Goal: Information Seeking & Learning: Learn about a topic

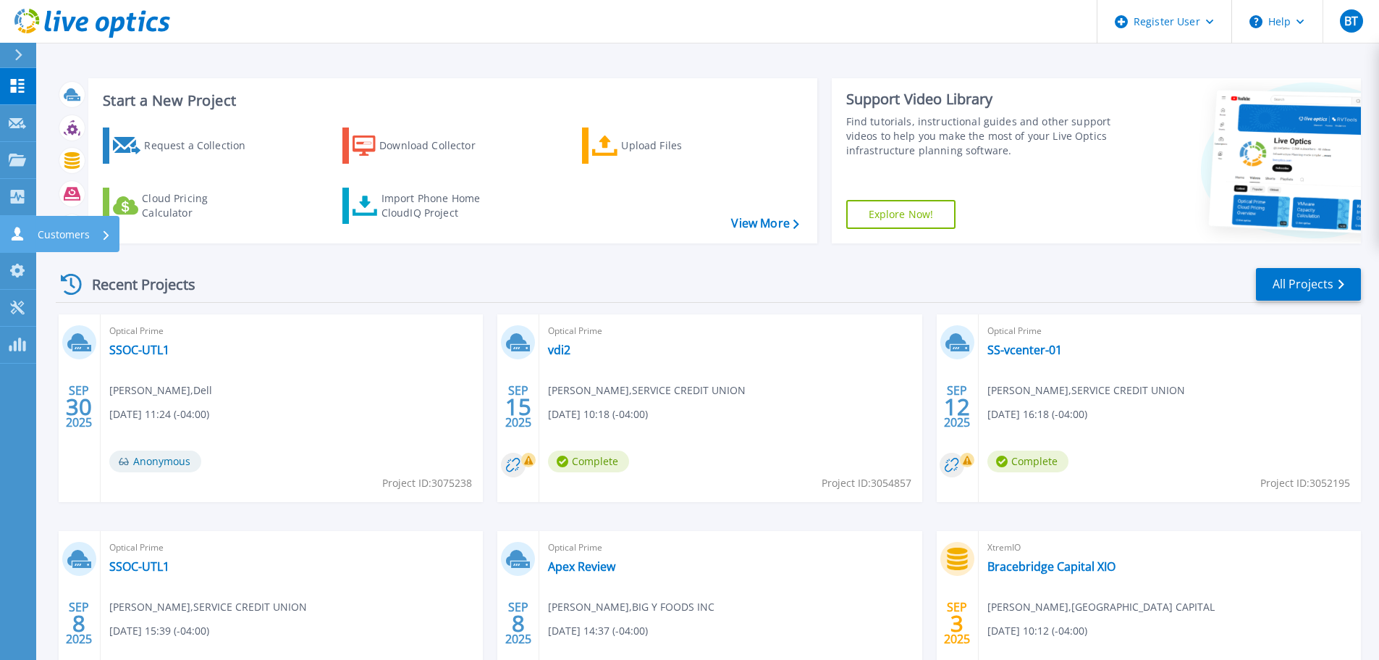
click at [8, 219] on link "Customers Customers" at bounding box center [18, 234] width 36 height 37
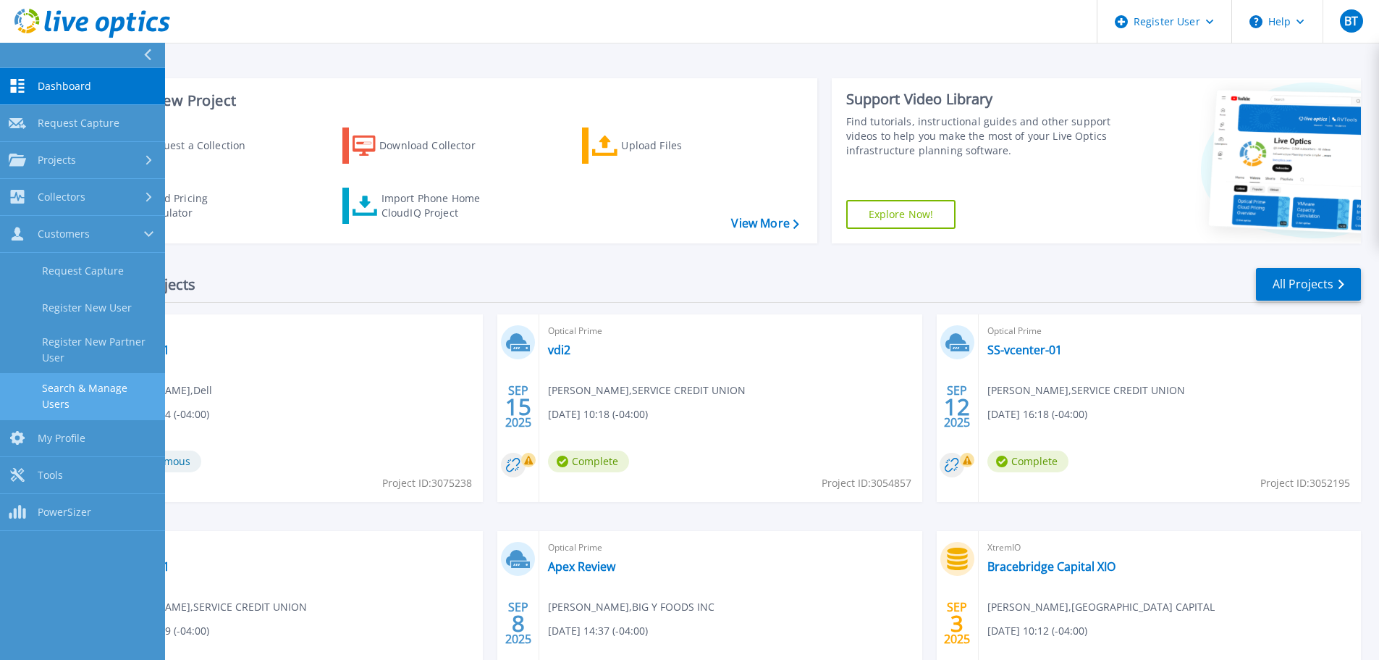
click at [97, 377] on link "Search & Manage Users" at bounding box center [82, 396] width 165 height 46
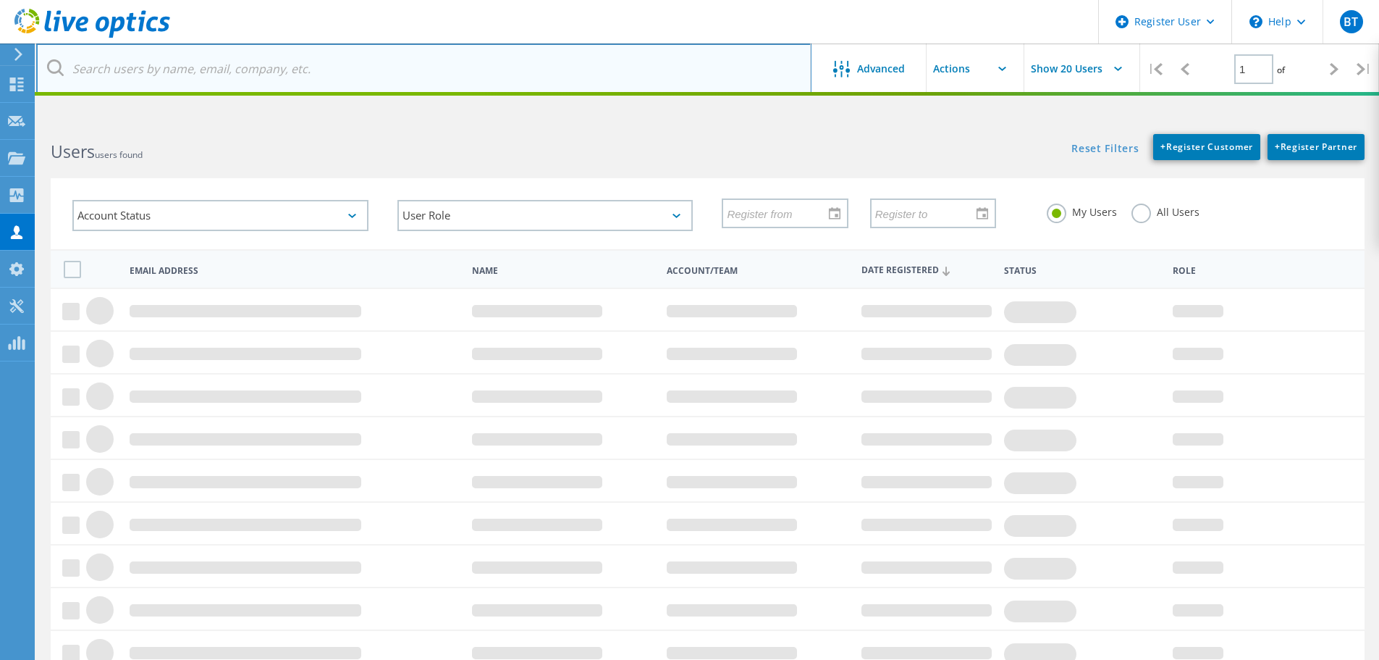
click at [284, 85] on input "text" at bounding box center [423, 68] width 775 height 51
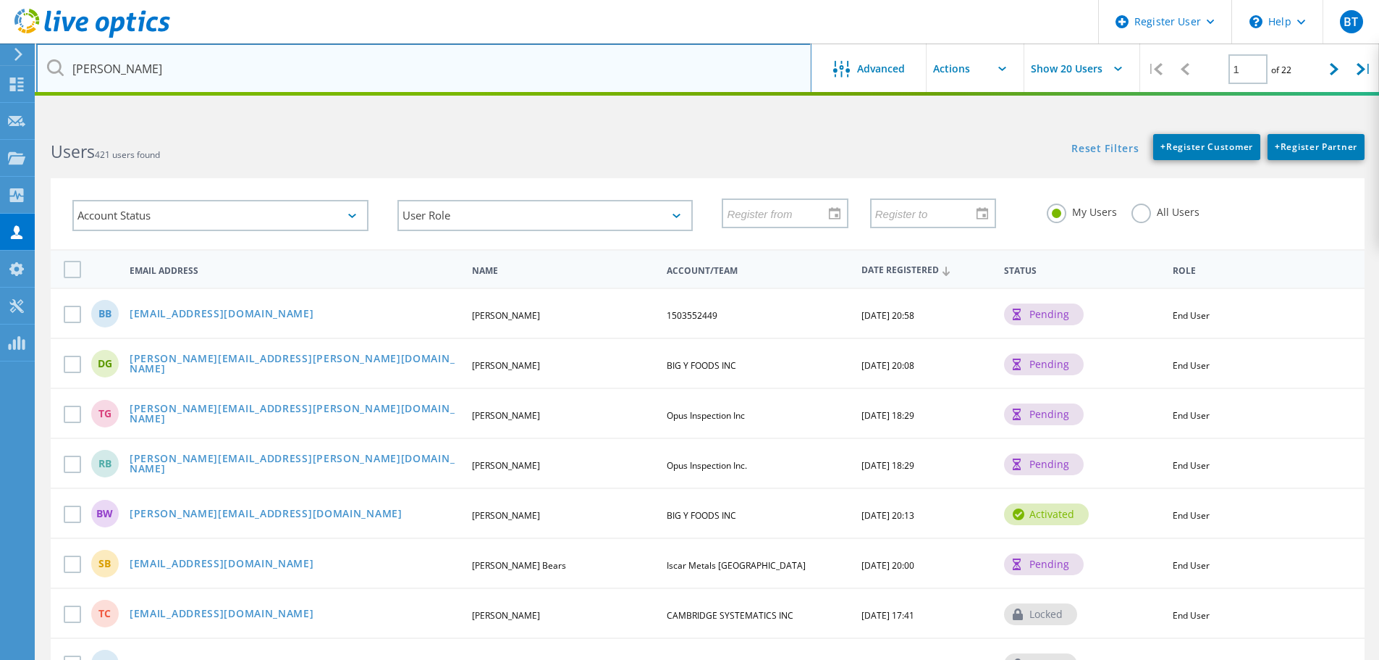
type input "chuck cifuni"
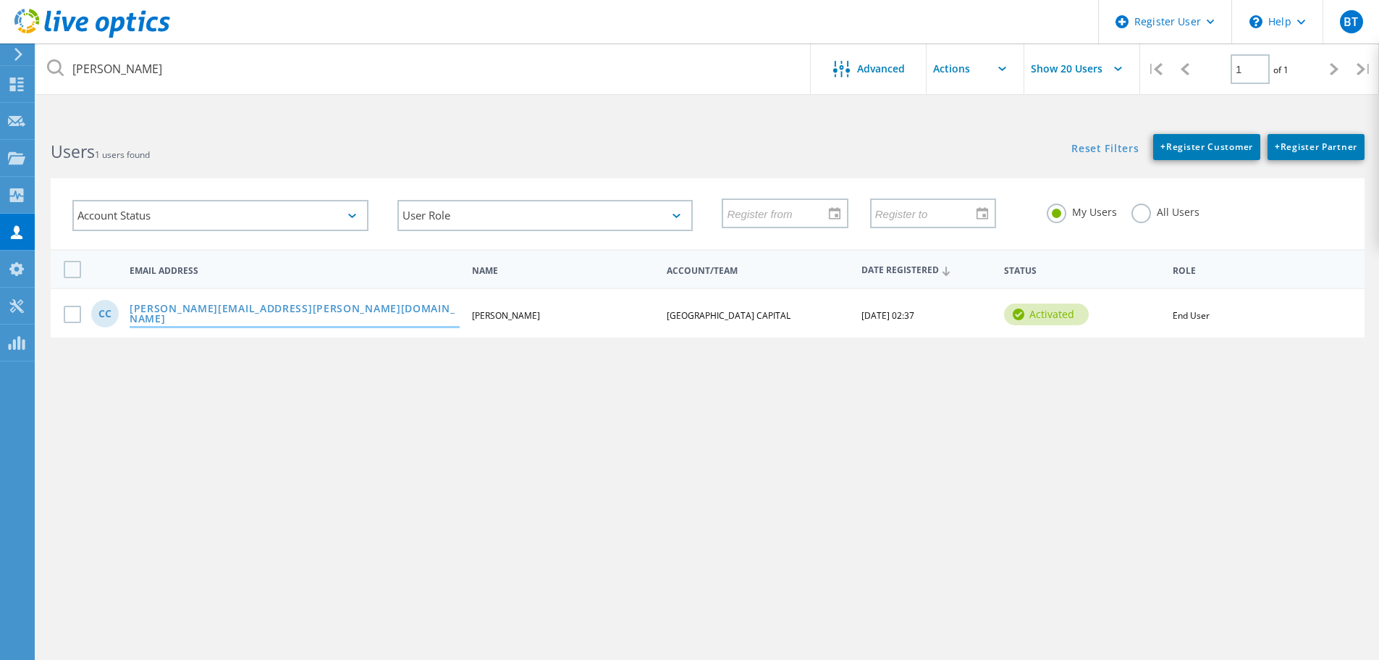
click at [246, 310] on link "[PERSON_NAME][EMAIL_ADDRESS][PERSON_NAME][DOMAIN_NAME]" at bounding box center [295, 314] width 330 height 22
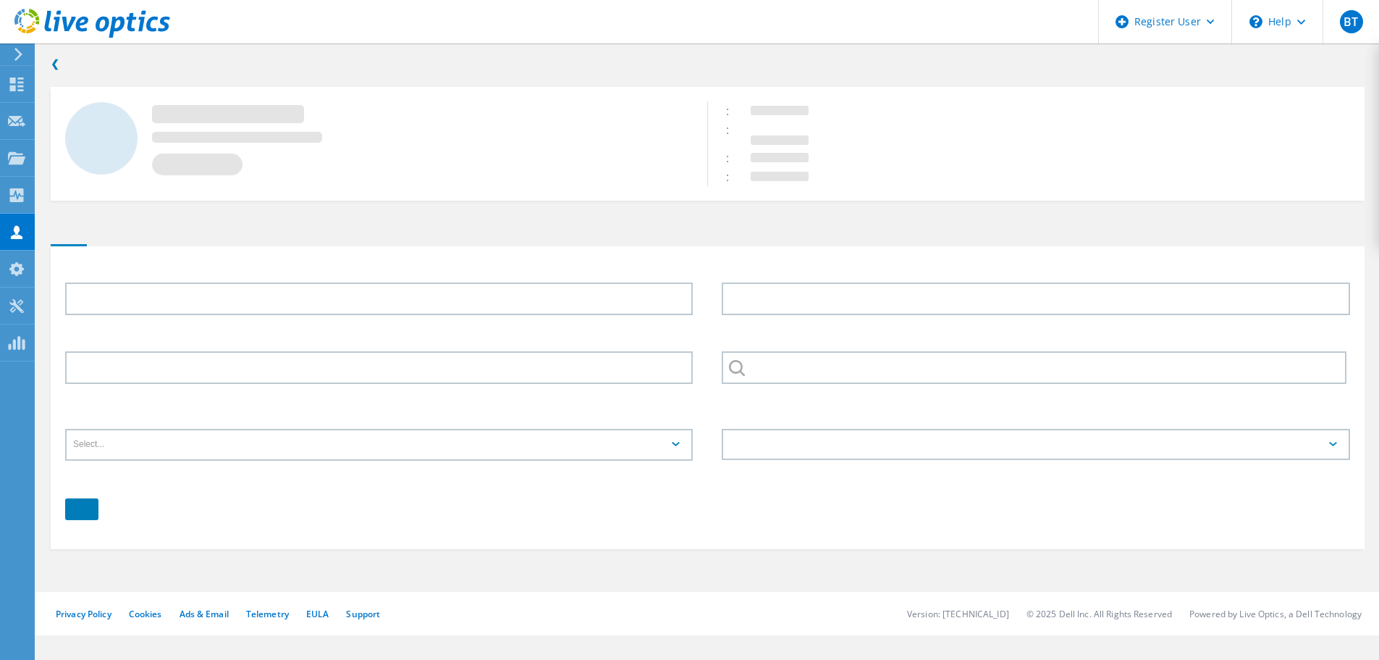
type input "Chuck"
type input "Cifuni"
type input "[GEOGRAPHIC_DATA] CAPITAL"
type input "English"
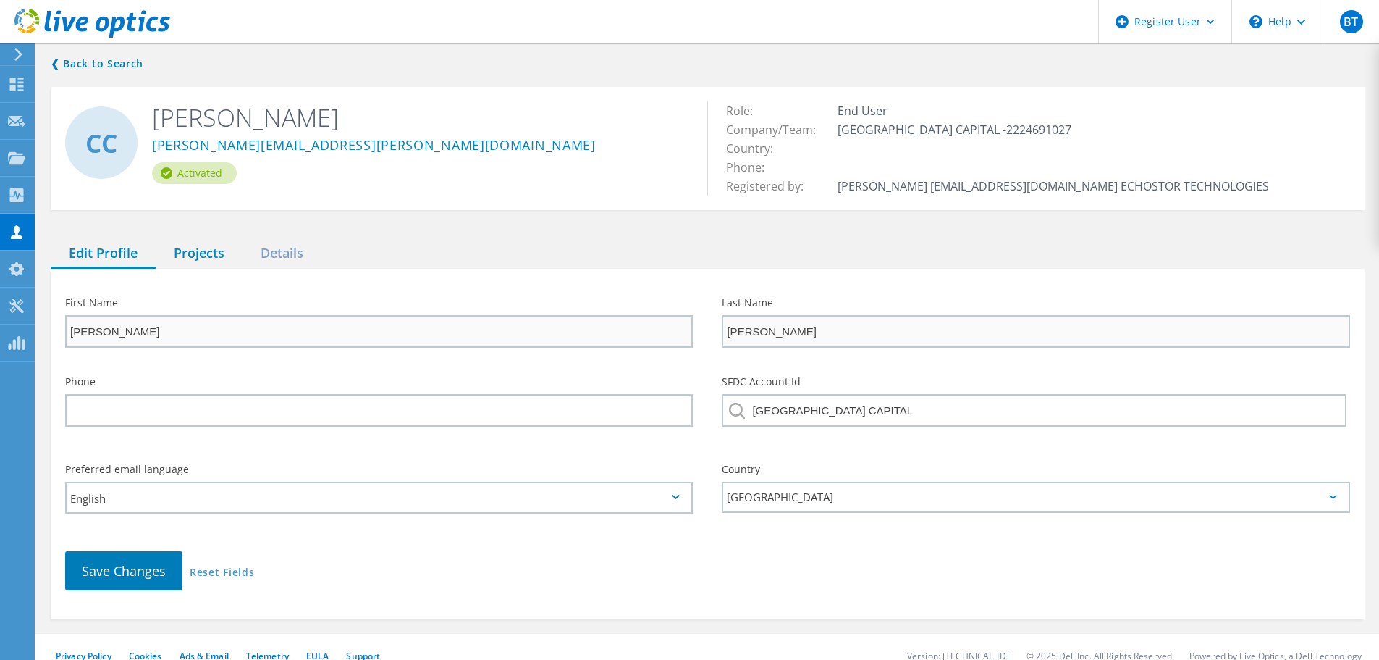
click at [181, 249] on div "Projects" at bounding box center [199, 254] width 87 height 30
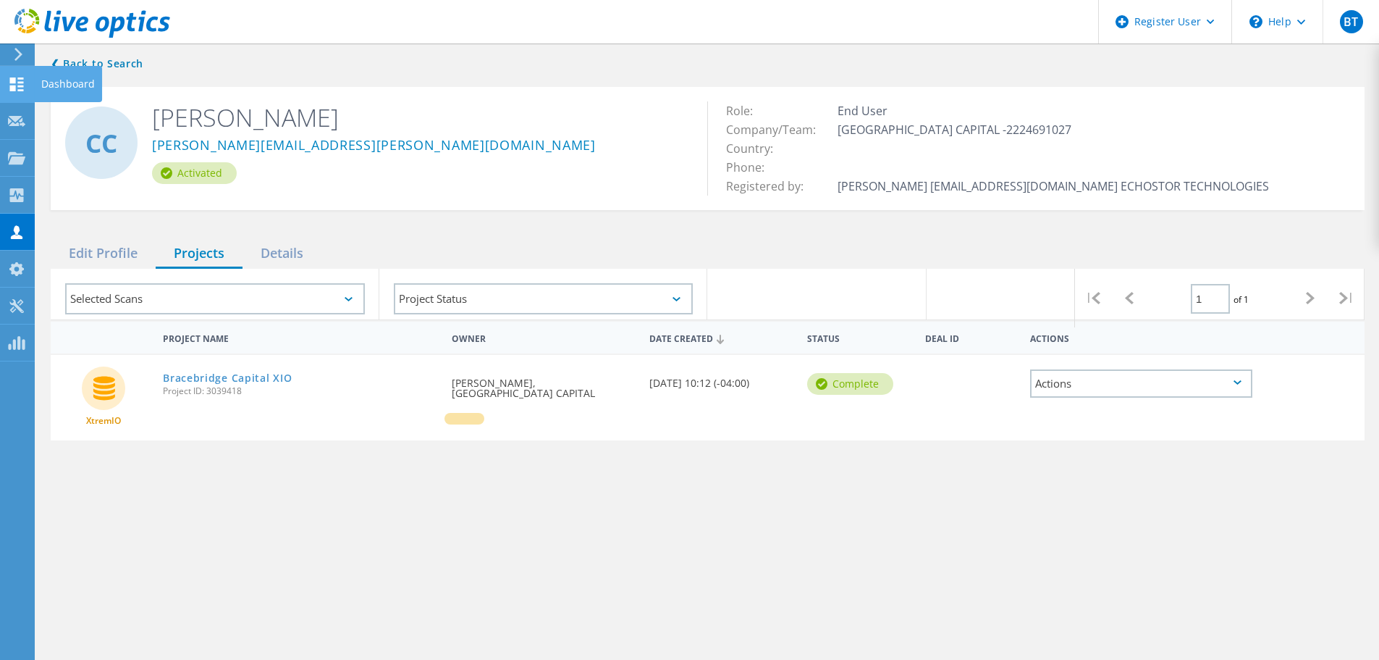
click at [12, 88] on use at bounding box center [17, 84] width 14 height 14
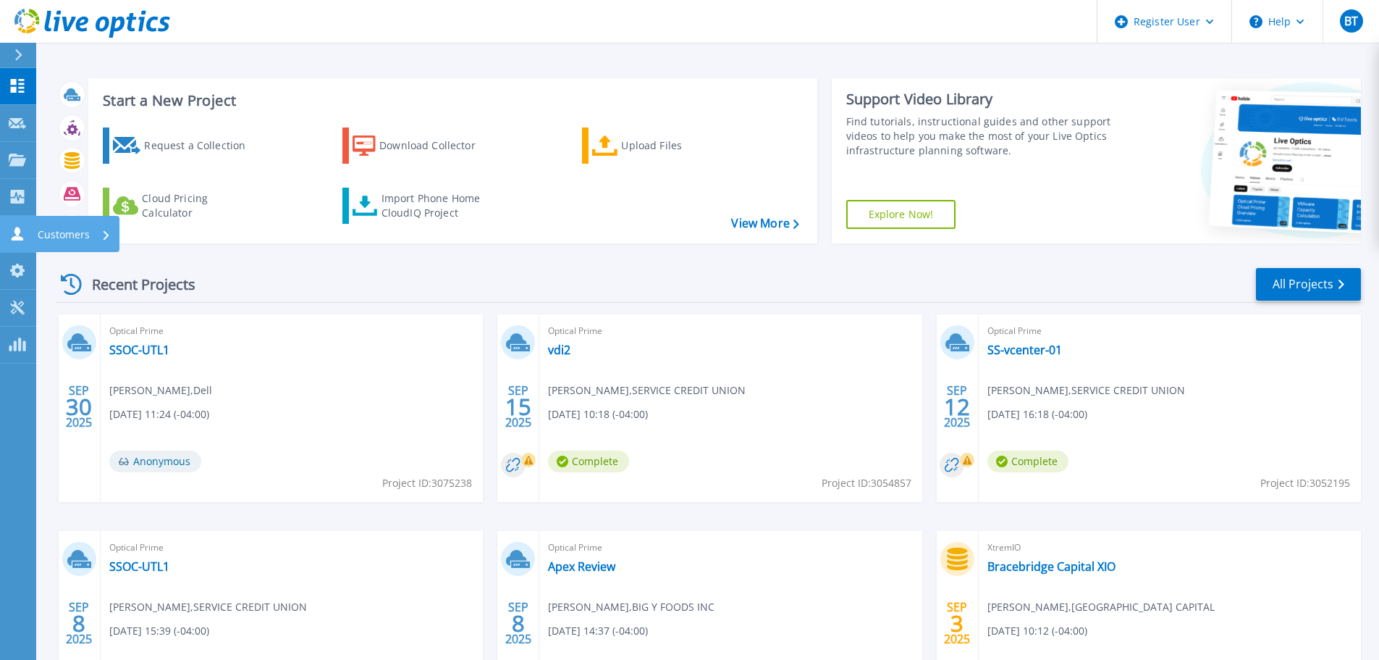
click at [20, 235] on icon at bounding box center [17, 234] width 17 height 14
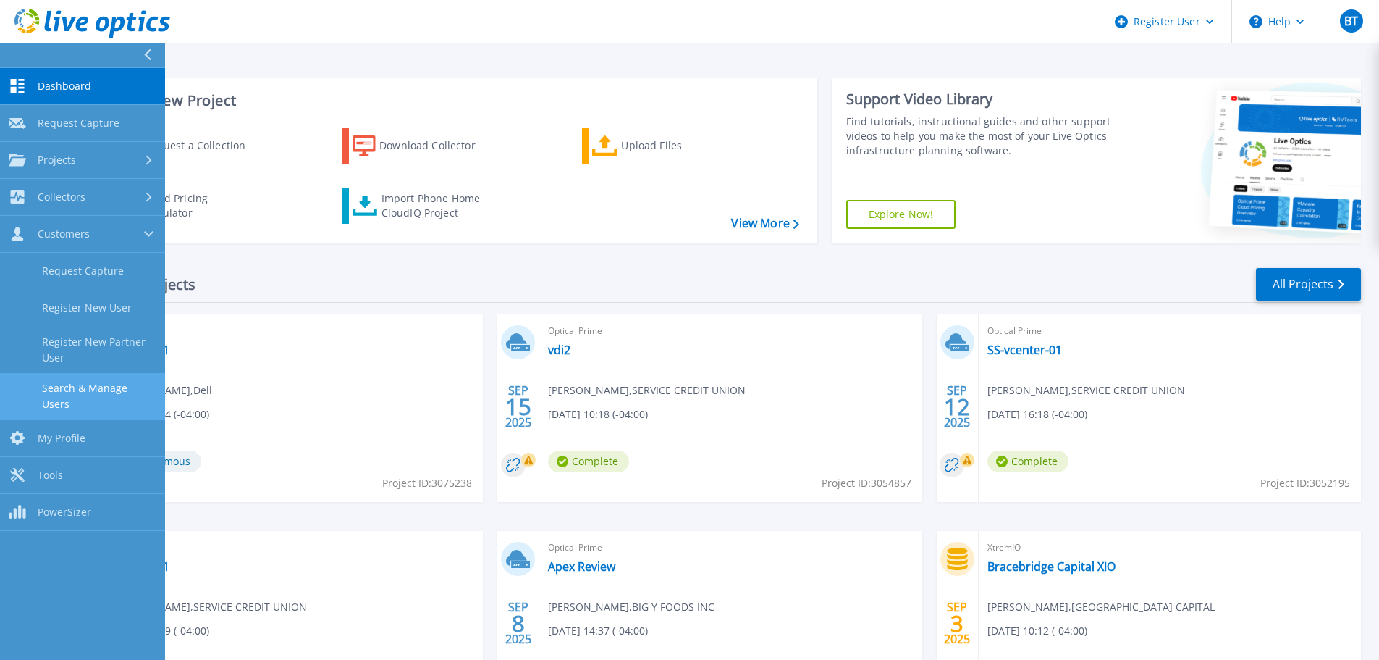
click at [129, 390] on link "Search & Manage Users" at bounding box center [82, 396] width 165 height 46
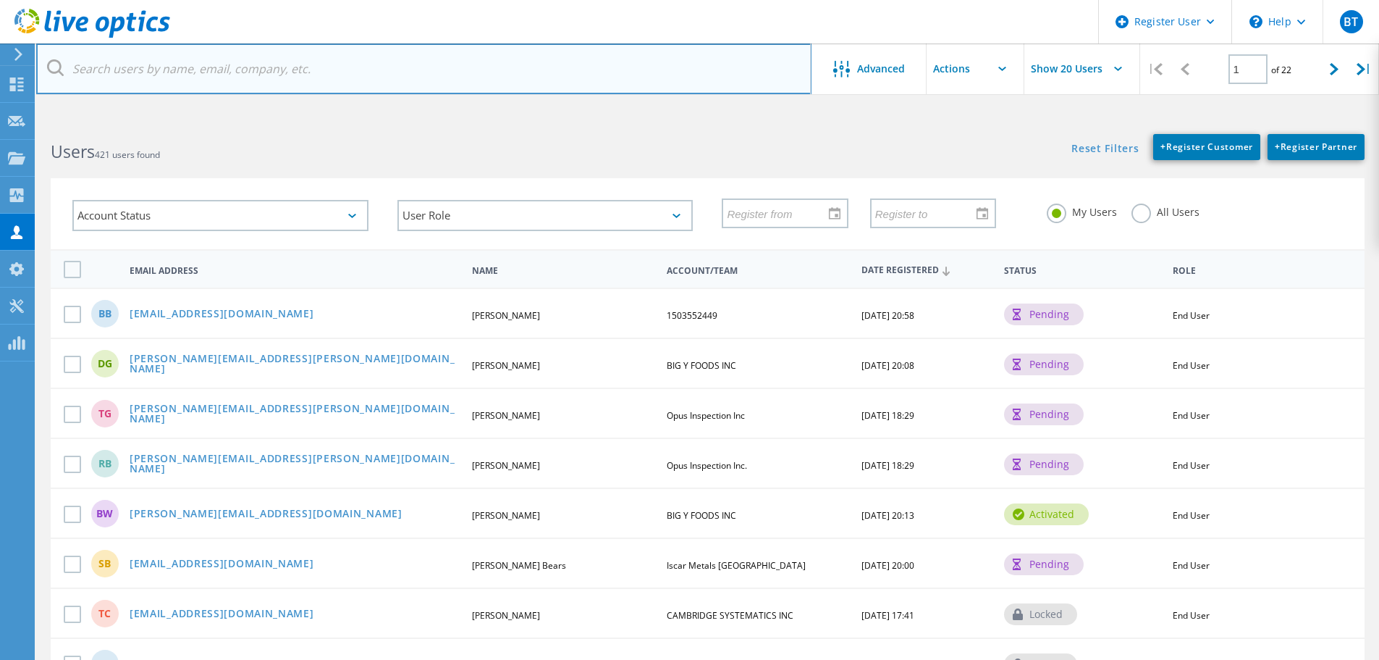
click at [200, 82] on input "text" at bounding box center [423, 68] width 775 height 51
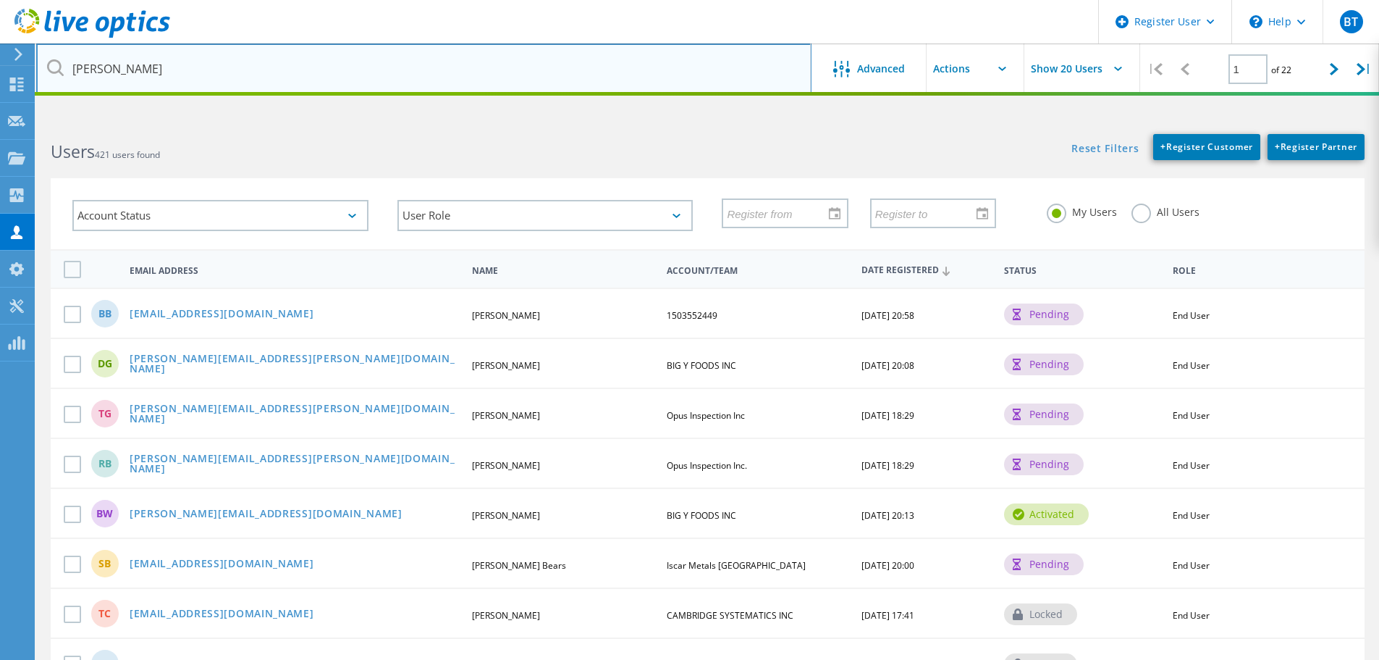
type input "josh currier"
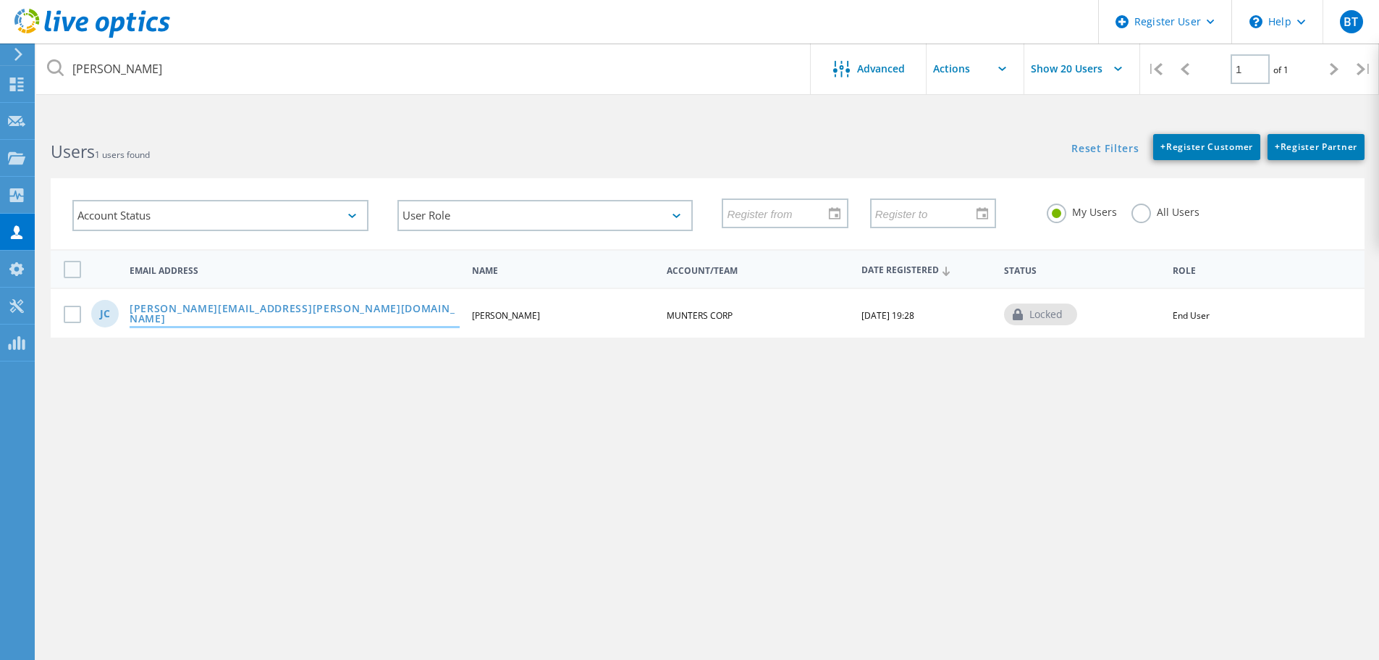
click at [223, 312] on link "Josh.Currier@munters.com" at bounding box center [295, 314] width 330 height 22
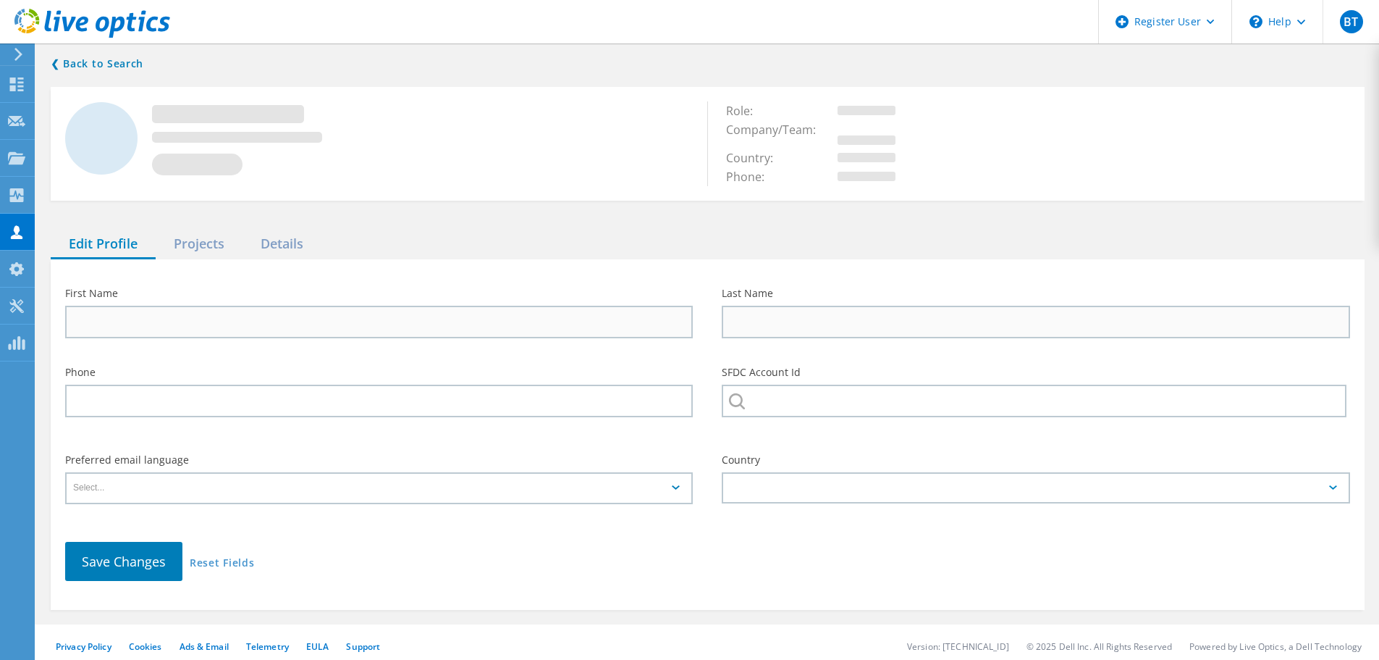
type input "Josh"
type input "Currier"
type input "MUNTERS CORP"
type input "English"
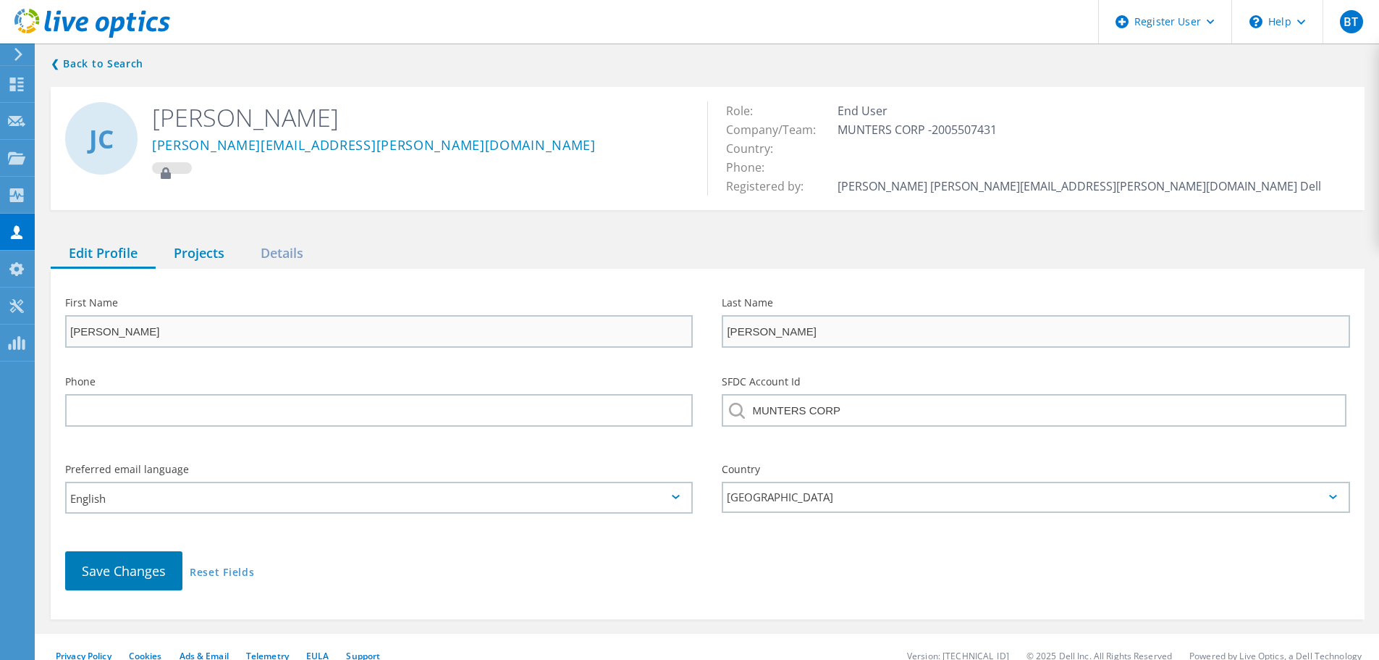
click at [188, 262] on div "Projects" at bounding box center [199, 254] width 87 height 30
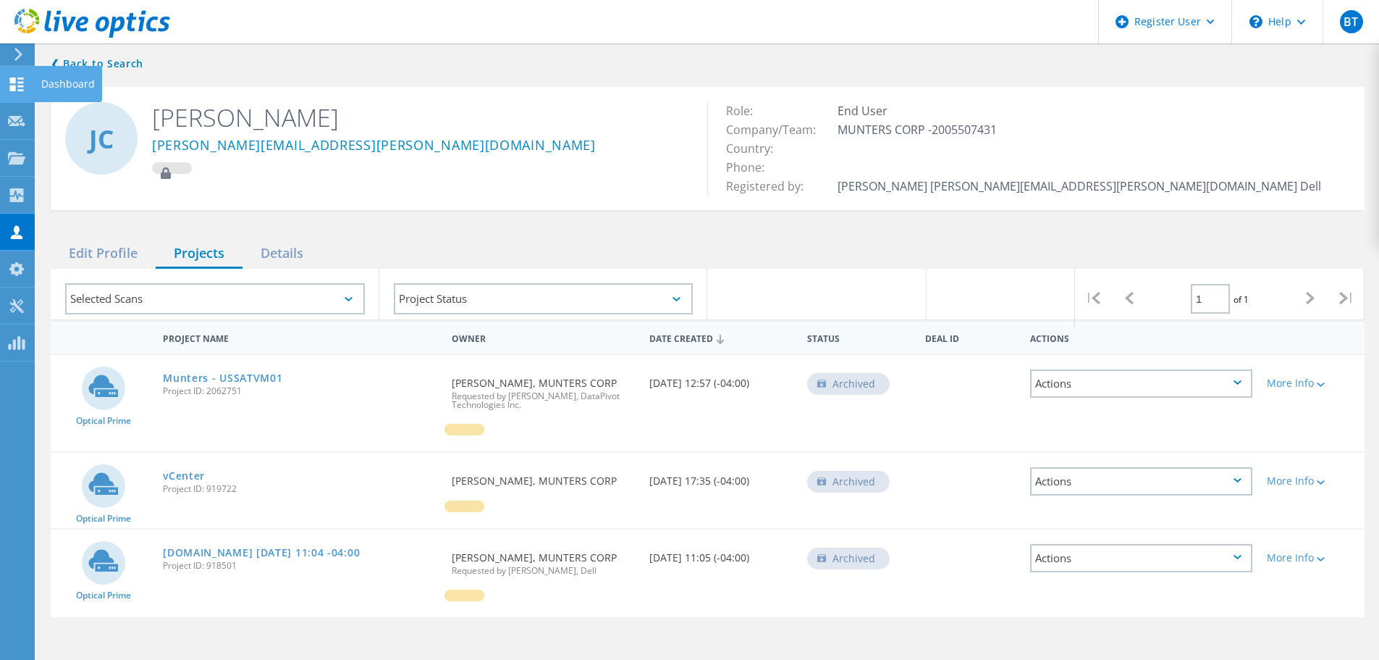
click at [20, 83] on use at bounding box center [17, 84] width 14 height 14
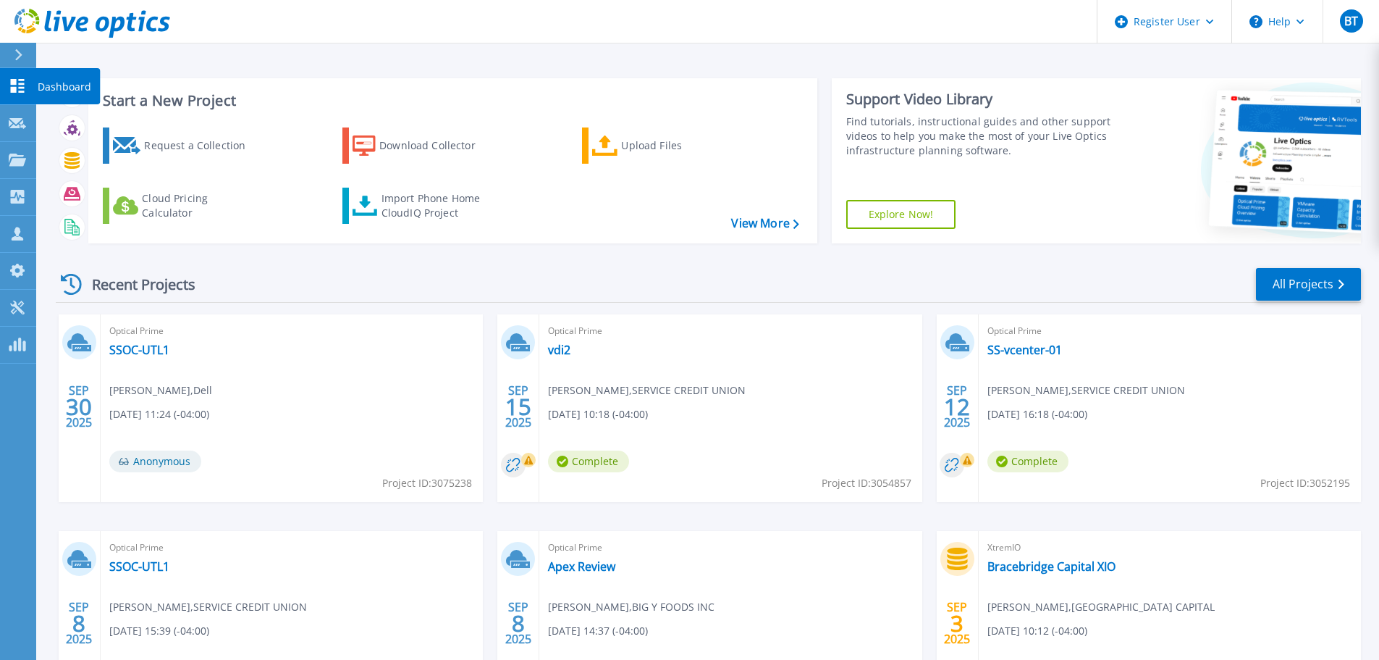
click at [18, 85] on icon at bounding box center [17, 86] width 17 height 14
click at [18, 239] on icon at bounding box center [18, 234] width 12 height 14
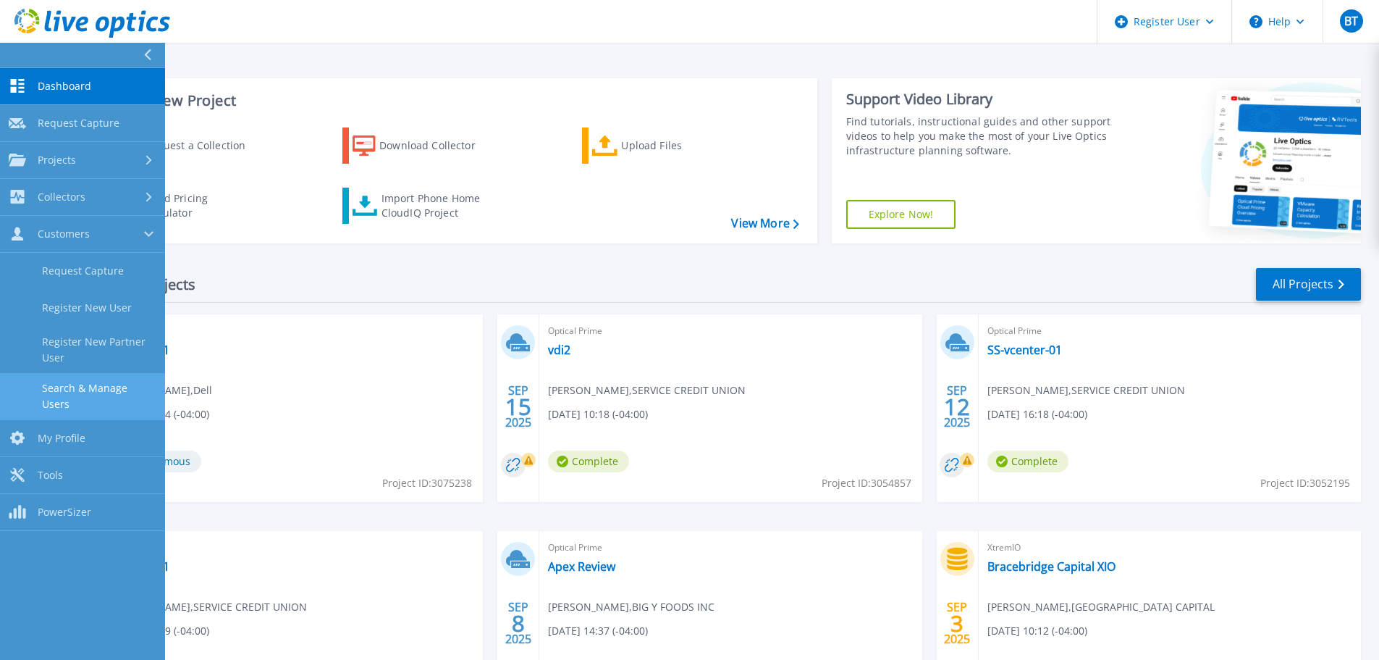
click at [96, 379] on link "Search & Manage Users" at bounding box center [82, 396] width 165 height 46
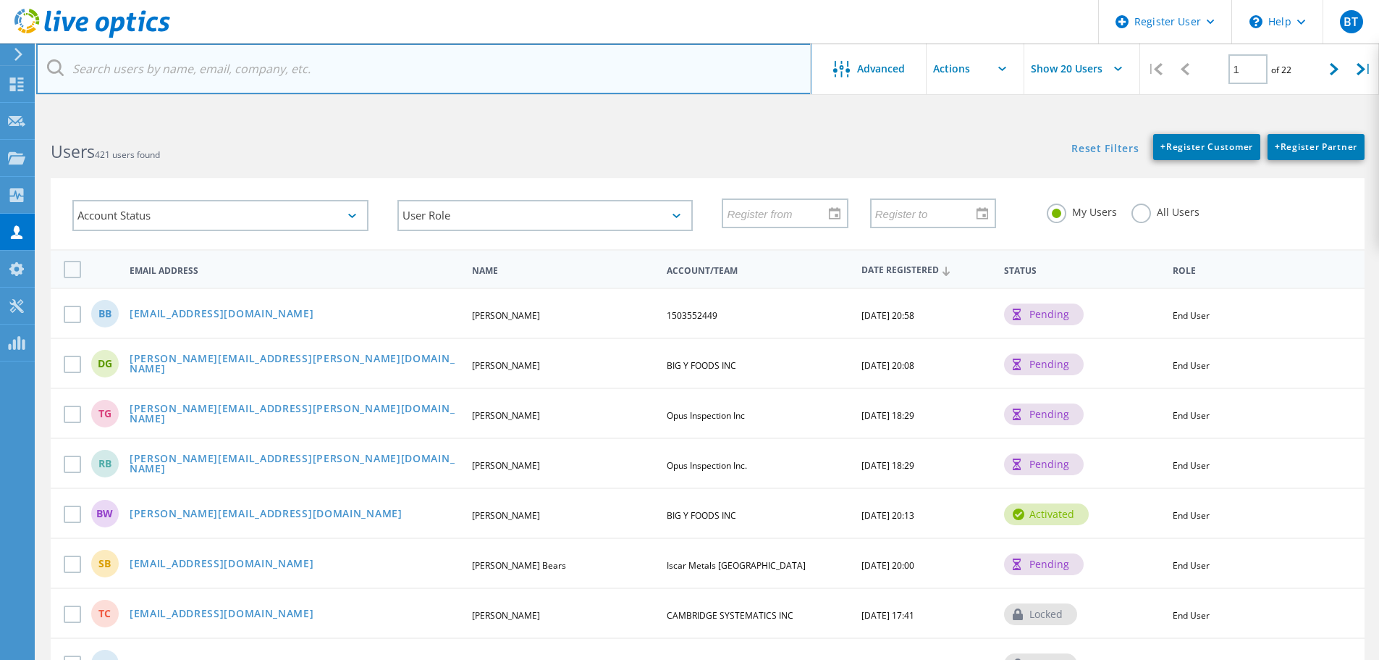
click at [147, 74] on input "text" at bounding box center [423, 68] width 775 height 51
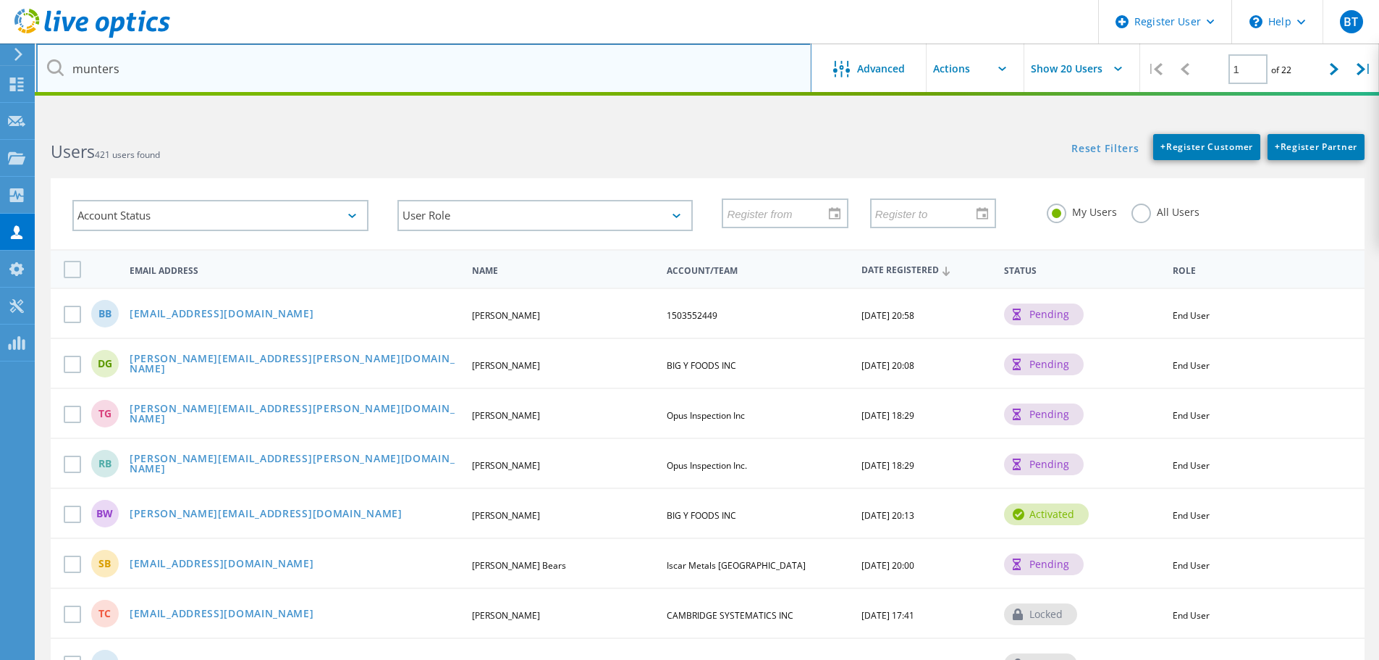
type input "munters"
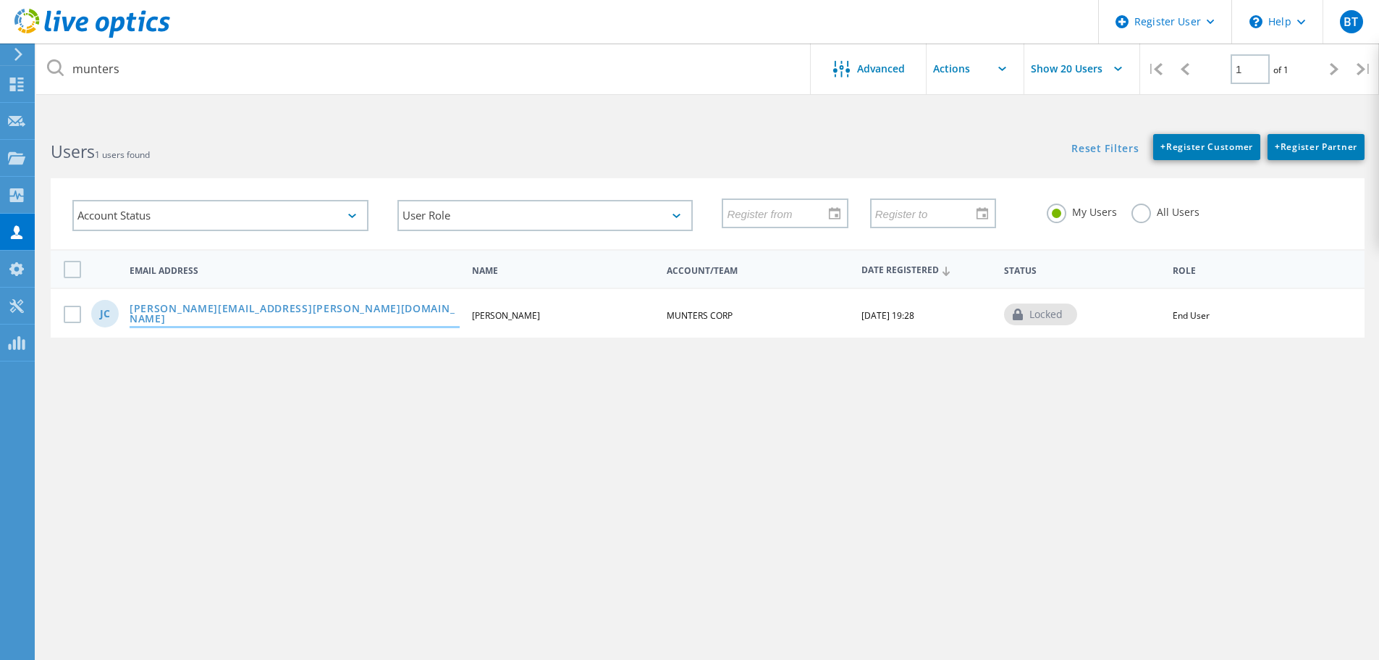
click at [220, 311] on link "Josh.Currier@munters.com" at bounding box center [295, 314] width 330 height 22
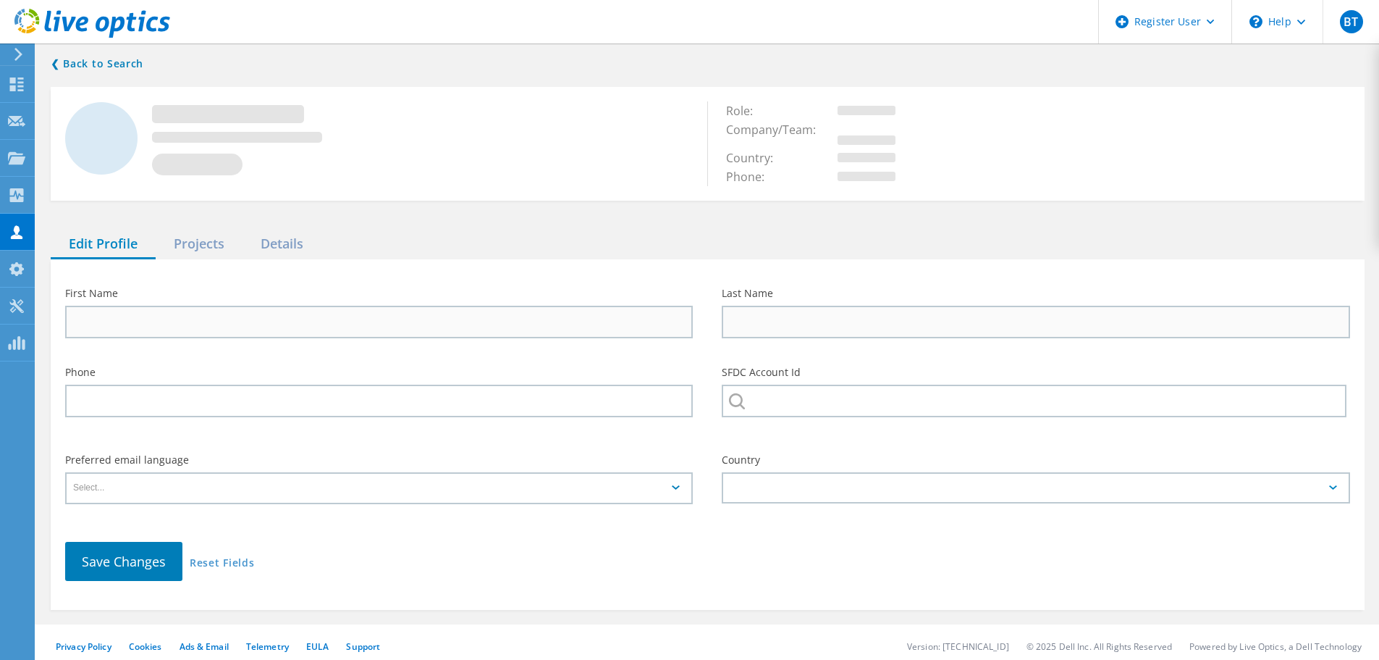
type input "Josh"
type input "Currier"
type input "MUNTERS CORP"
type input "English"
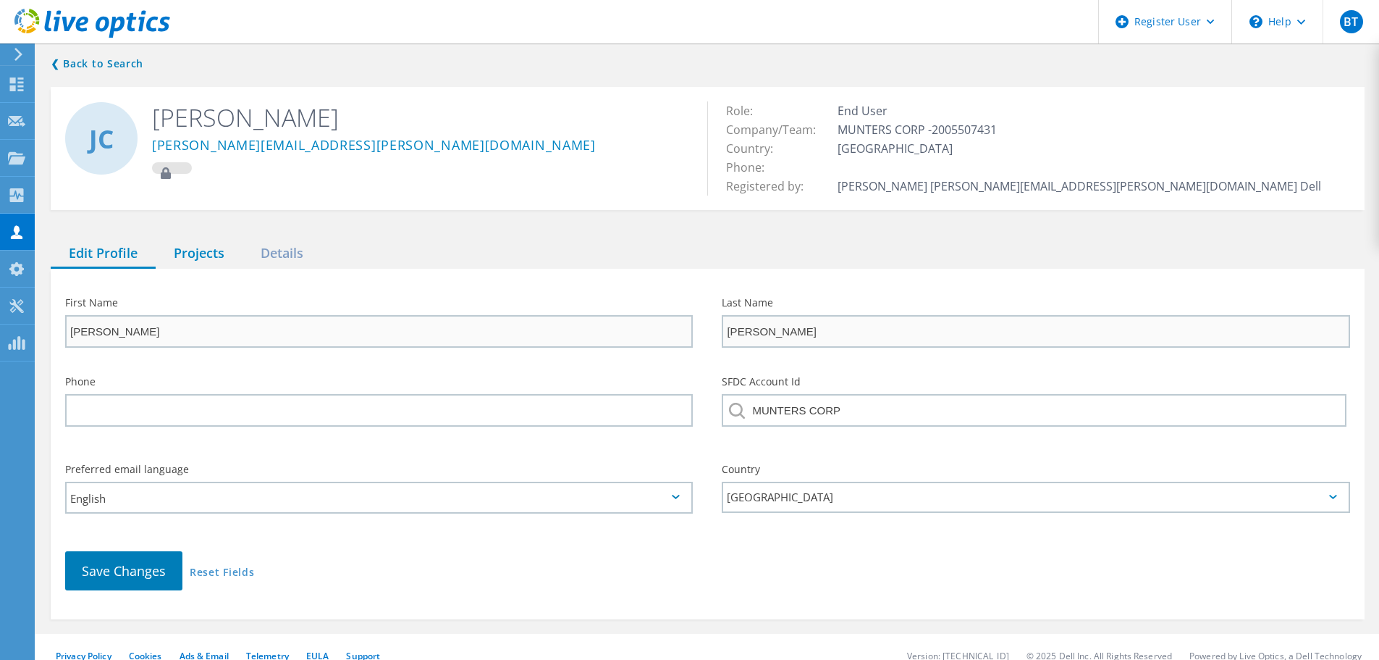
click at [206, 261] on div "Projects" at bounding box center [199, 254] width 87 height 30
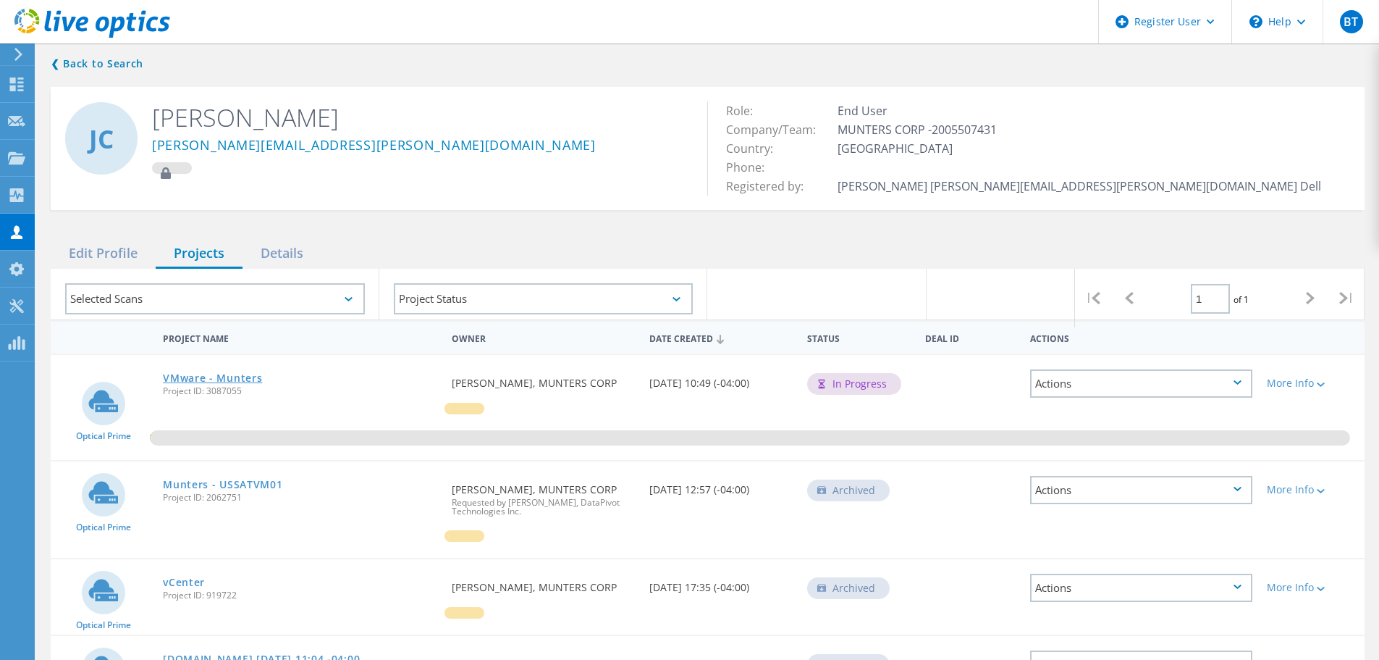
click at [237, 377] on link "VMware - Munters" at bounding box center [212, 378] width 99 height 10
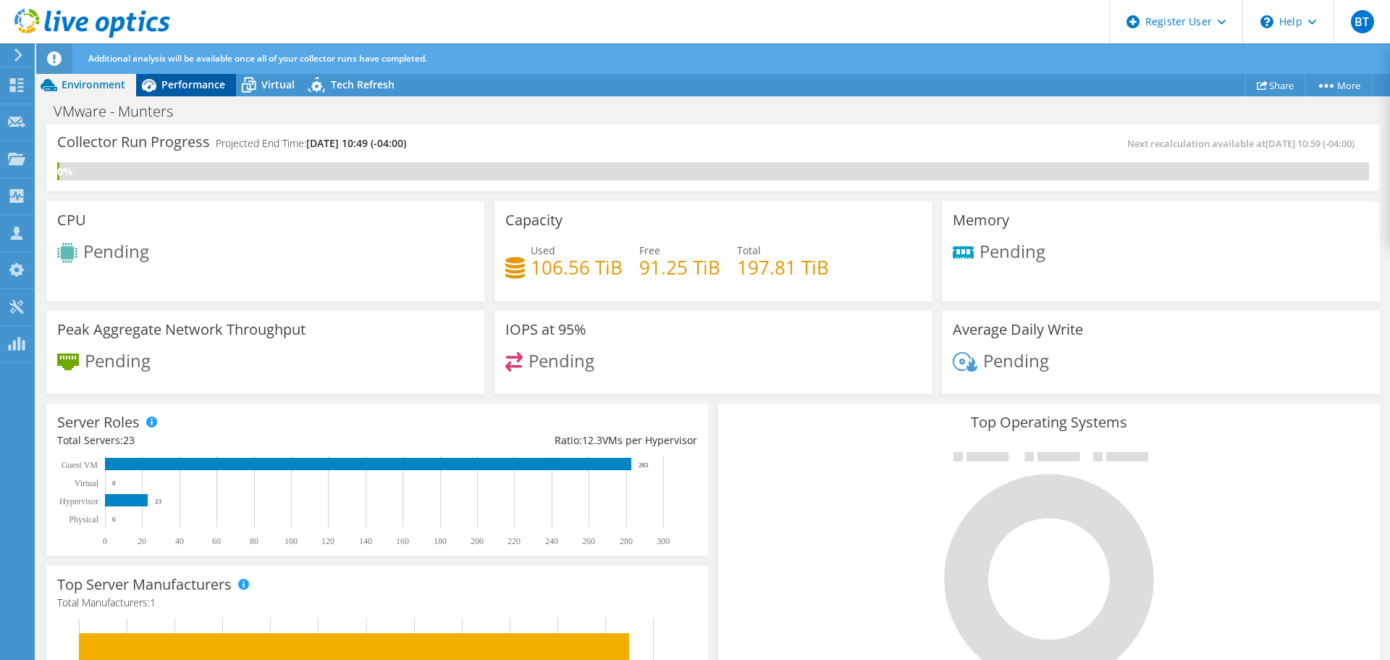
click at [155, 85] on icon at bounding box center [149, 85] width 14 height 13
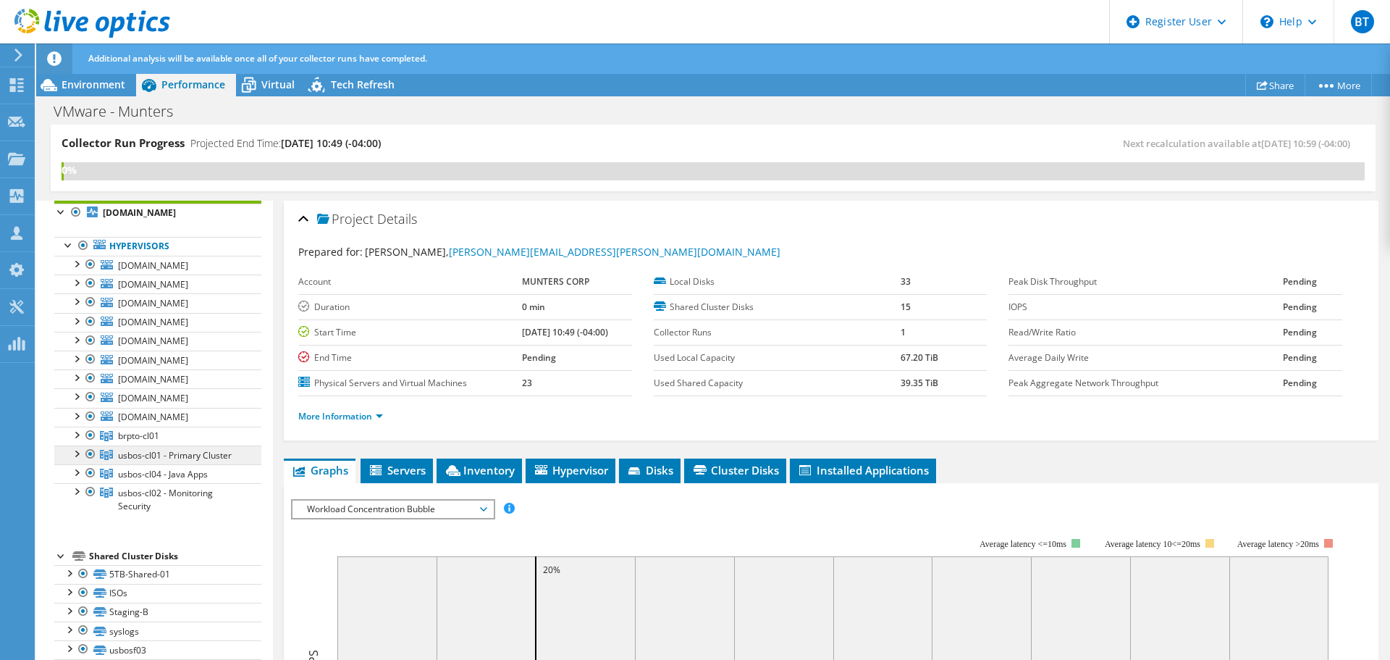
scroll to position [72, 0]
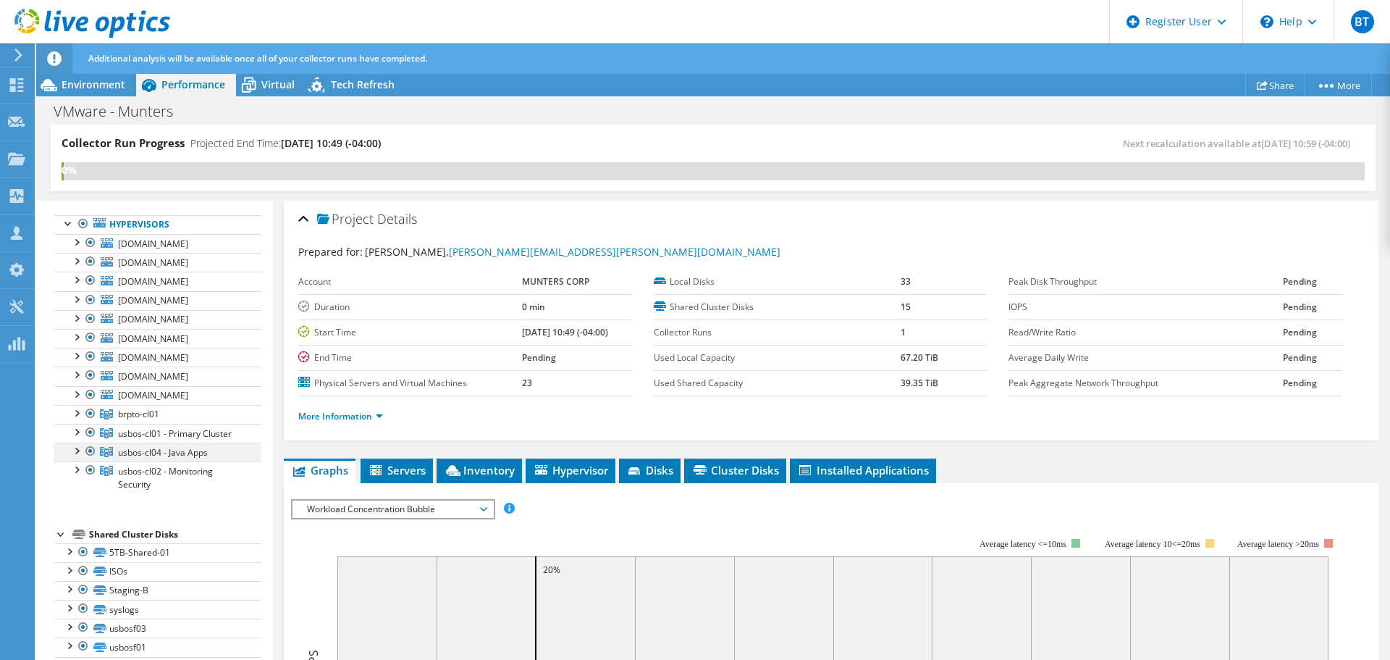
click at [74, 450] on div at bounding box center [76, 449] width 14 height 14
click at [78, 433] on div at bounding box center [76, 431] width 14 height 14
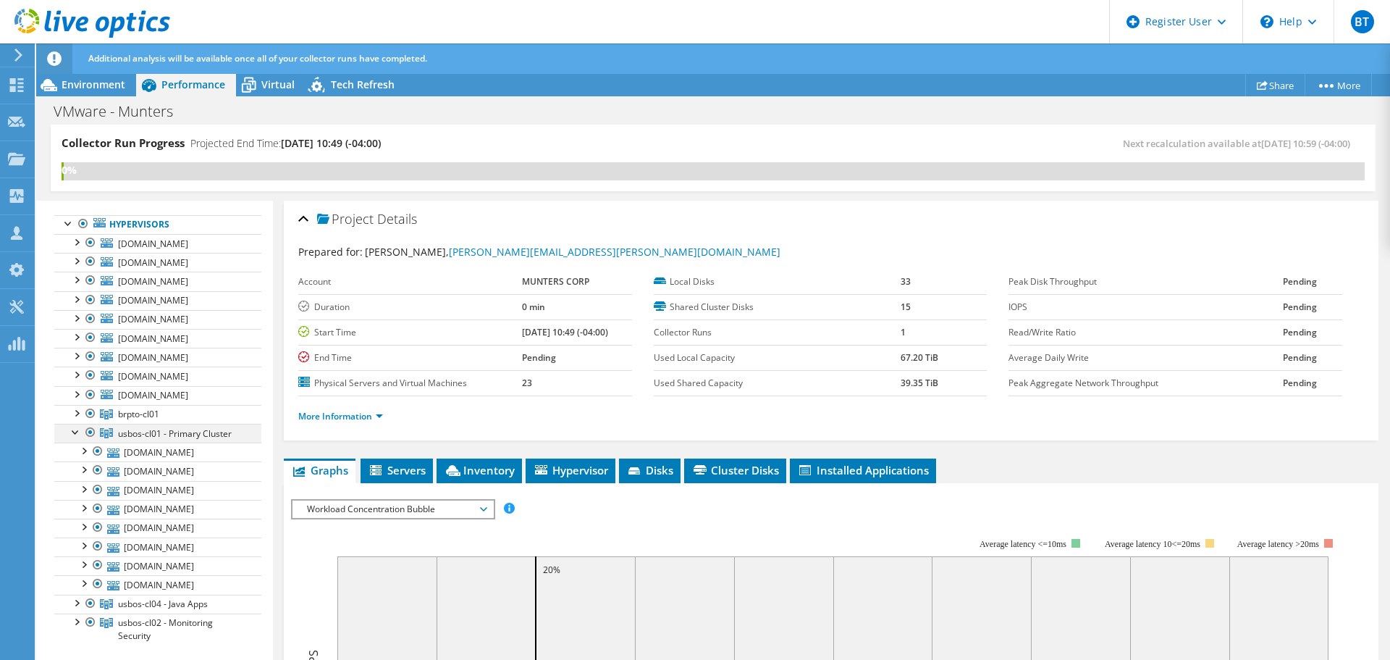
click at [78, 433] on div at bounding box center [76, 431] width 14 height 14
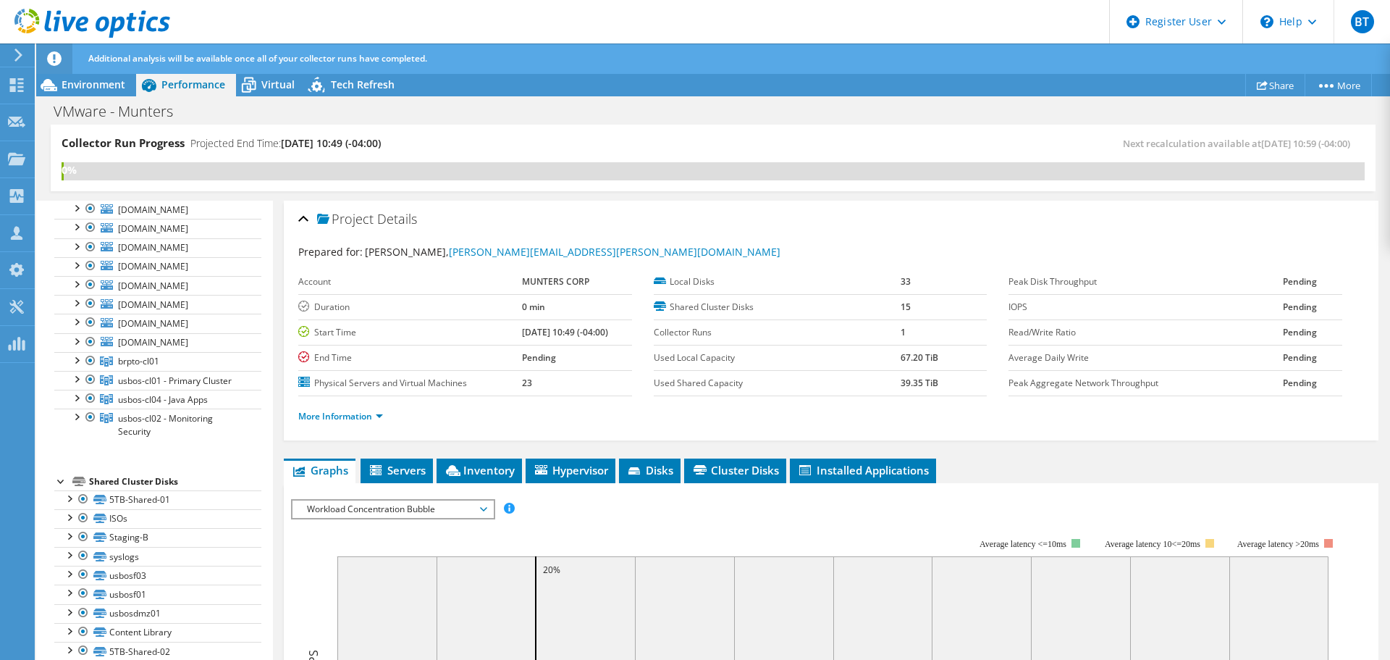
scroll to position [145, 0]
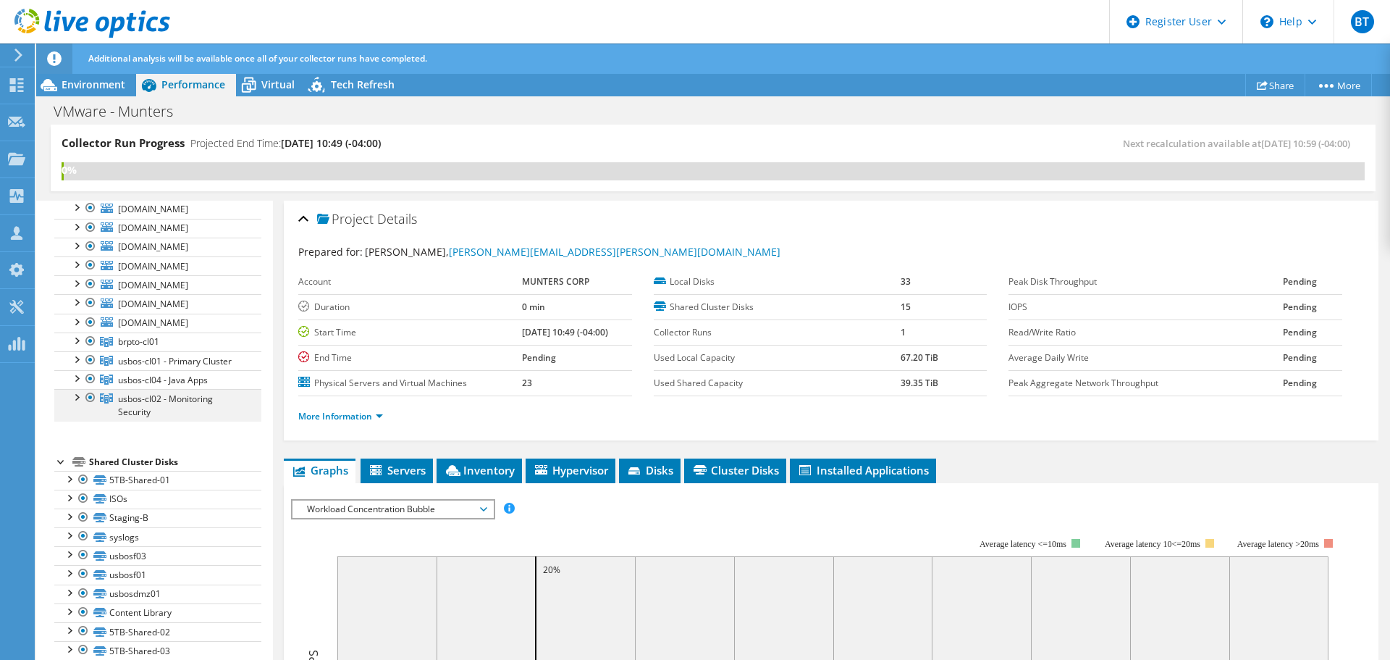
click at [76, 397] on div at bounding box center [76, 396] width 14 height 14
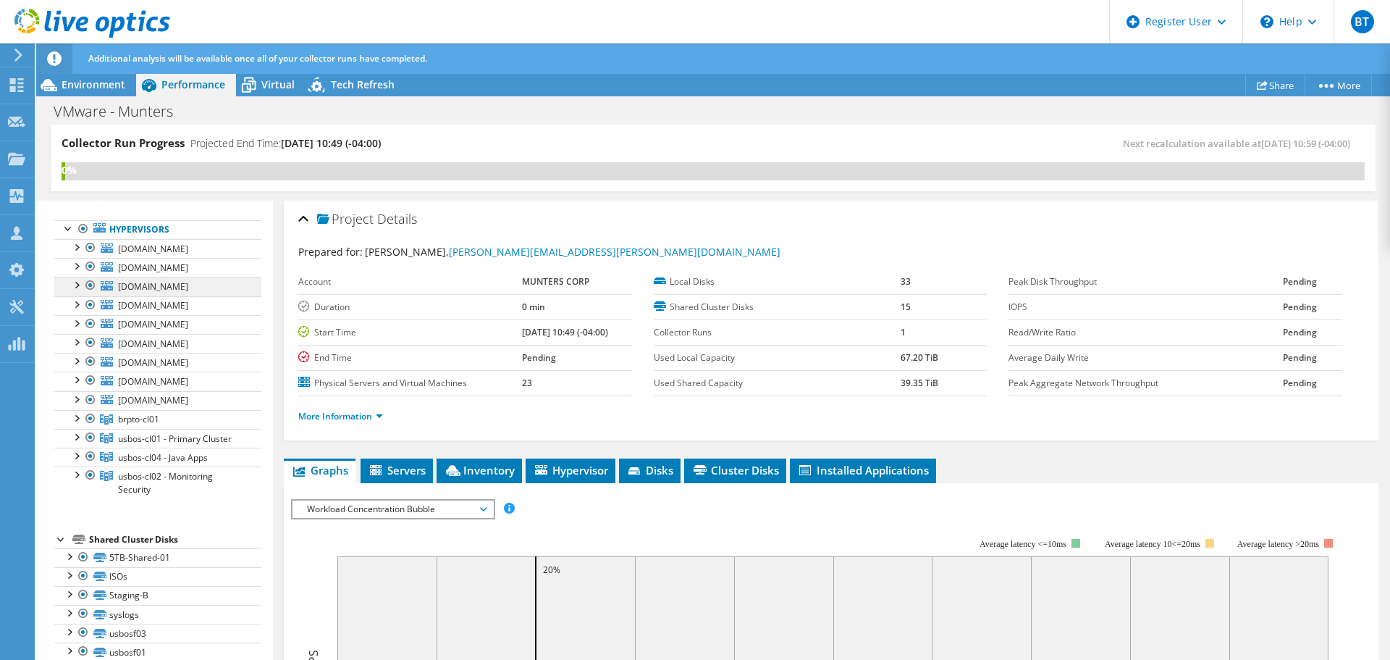
scroll to position [0, 0]
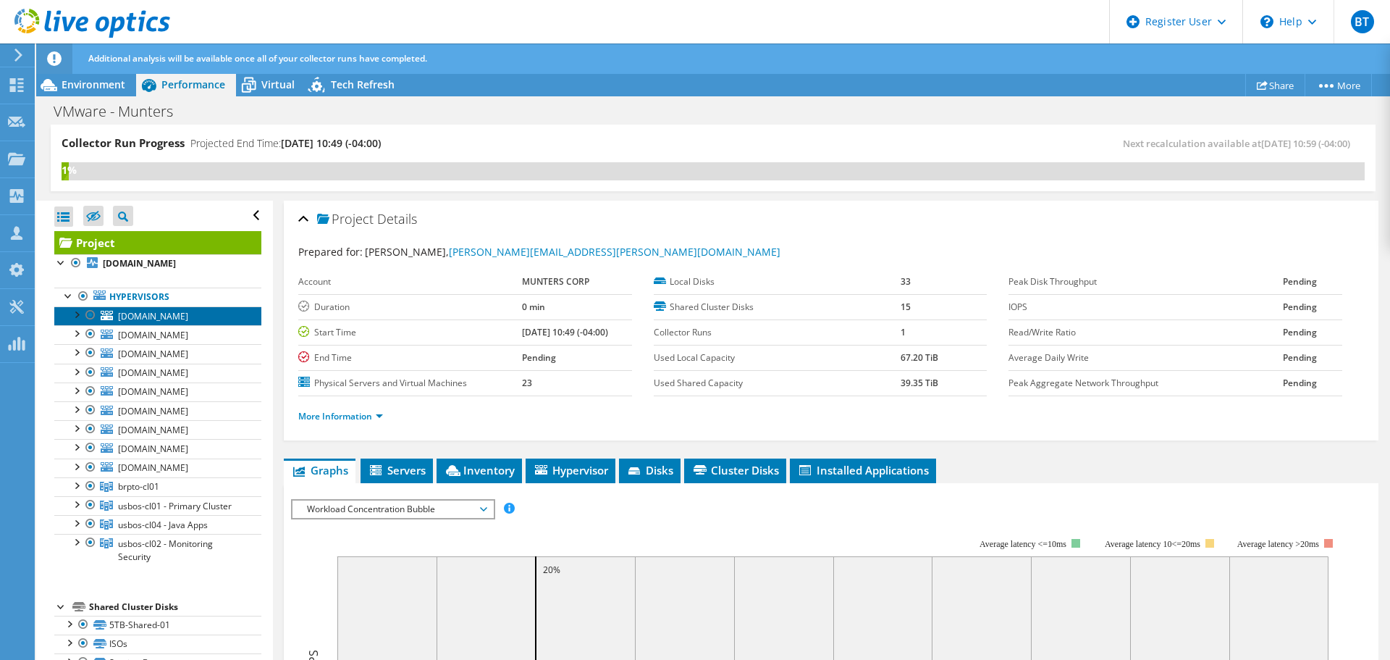
click at [171, 319] on span "[DOMAIN_NAME]" at bounding box center [153, 316] width 70 height 12
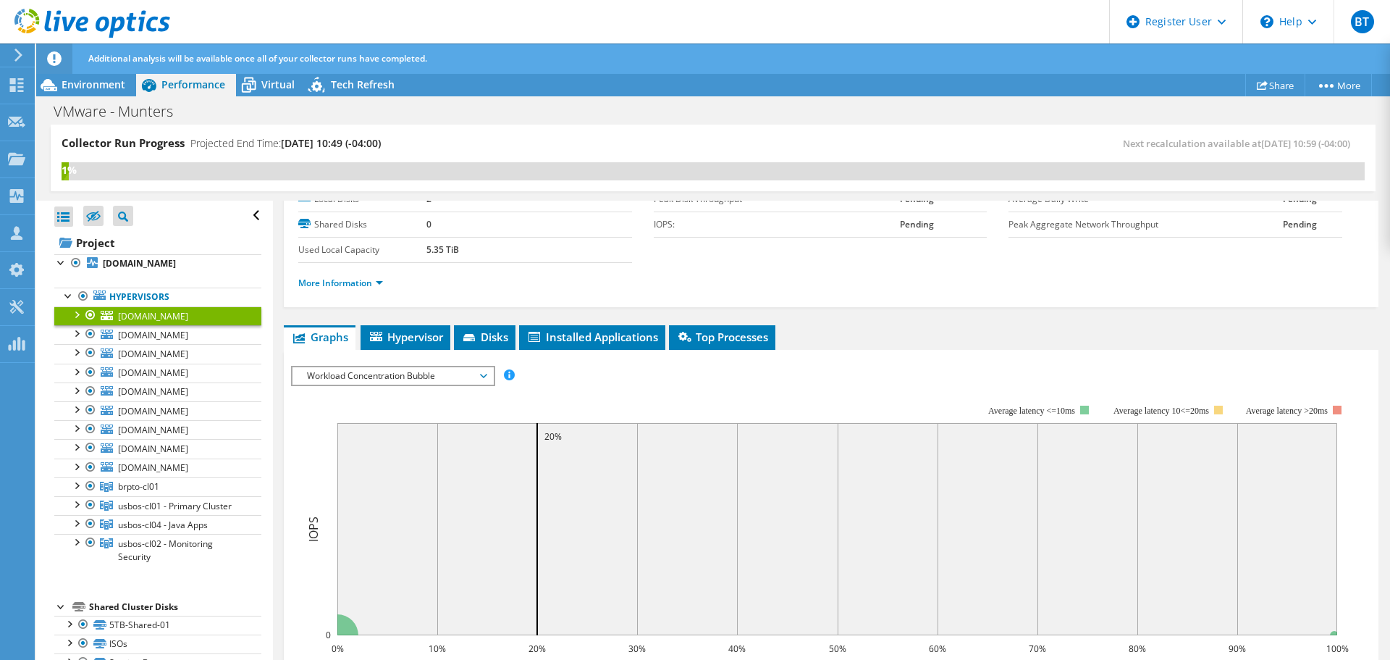
scroll to position [217, 0]
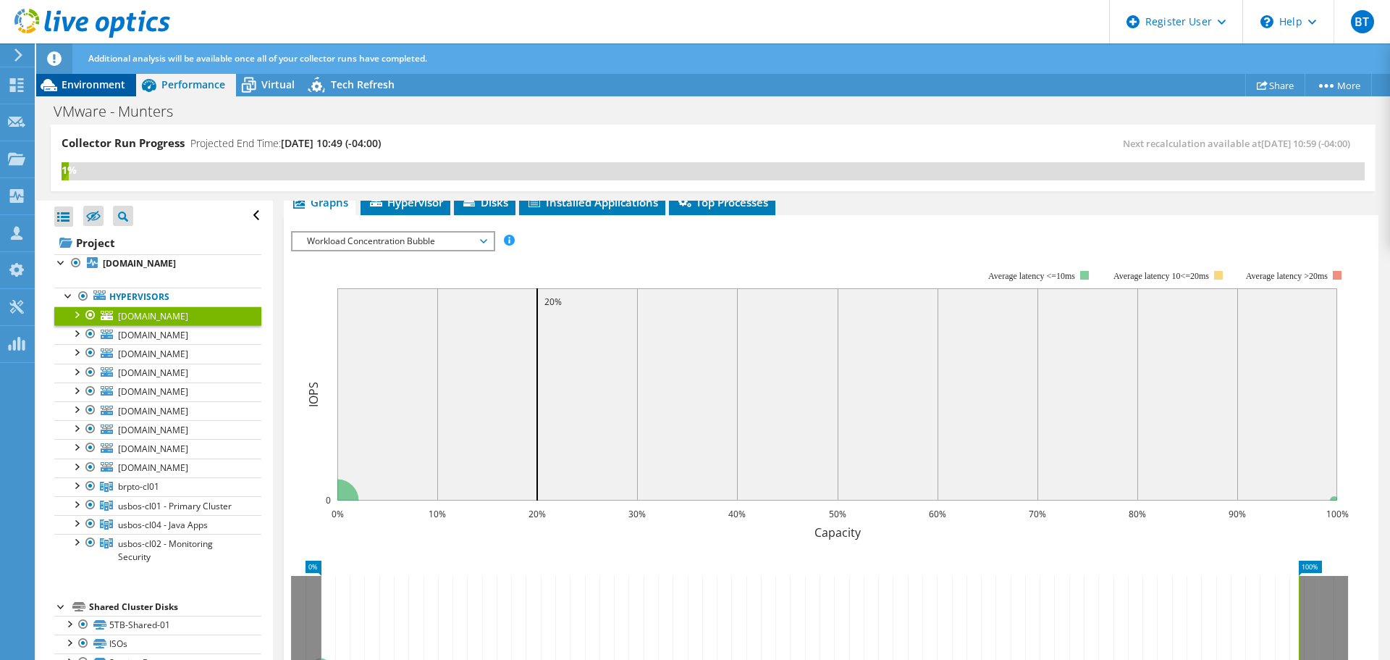
click at [98, 86] on span "Environment" at bounding box center [94, 84] width 64 height 14
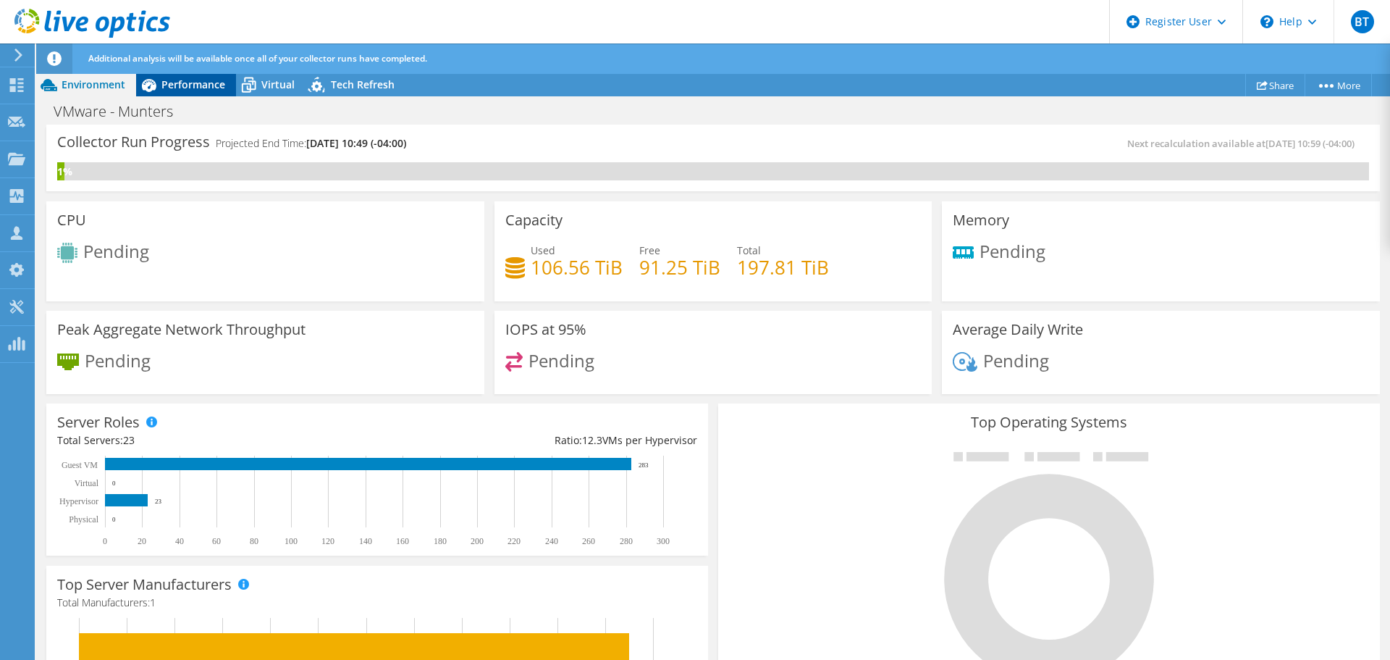
click at [173, 91] on div "Performance" at bounding box center [186, 84] width 100 height 23
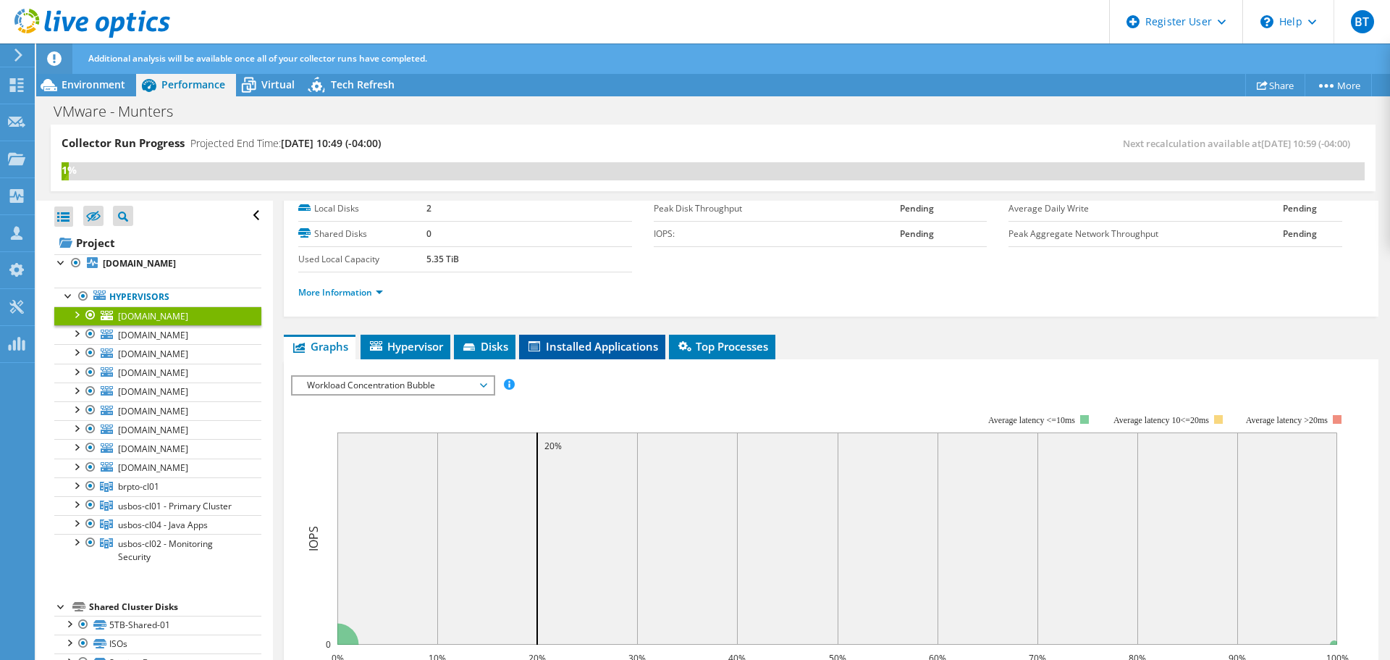
scroll to position [72, 0]
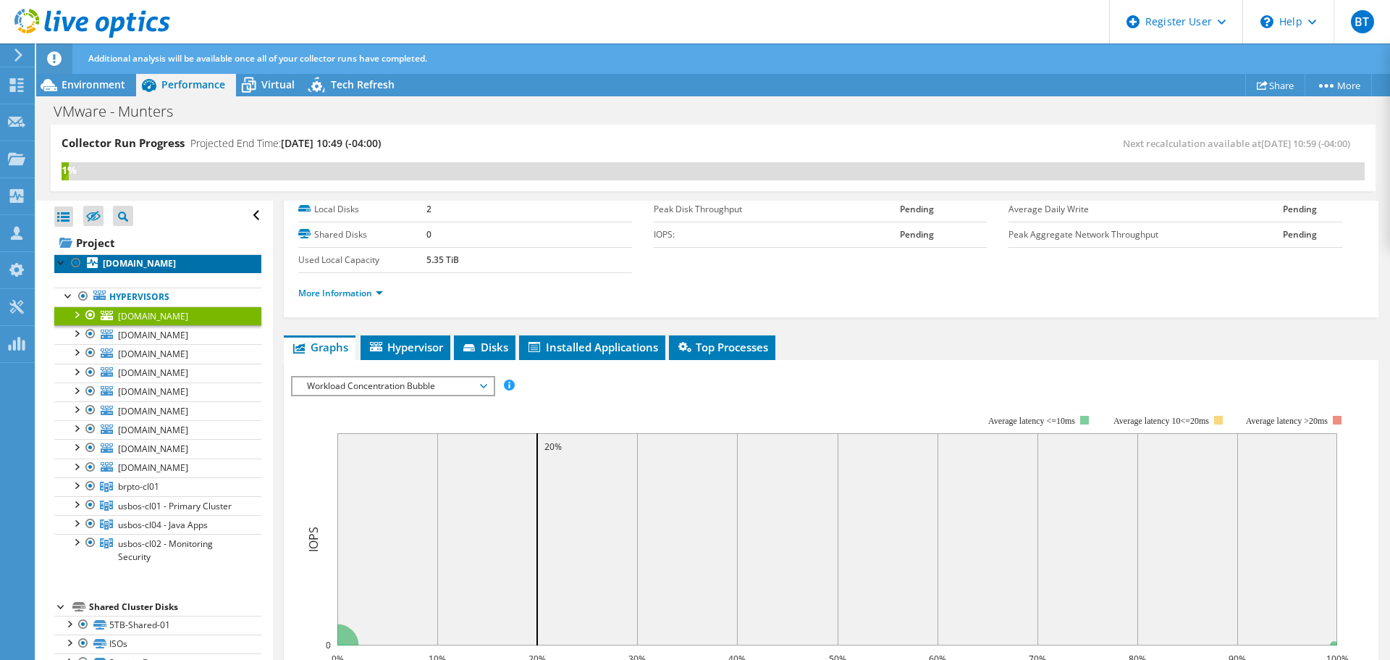
click at [176, 260] on b "[DOMAIN_NAME]" at bounding box center [139, 263] width 73 height 12
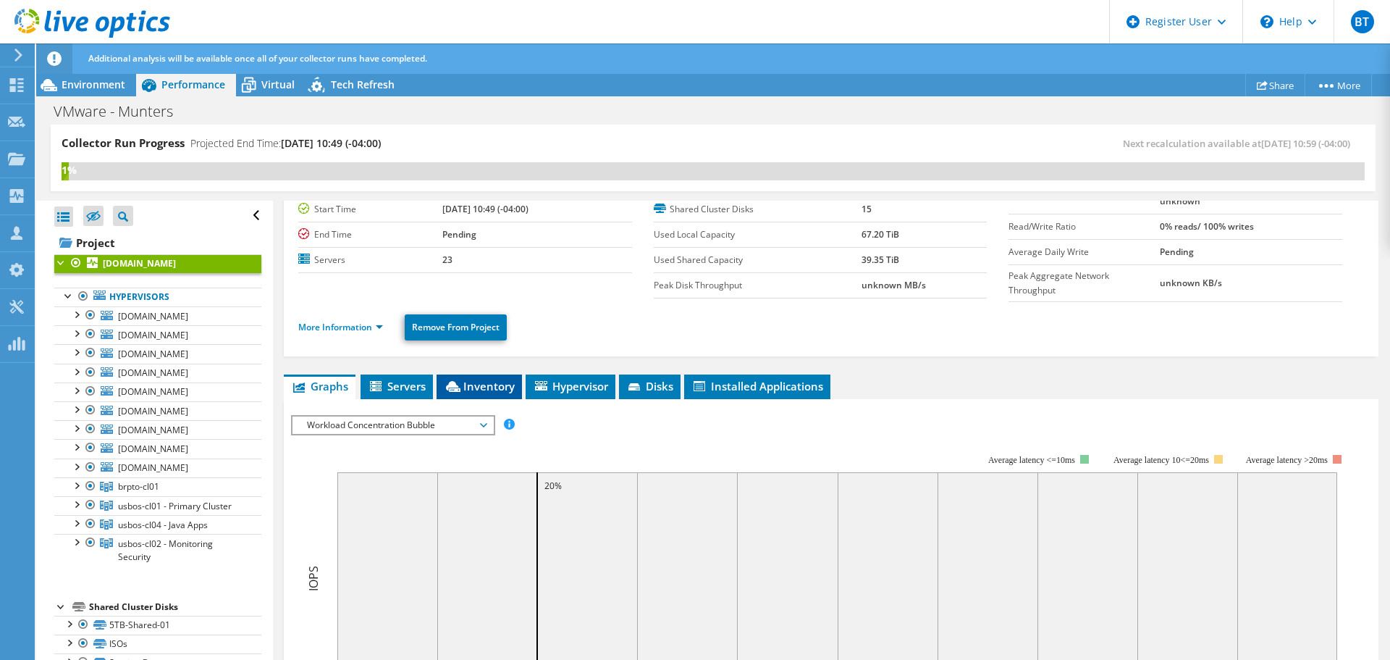
click at [510, 381] on span "Inventory" at bounding box center [479, 386] width 71 height 14
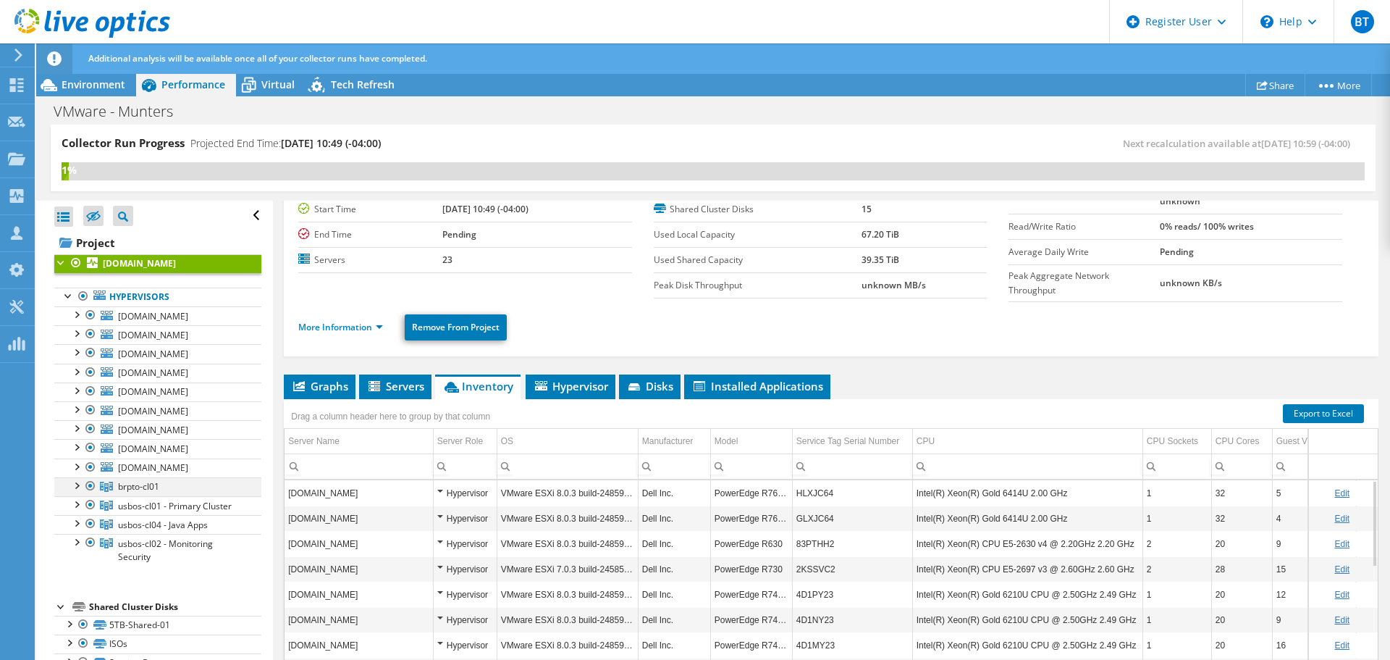
click at [77, 485] on div at bounding box center [76, 484] width 14 height 14
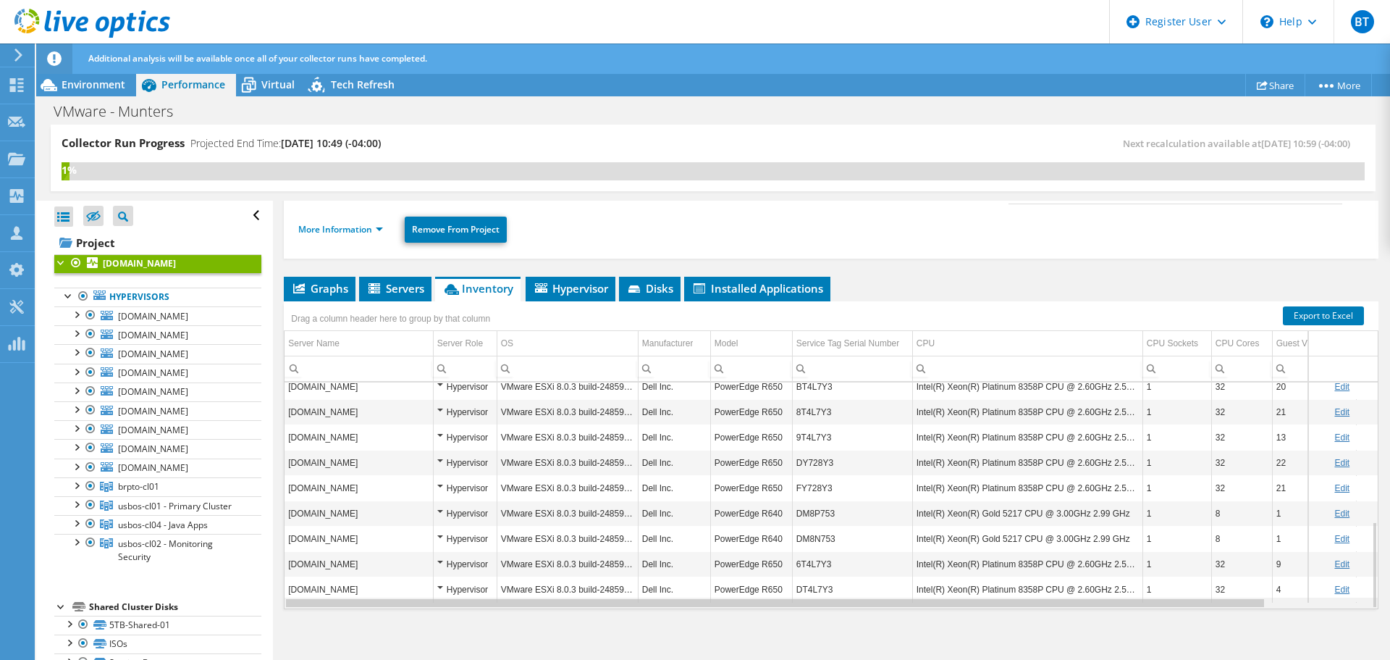
scroll to position [173, 0]
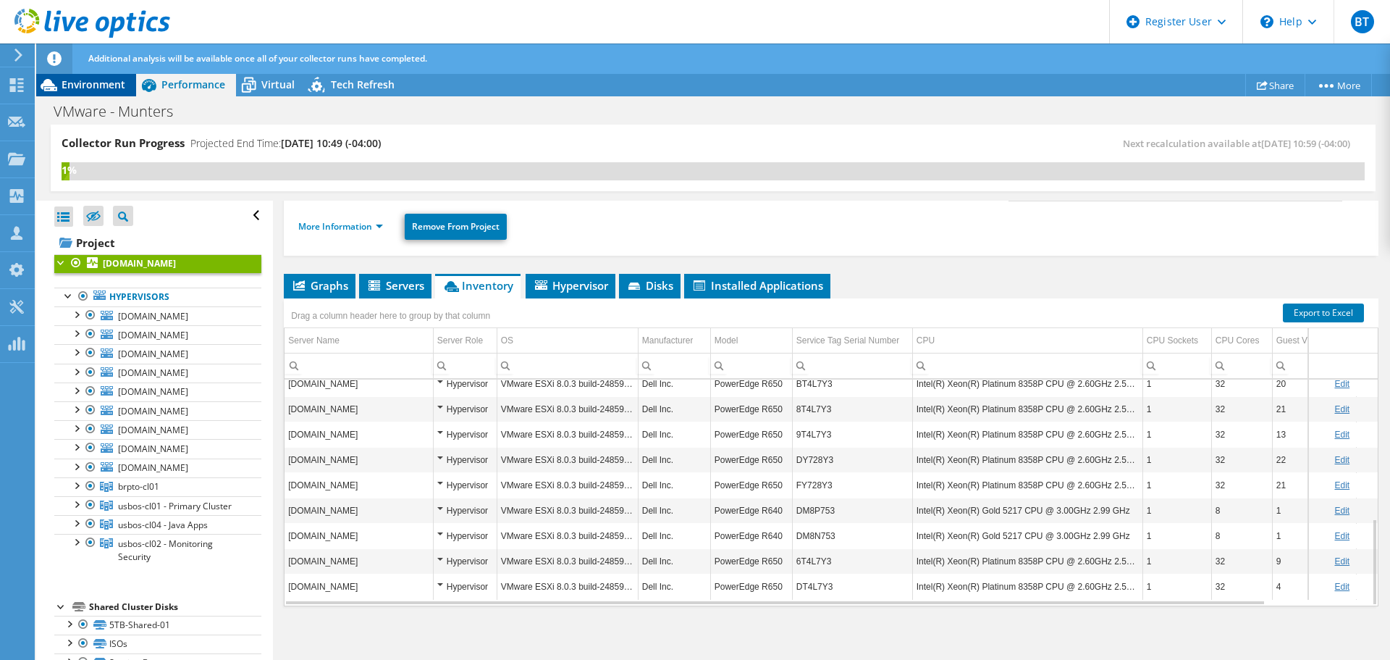
click at [94, 88] on span "Environment" at bounding box center [94, 84] width 64 height 14
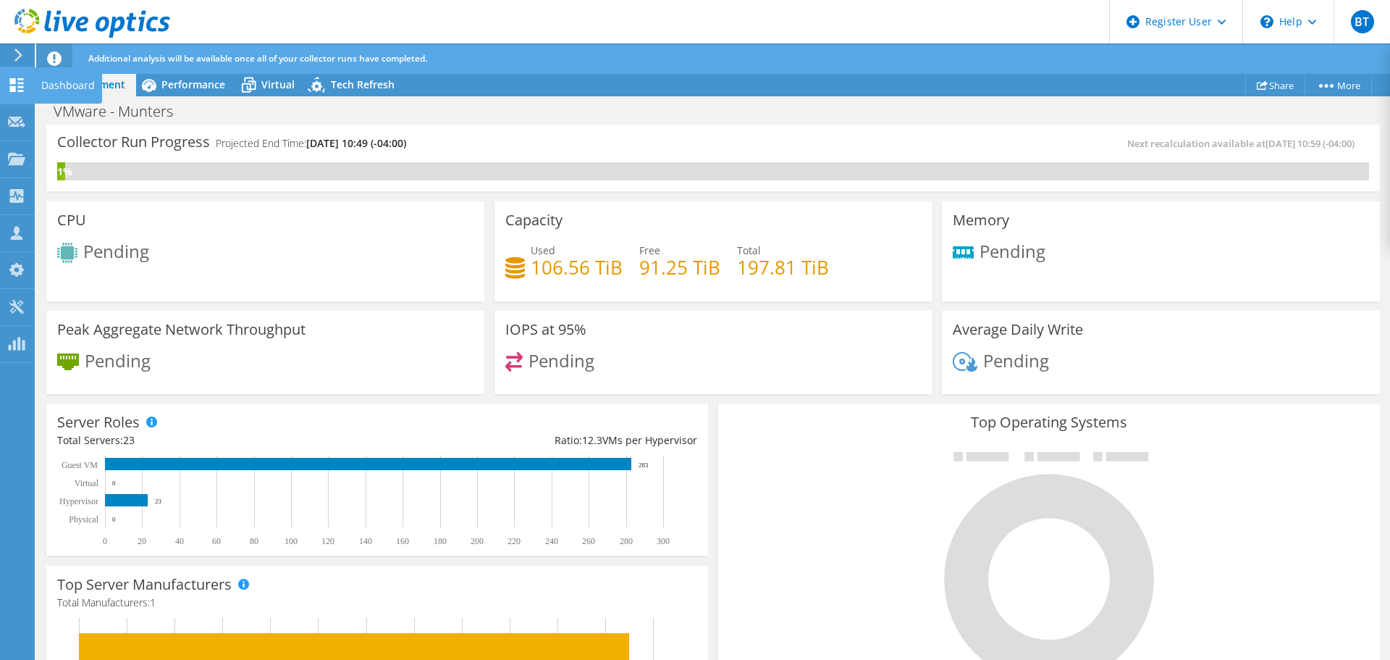
click at [10, 84] on icon at bounding box center [16, 85] width 17 height 14
click at [1257, 83] on icon at bounding box center [1262, 85] width 11 height 11
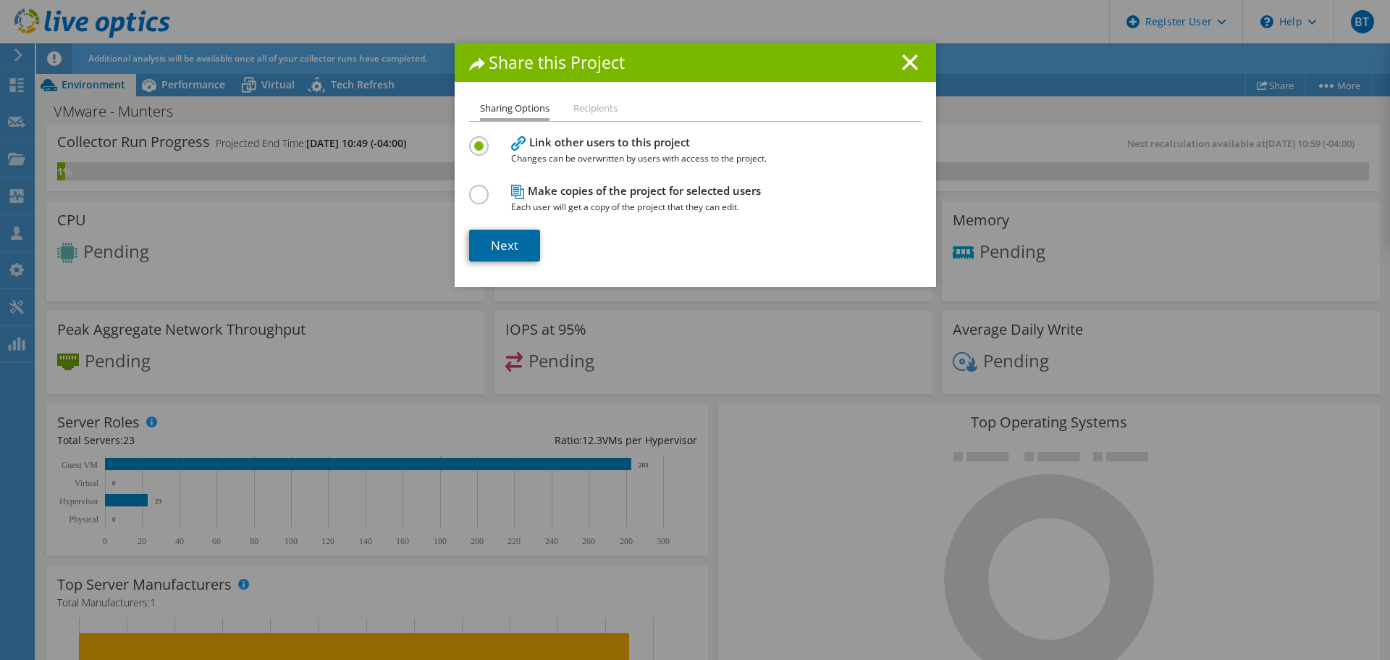
click at [492, 244] on link "Next" at bounding box center [504, 246] width 71 height 32
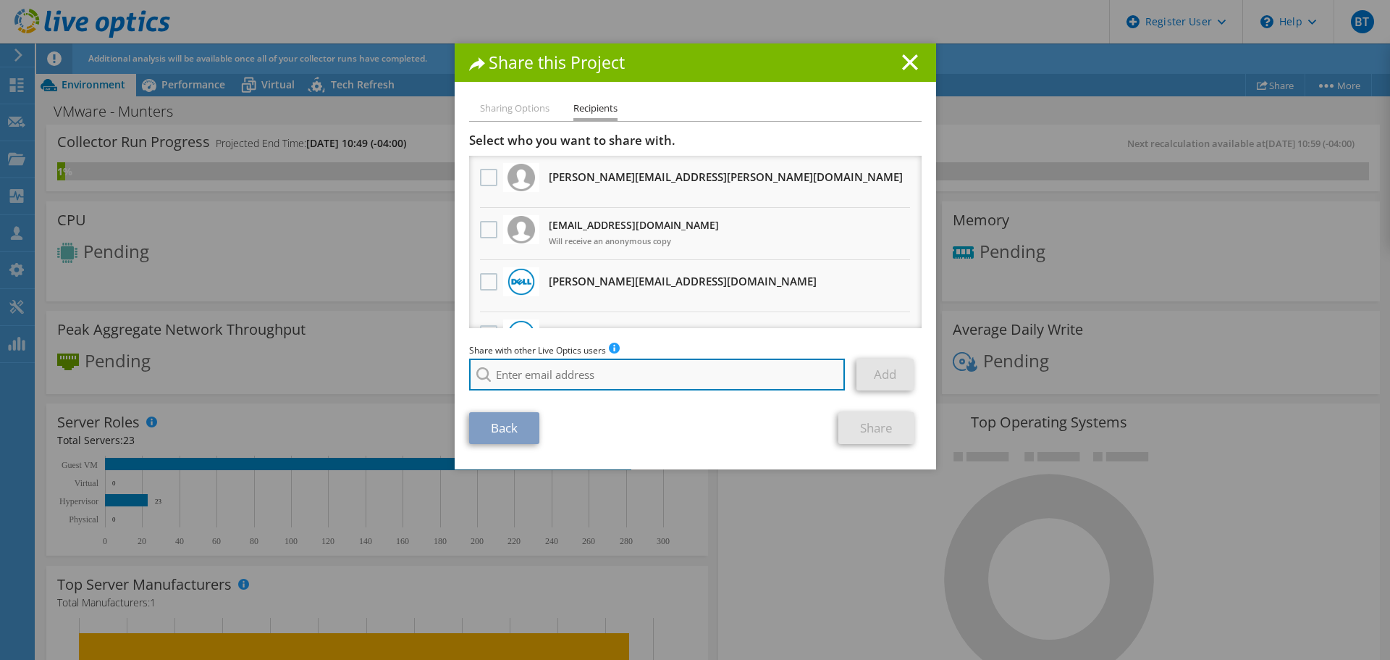
click at [550, 377] on input "search" at bounding box center [657, 374] width 377 height 32
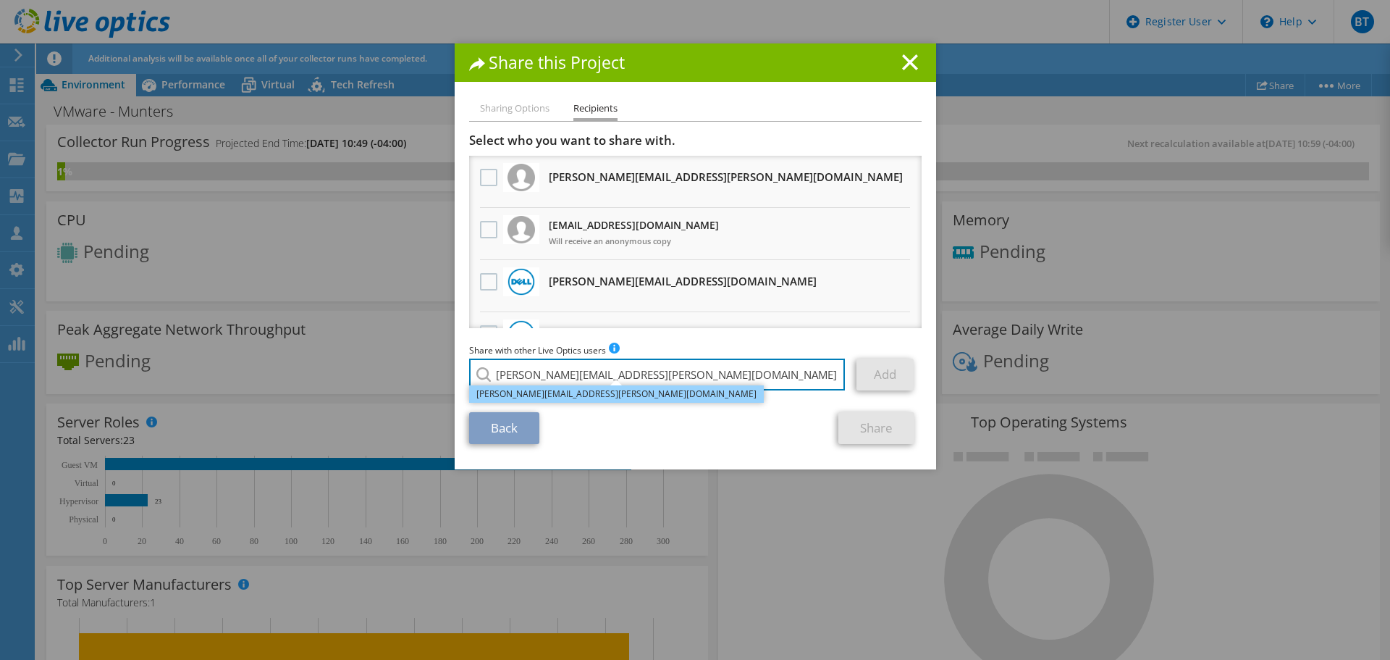
type input "[PERSON_NAME][EMAIL_ADDRESS][PERSON_NAME][DOMAIN_NAME]"
click at [547, 392] on li "[PERSON_NAME][EMAIL_ADDRESS][PERSON_NAME][DOMAIN_NAME]" at bounding box center [616, 393] width 295 height 17
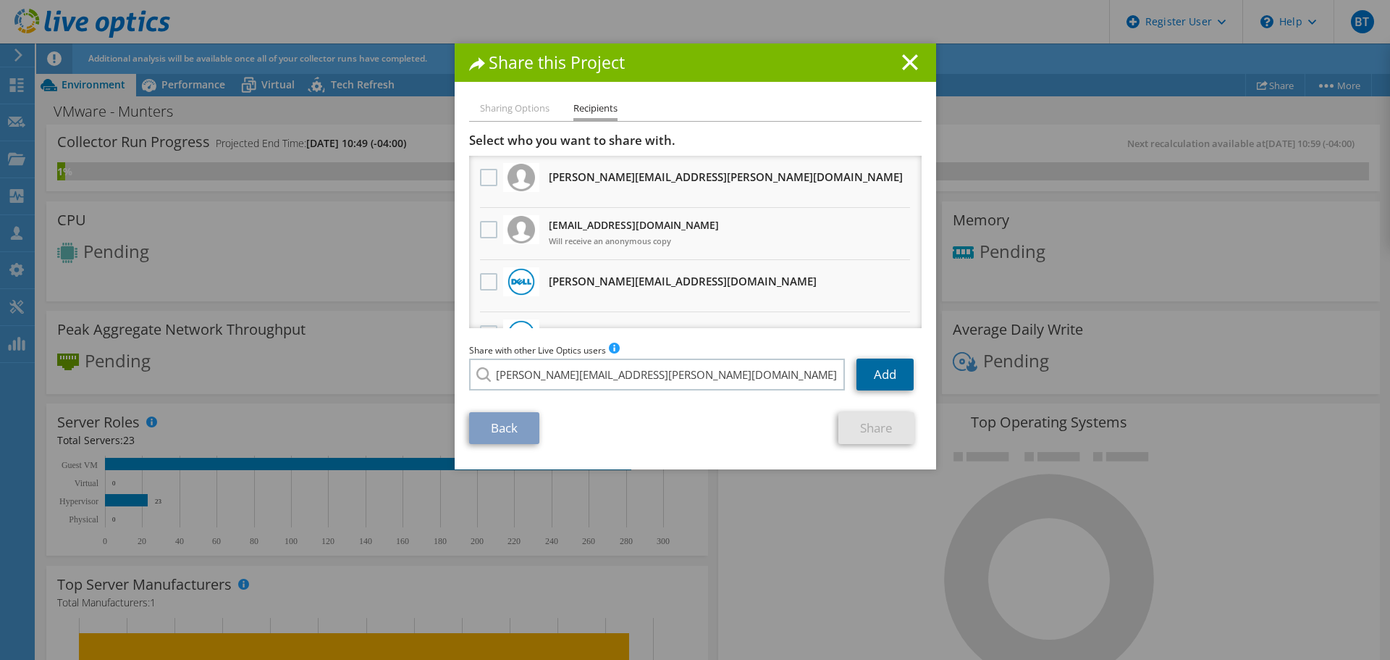
click at [866, 370] on link "Add" at bounding box center [885, 374] width 57 height 32
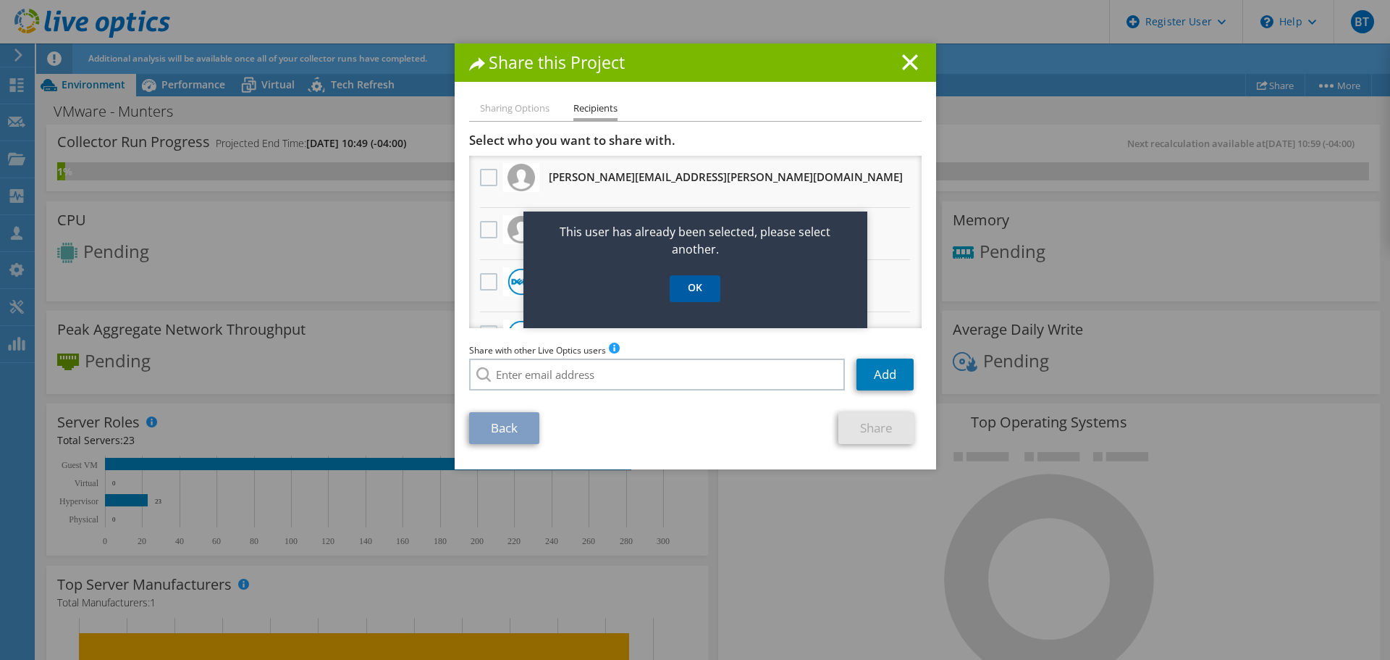
click at [685, 298] on link "OK" at bounding box center [695, 288] width 51 height 27
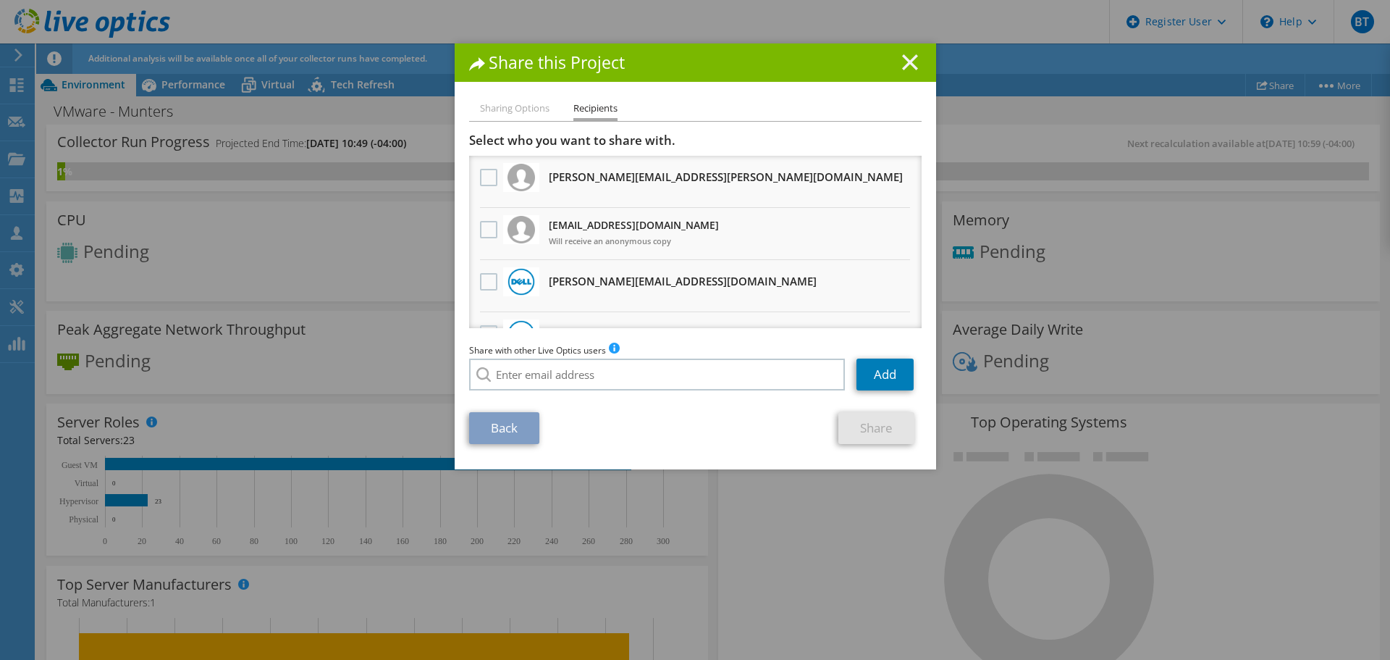
click at [907, 61] on line at bounding box center [910, 62] width 14 height 14
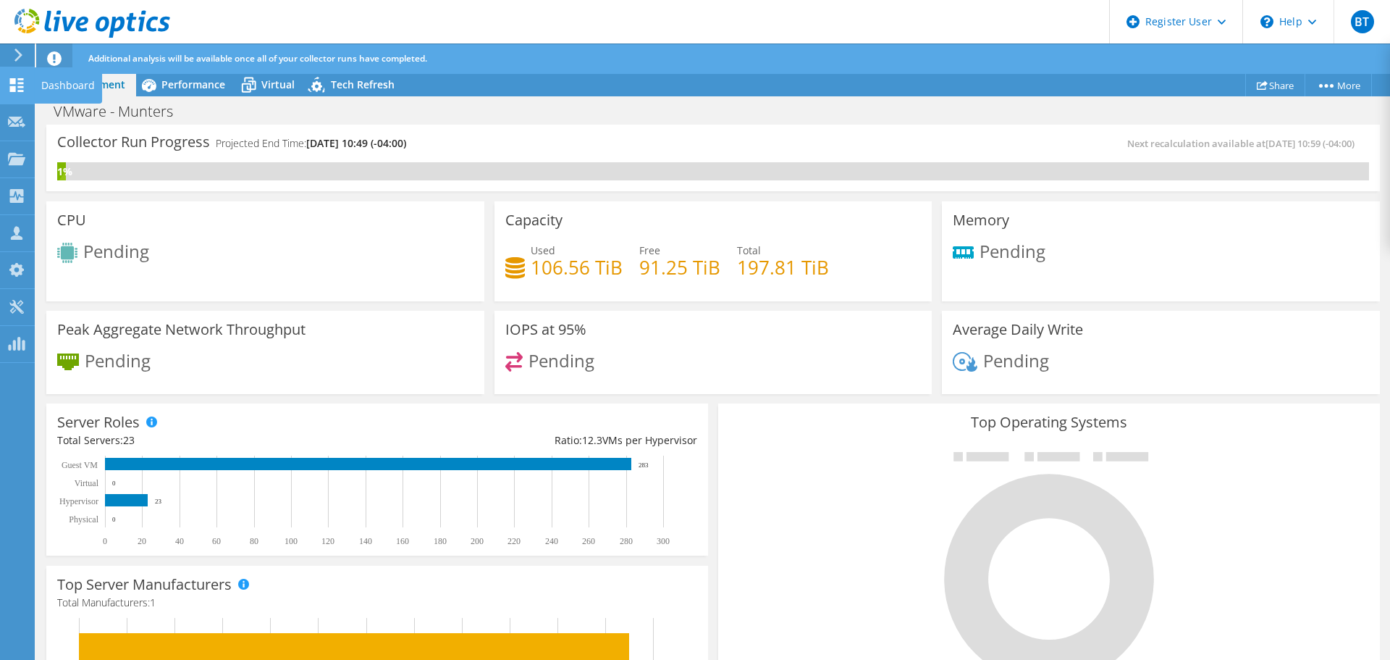
click at [17, 78] on icon at bounding box center [16, 85] width 17 height 14
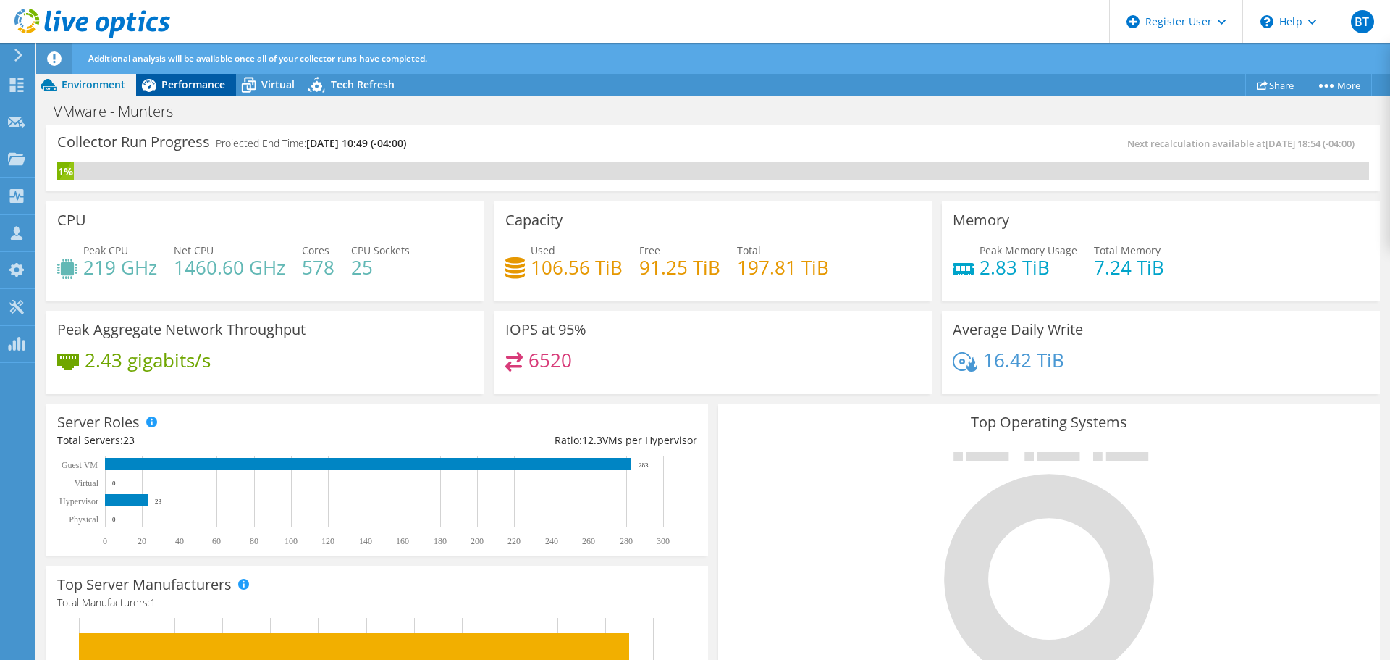
click at [185, 87] on span "Performance" at bounding box center [193, 84] width 64 height 14
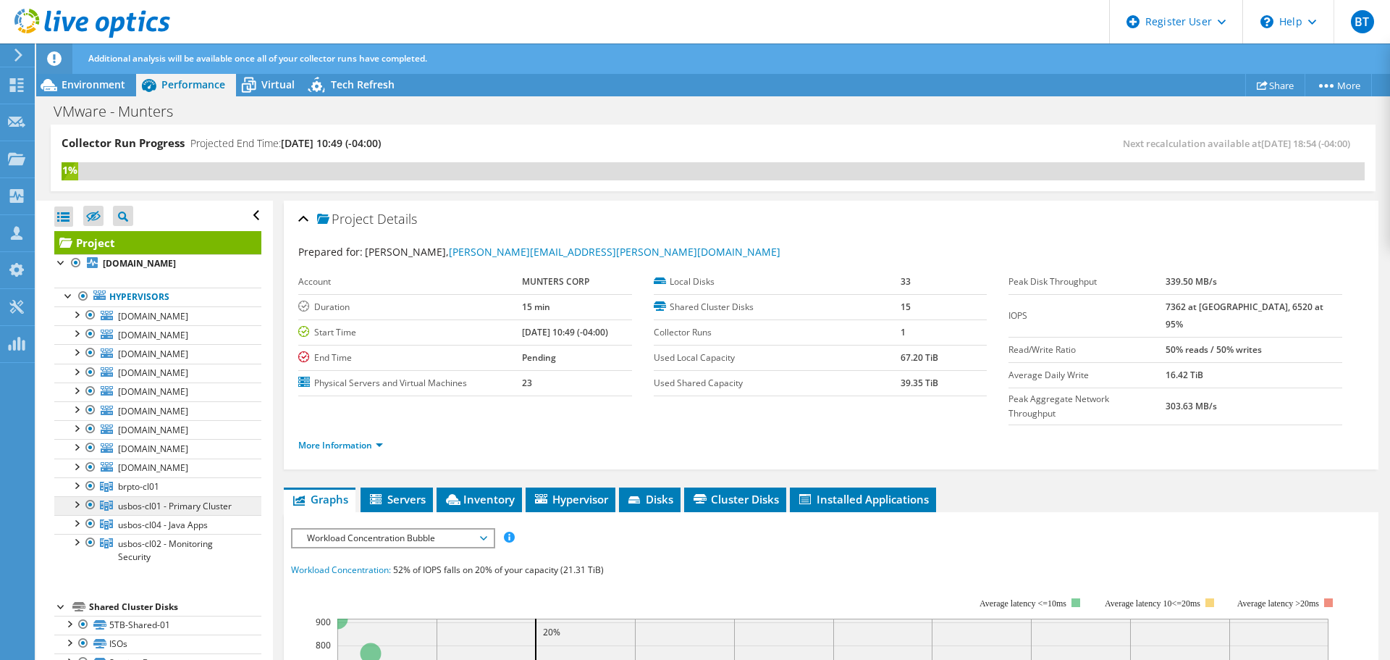
click at [179, 504] on span "usbos-cl01 - Primary Cluster" at bounding box center [175, 506] width 114 height 12
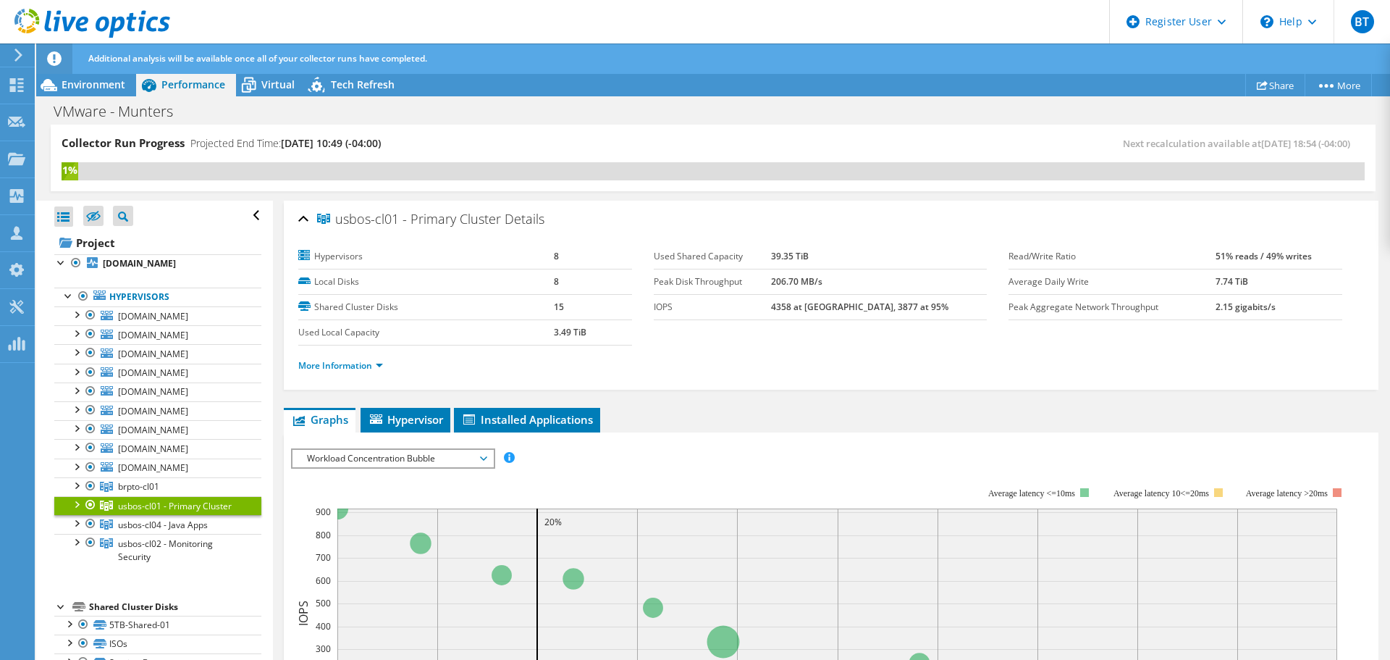
scroll to position [72, 0]
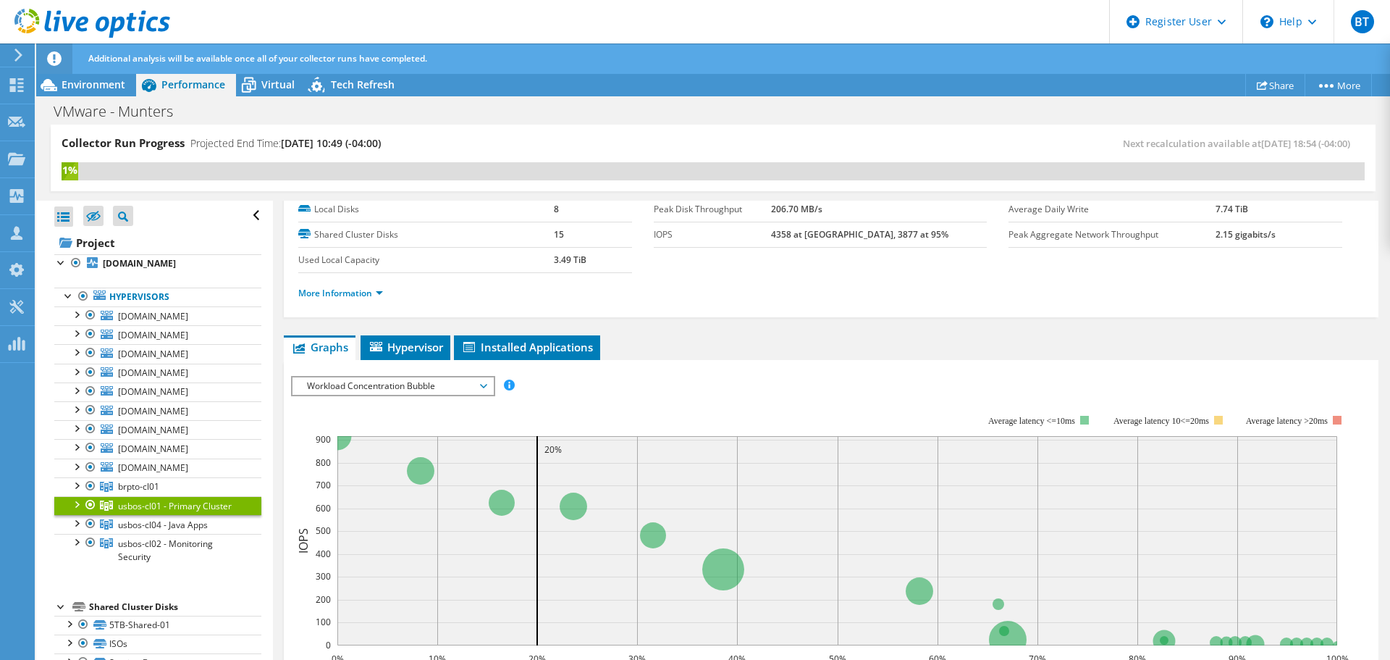
click at [361, 386] on span "Workload Concentration Bubble" at bounding box center [393, 385] width 186 height 17
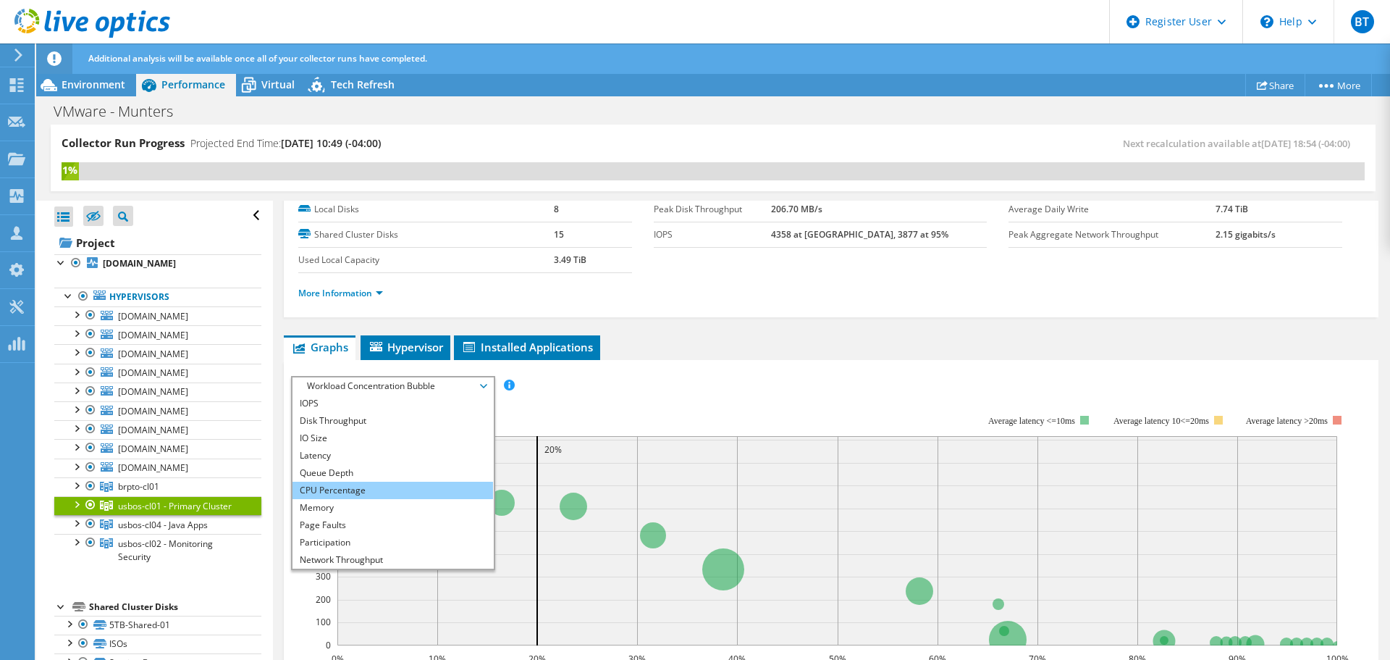
click at [329, 491] on li "CPU Percentage" at bounding box center [393, 489] width 201 height 17
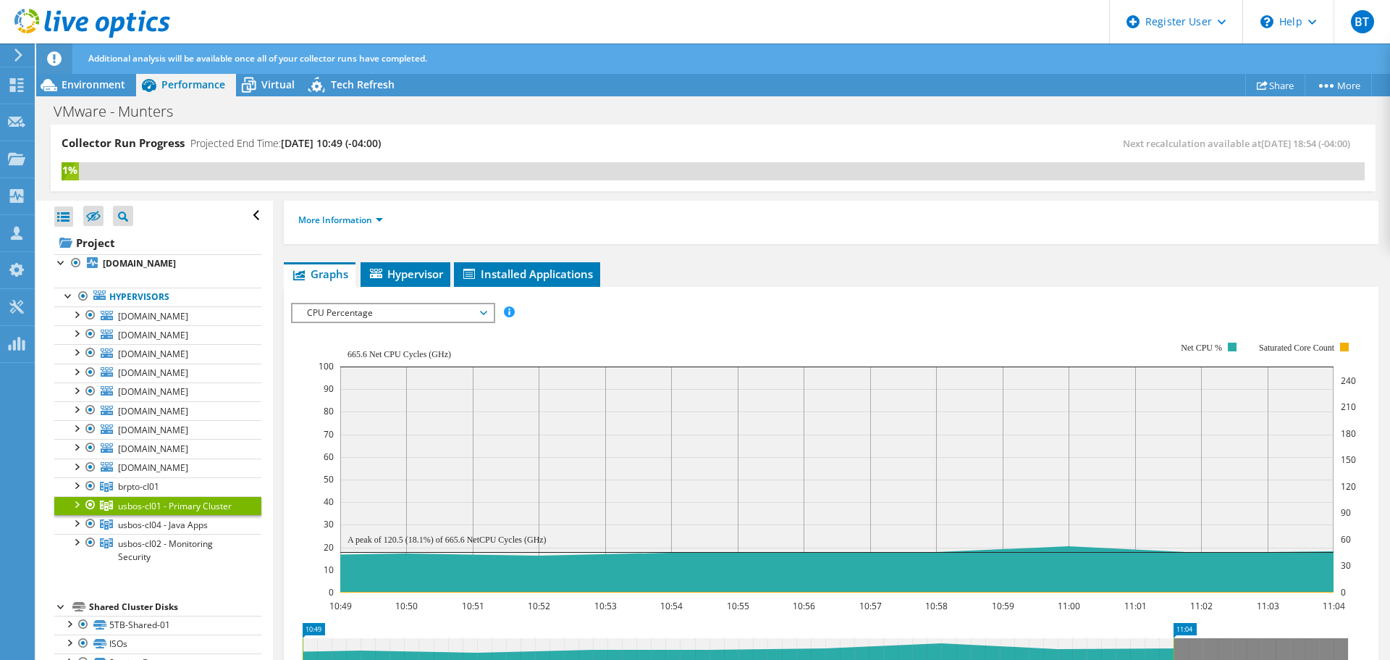
scroll to position [145, 0]
click at [75, 500] on div at bounding box center [76, 503] width 14 height 14
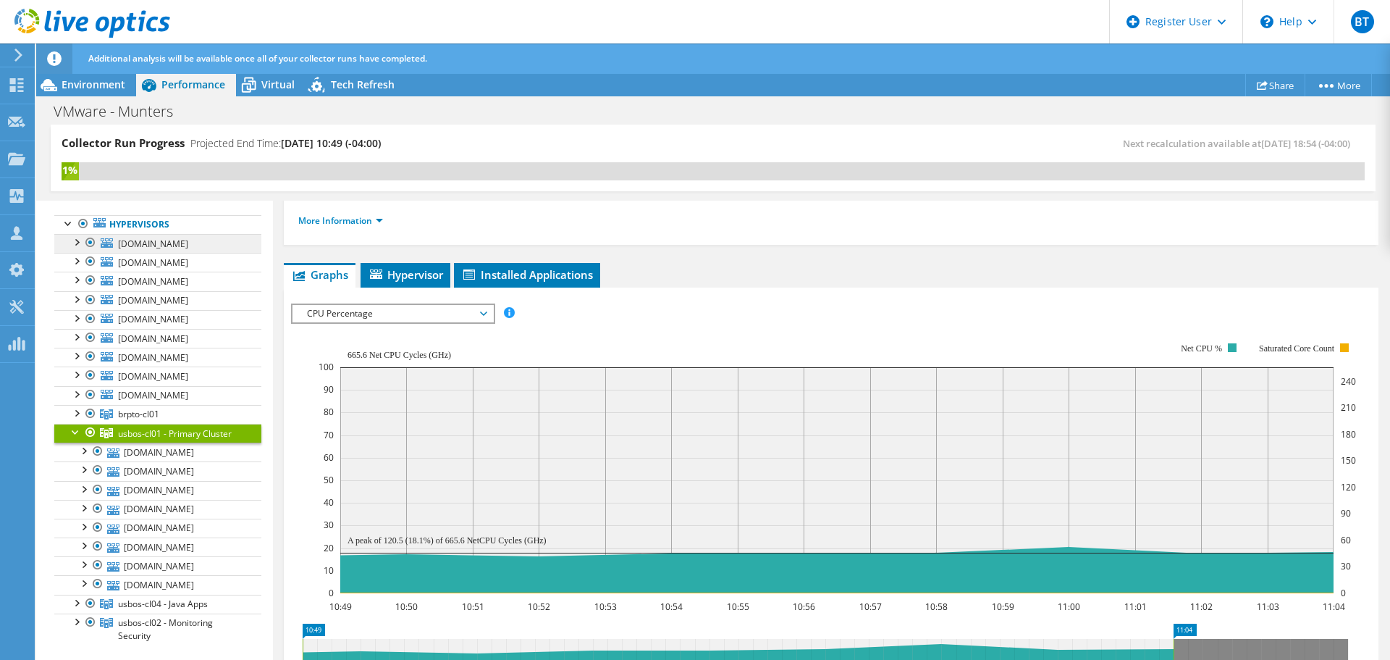
scroll to position [0, 0]
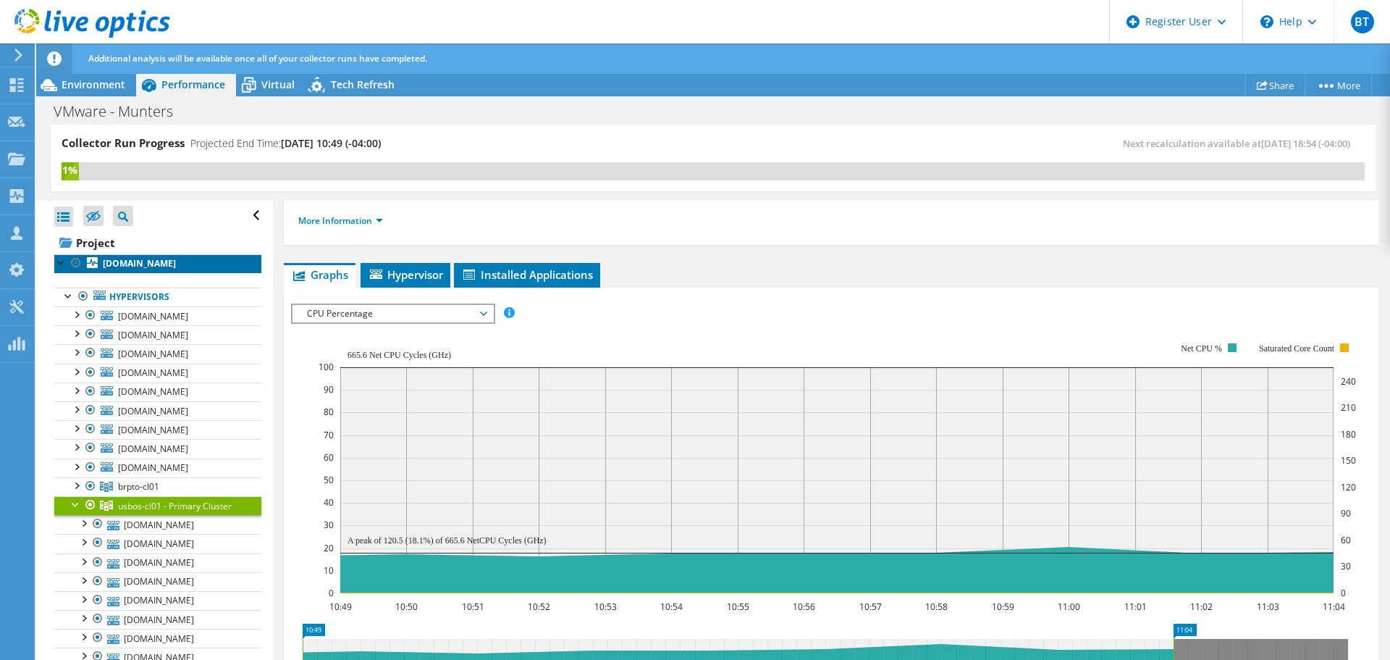
click at [174, 263] on b "[DOMAIN_NAME]" at bounding box center [139, 263] width 73 height 12
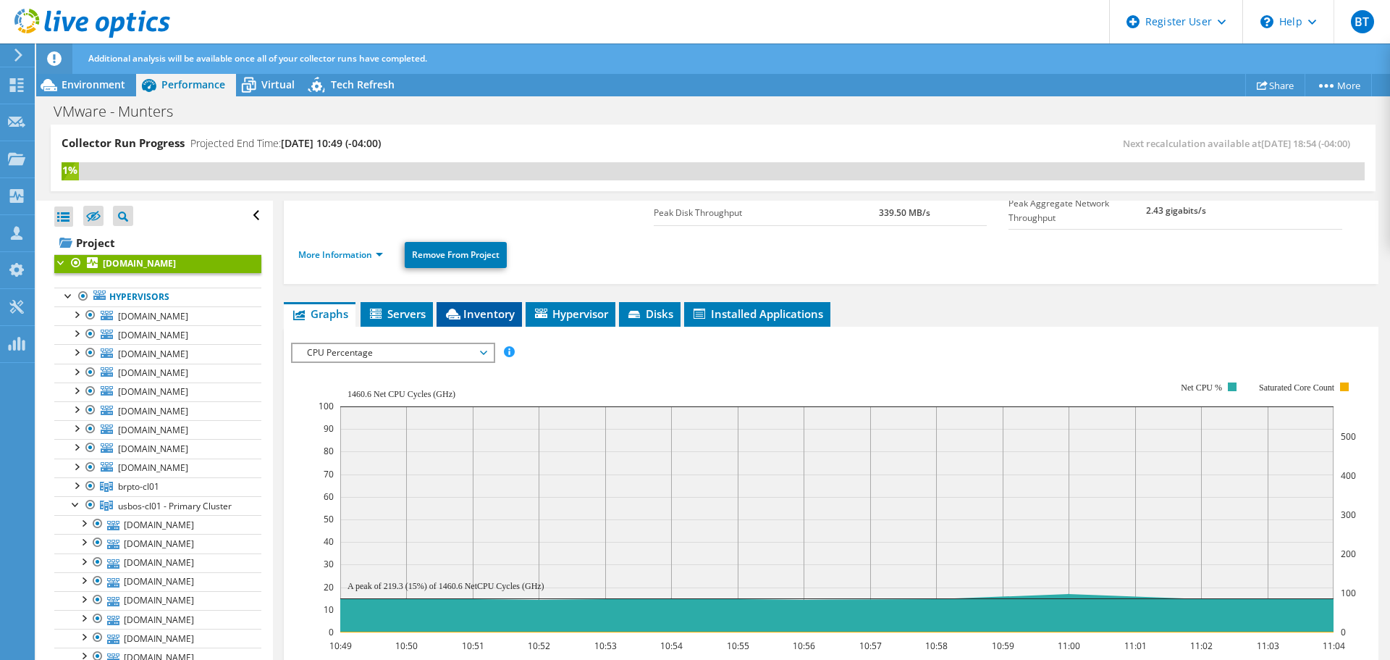
click at [464, 319] on li "Inventory" at bounding box center [479, 314] width 85 height 25
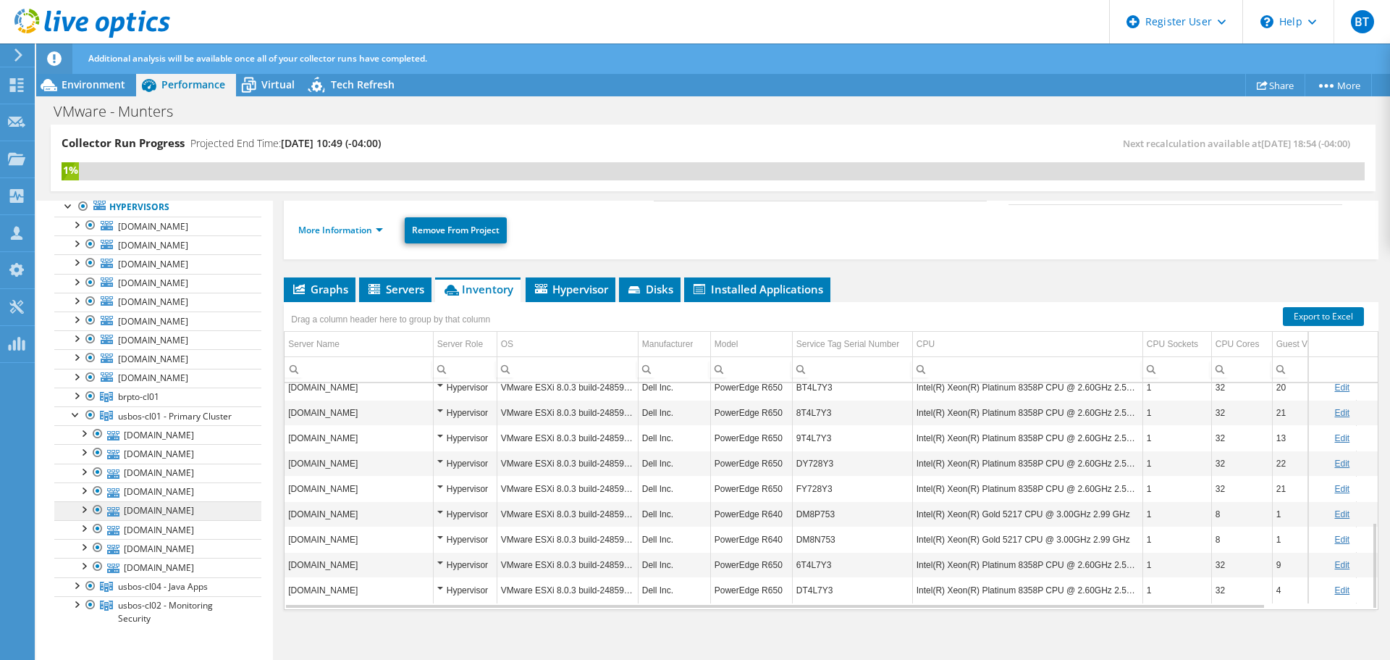
scroll to position [217, 0]
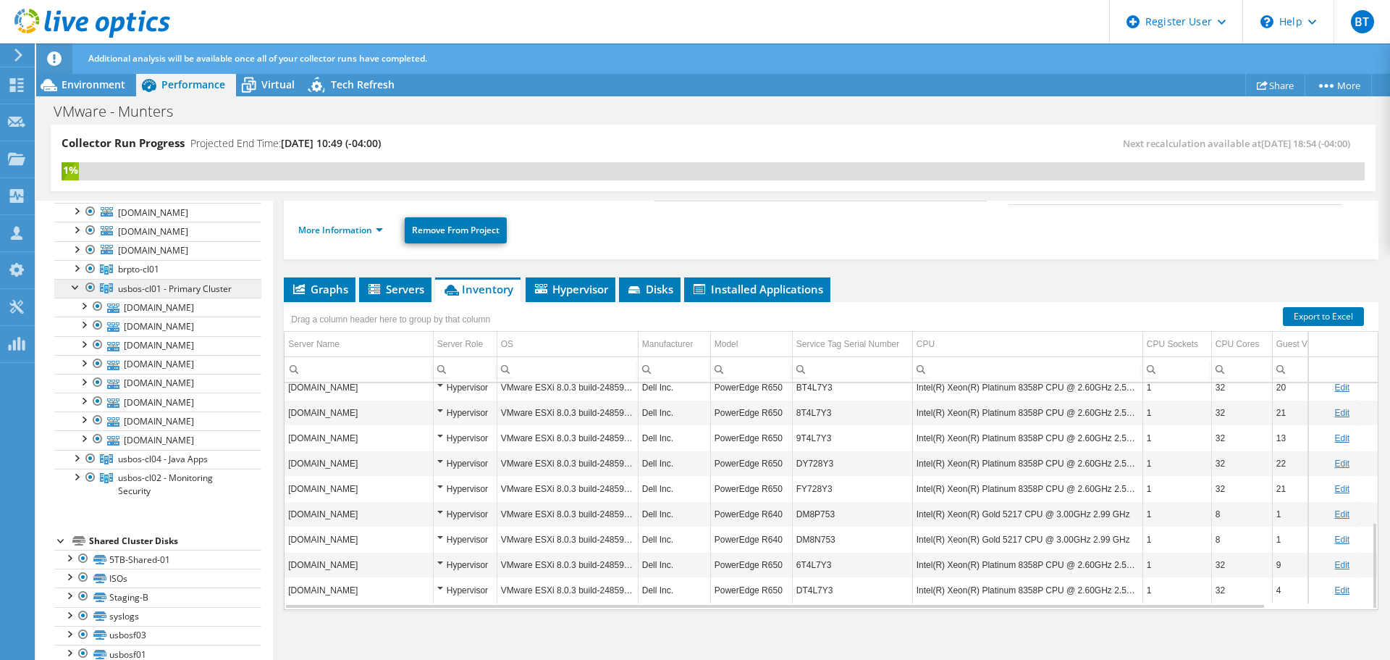
click at [185, 291] on span "usbos-cl01 - Primary Cluster" at bounding box center [175, 288] width 114 height 12
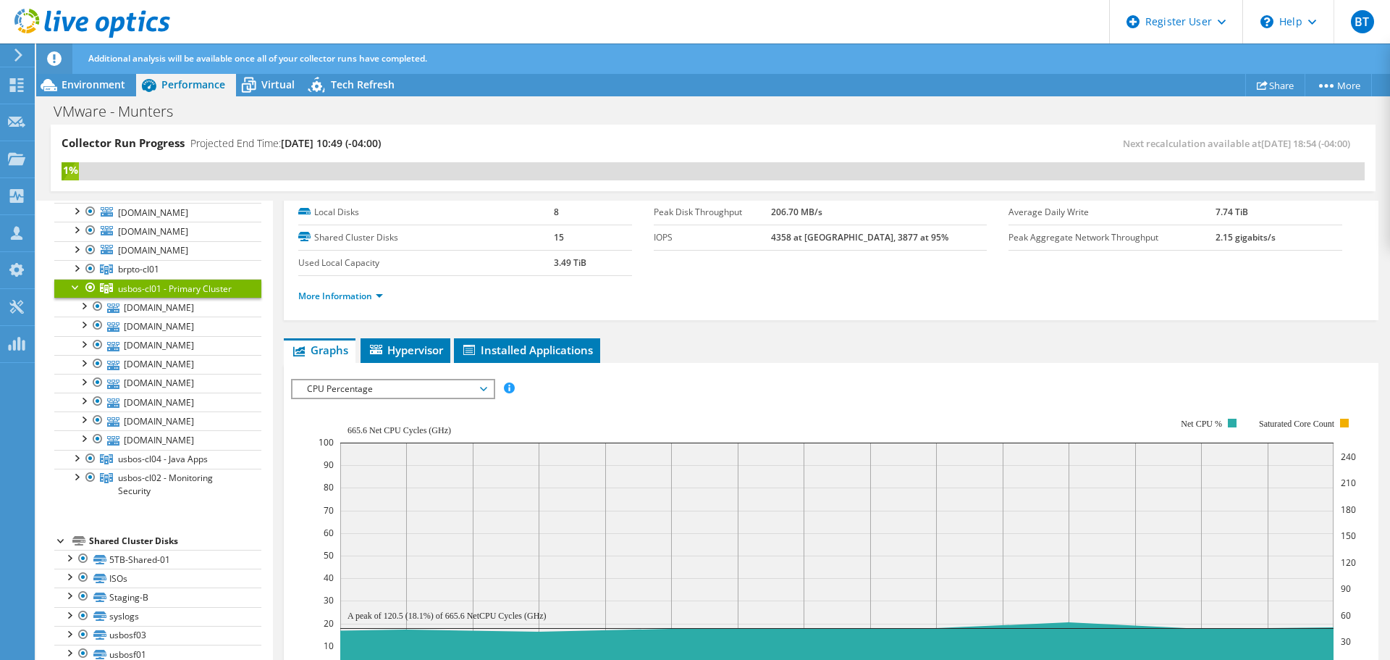
scroll to position [145, 0]
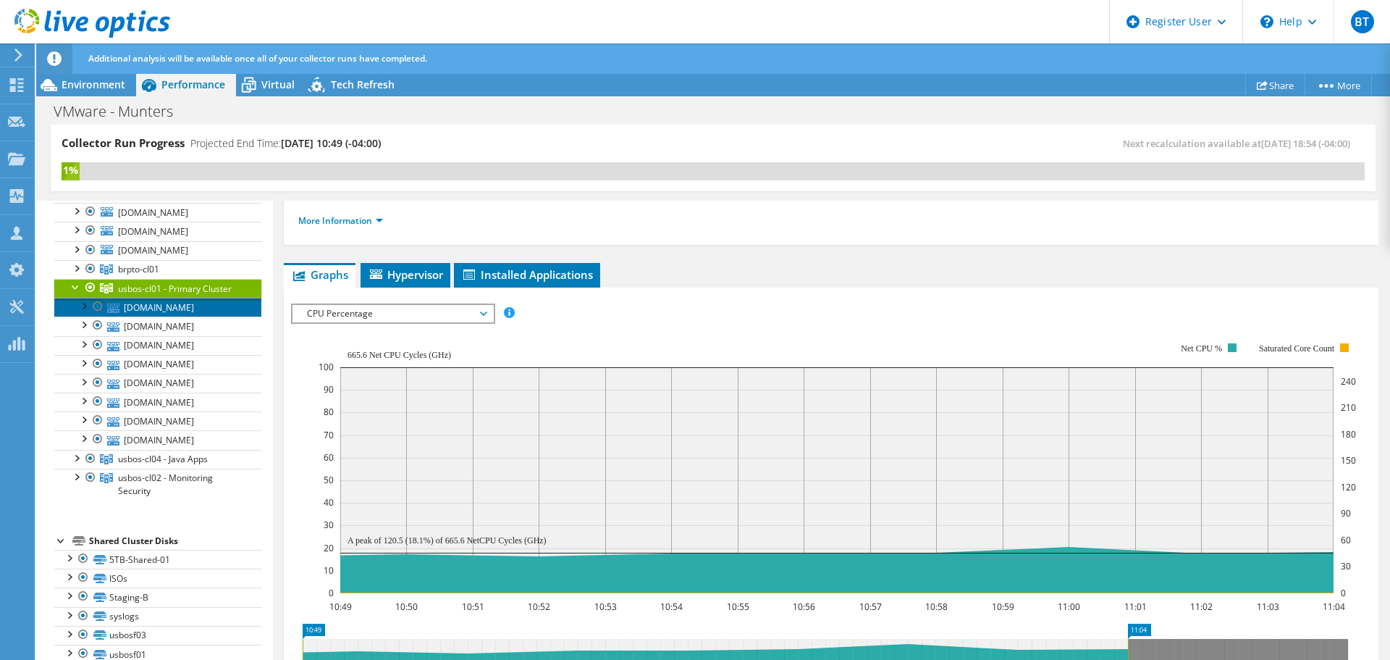
click at [175, 316] on link "[DOMAIN_NAME]" at bounding box center [157, 307] width 207 height 19
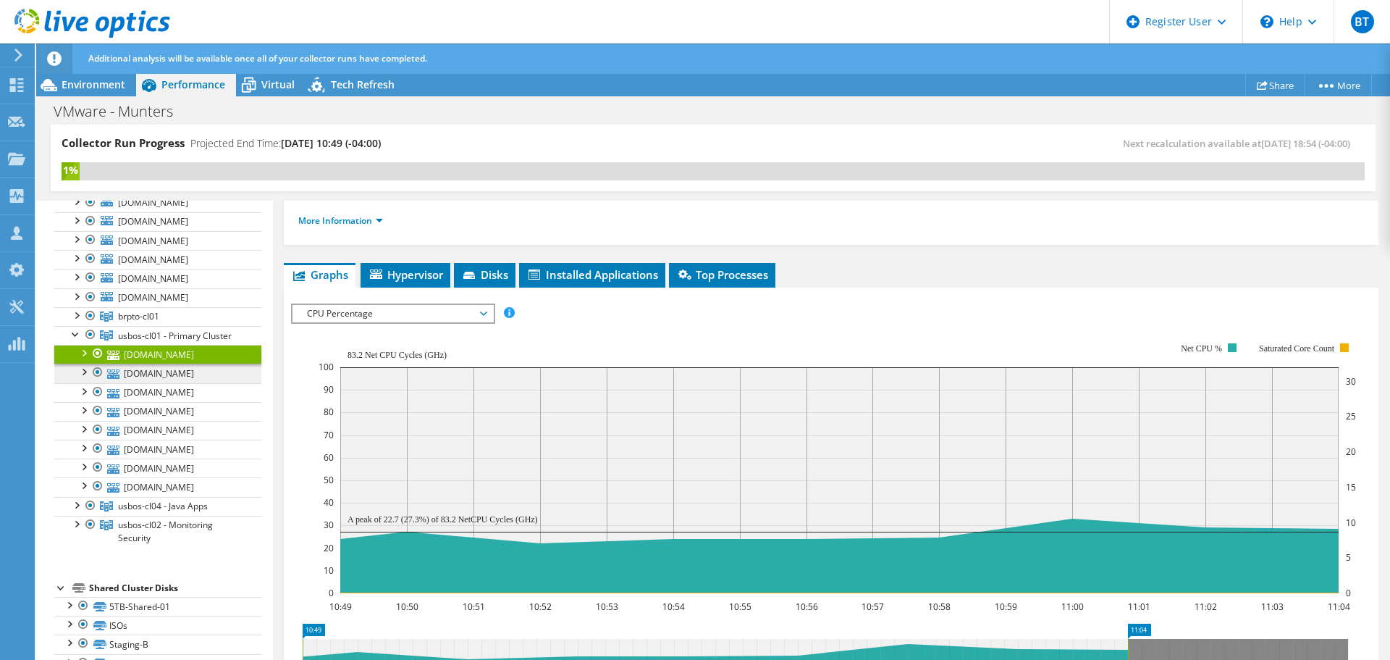
scroll to position [0, 0]
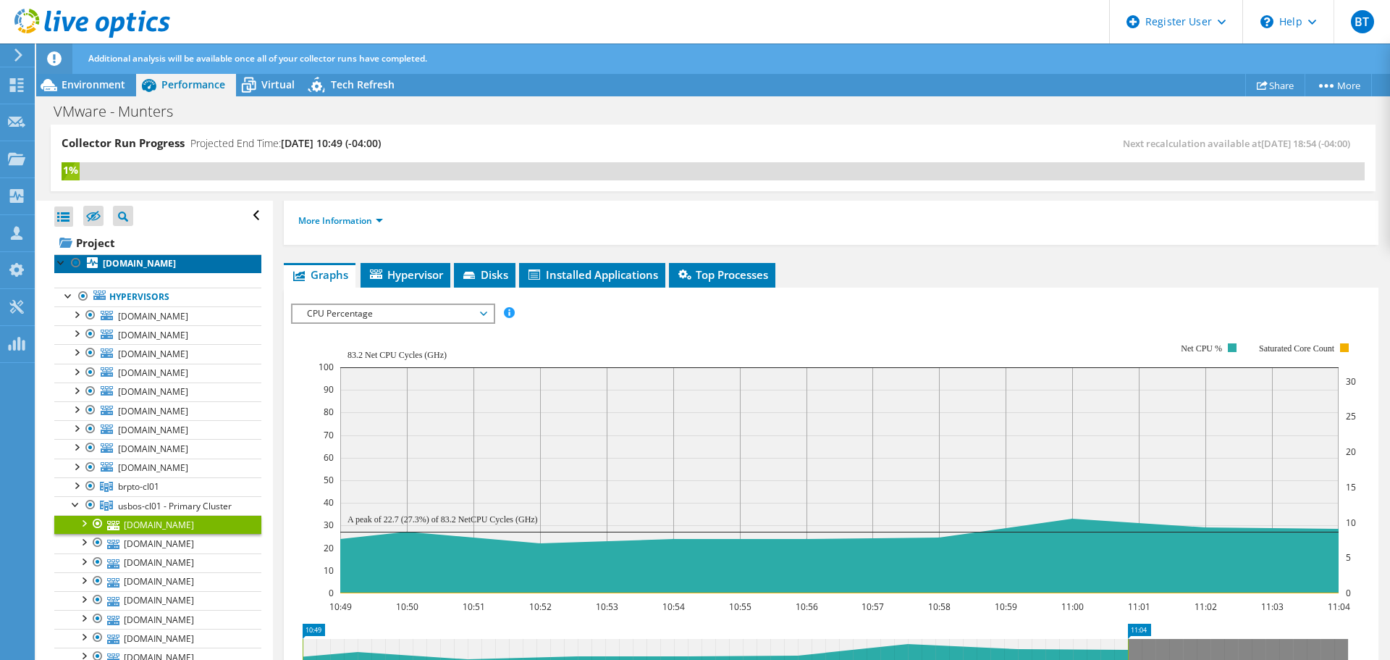
click at [154, 265] on b "[DOMAIN_NAME]" at bounding box center [139, 263] width 73 height 12
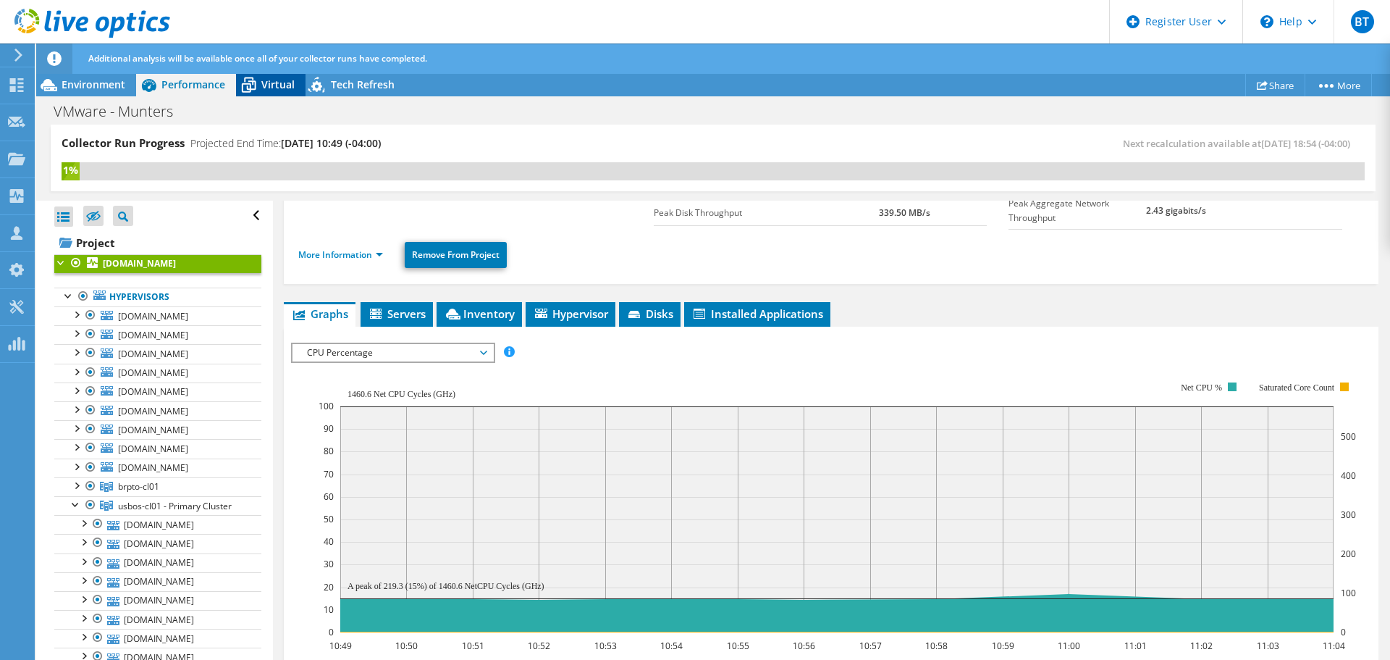
click at [261, 94] on icon at bounding box center [248, 84] width 25 height 25
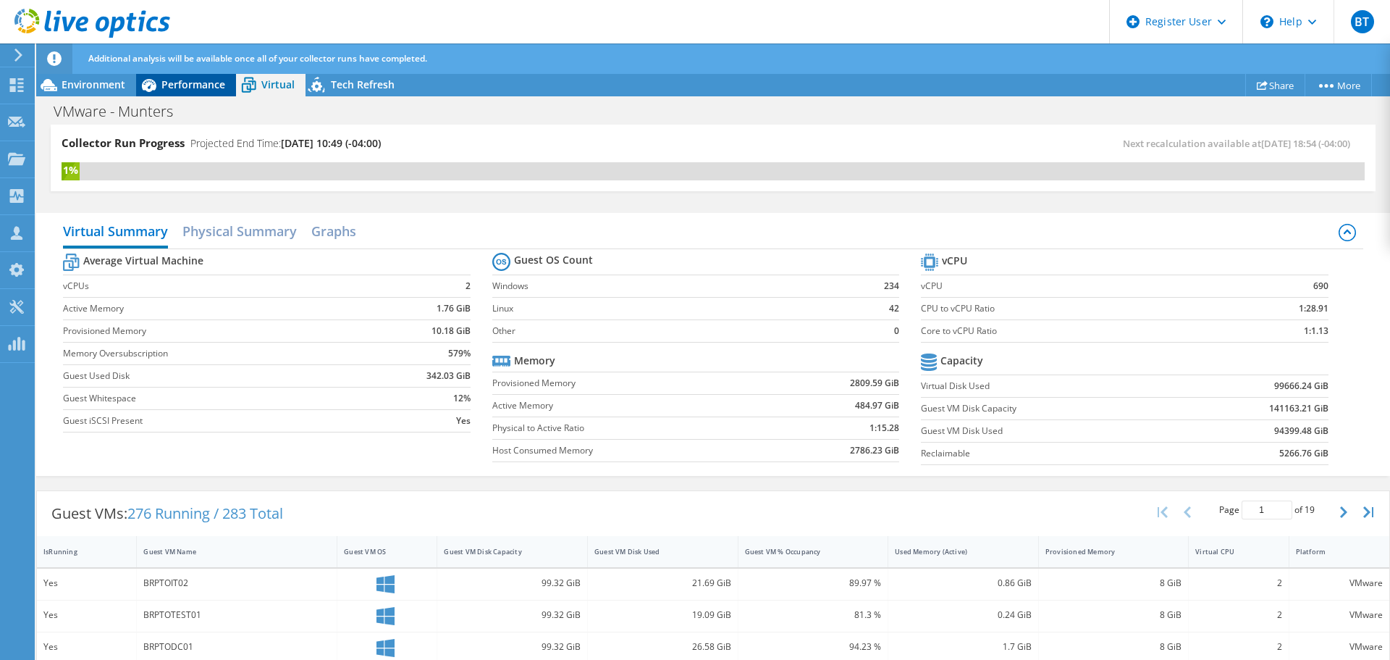
click at [185, 78] on span "Performance" at bounding box center [193, 84] width 64 height 14
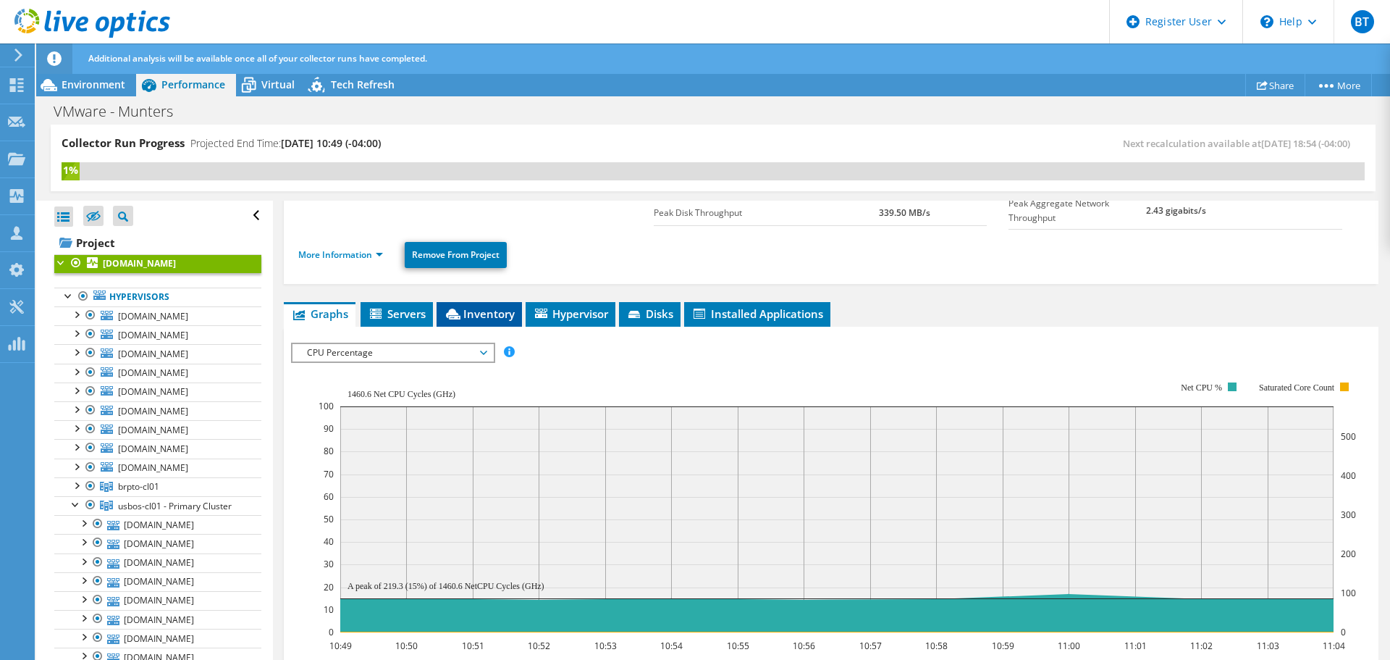
click at [479, 310] on span "Inventory" at bounding box center [479, 313] width 71 height 14
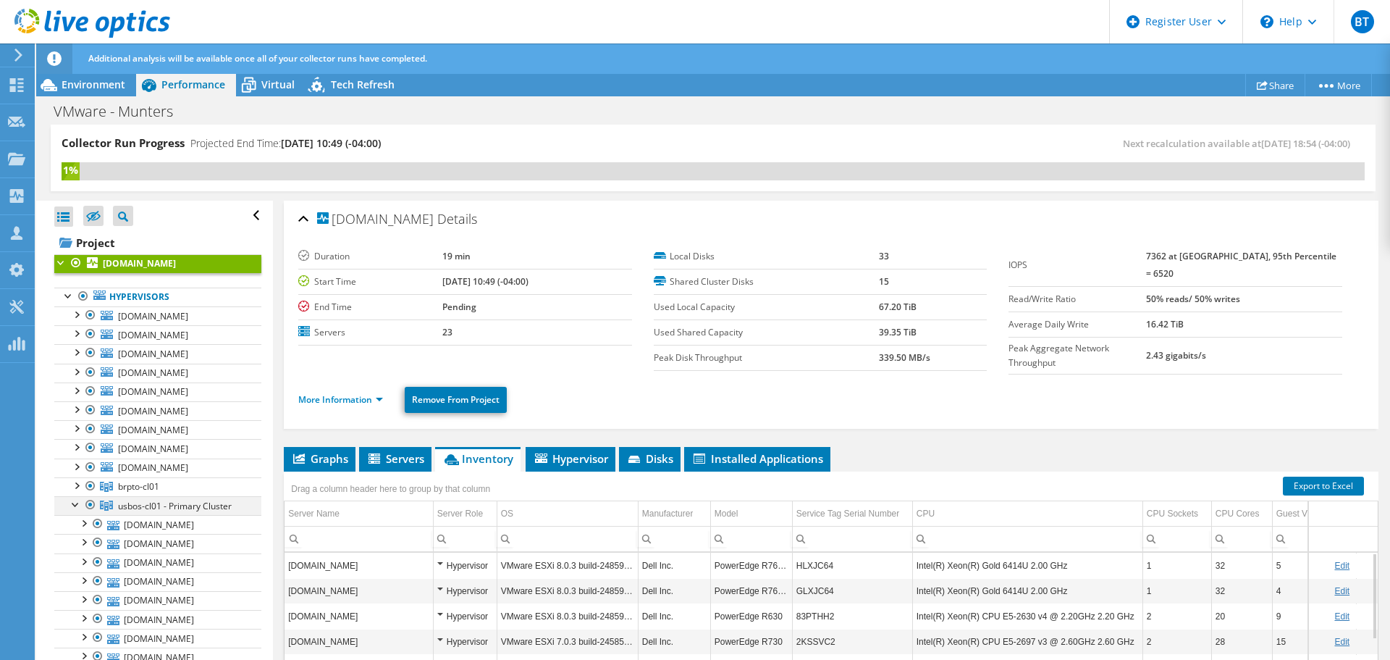
click at [74, 508] on div at bounding box center [76, 503] width 14 height 14
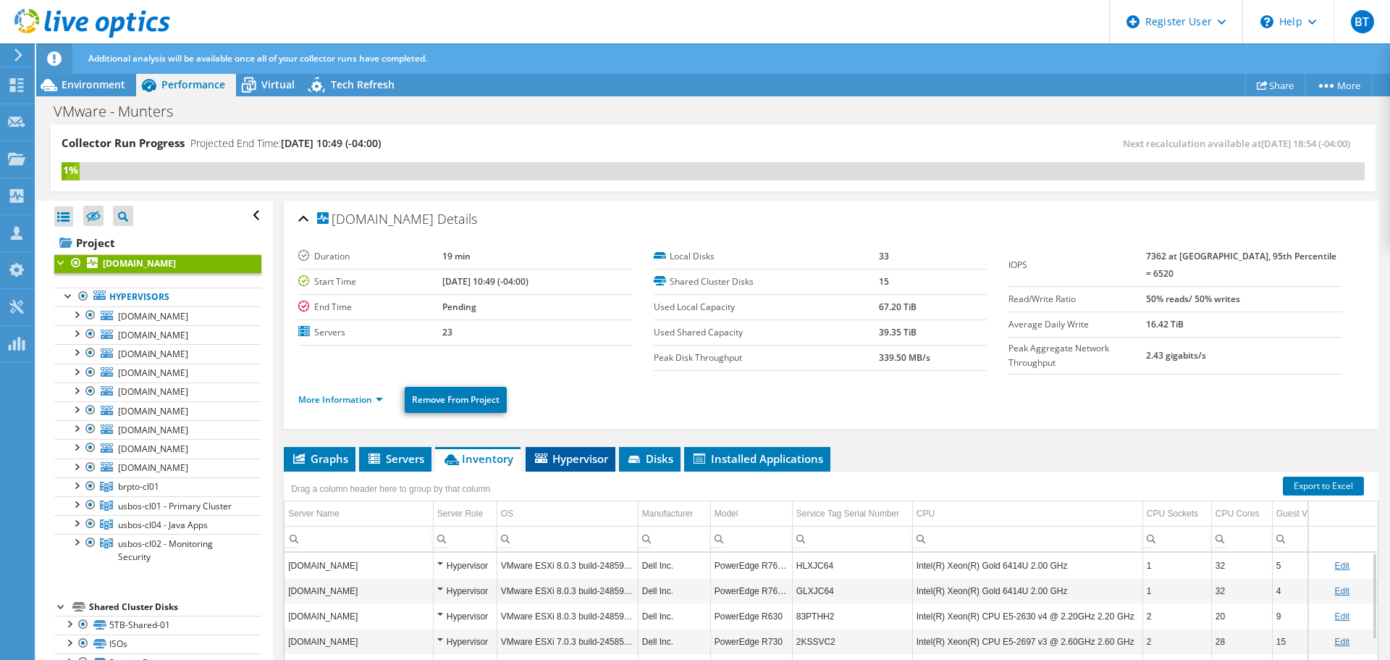
click at [591, 461] on span "Hypervisor" at bounding box center [570, 458] width 75 height 14
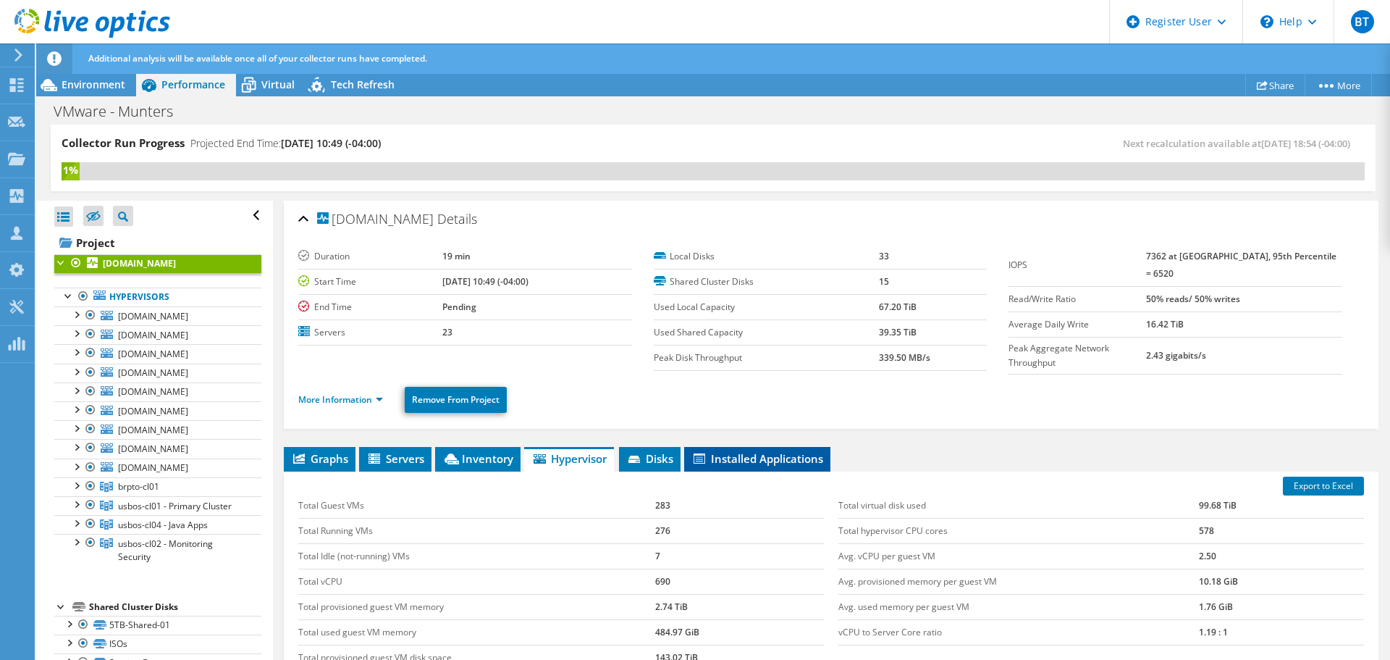
click at [743, 460] on span "Installed Applications" at bounding box center [757, 458] width 132 height 14
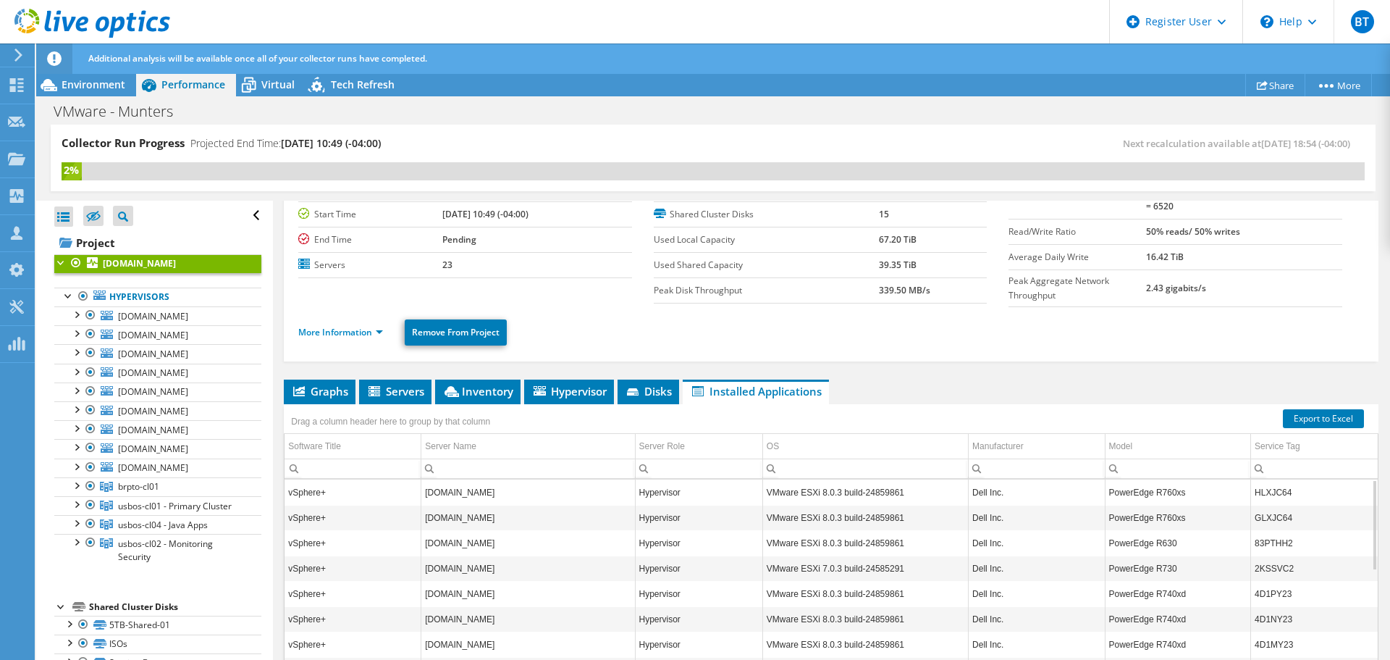
scroll to position [169, 0]
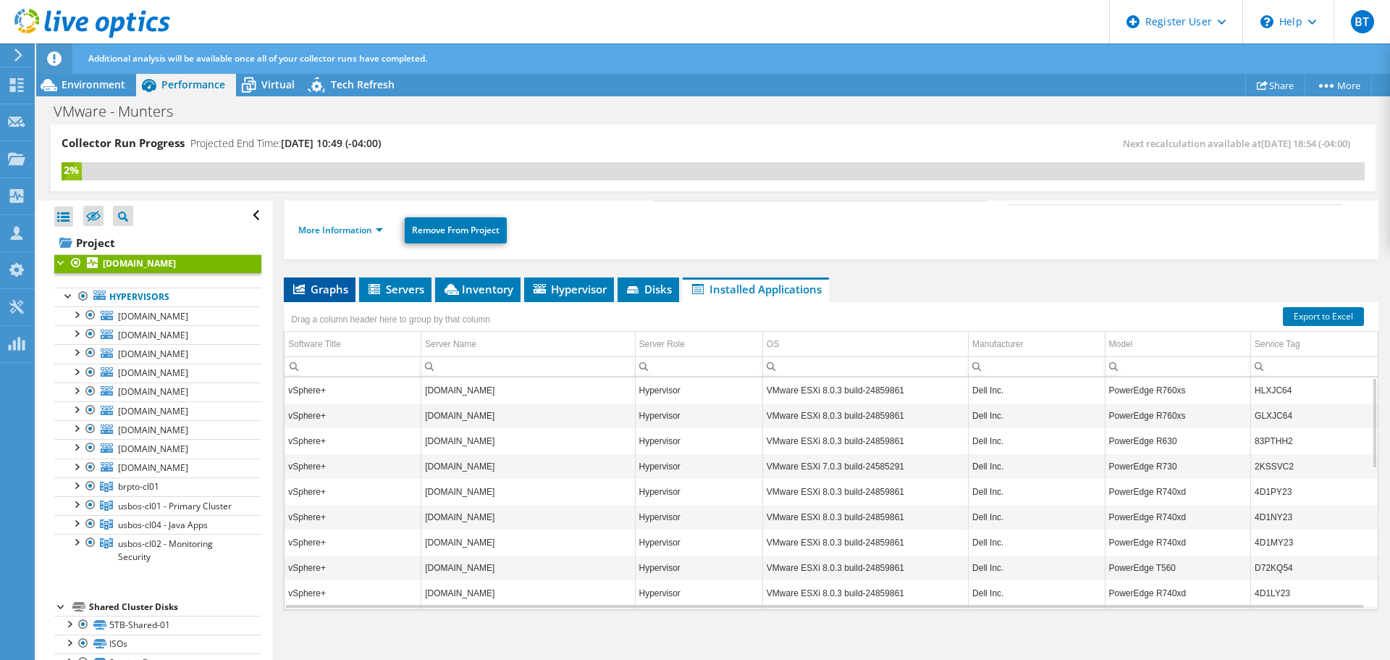
click at [318, 293] on li "Graphs" at bounding box center [320, 289] width 72 height 25
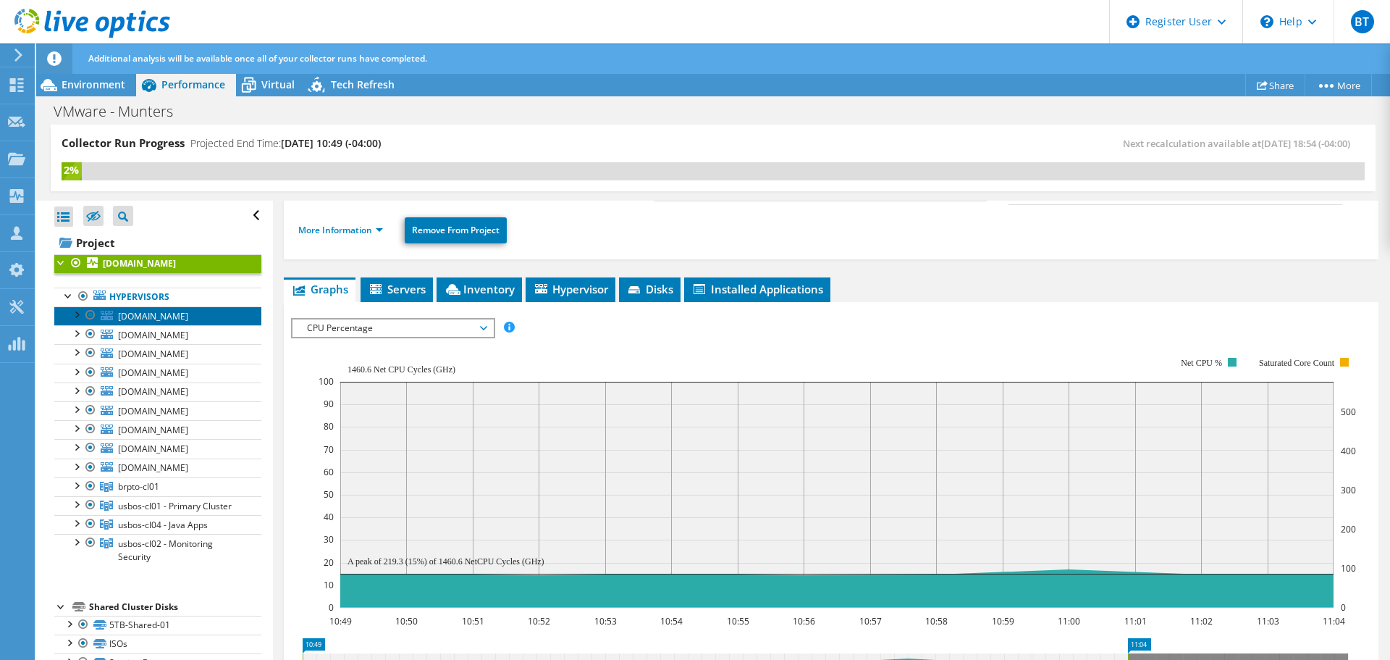
click at [188, 319] on span "[DOMAIN_NAME]" at bounding box center [153, 316] width 70 height 12
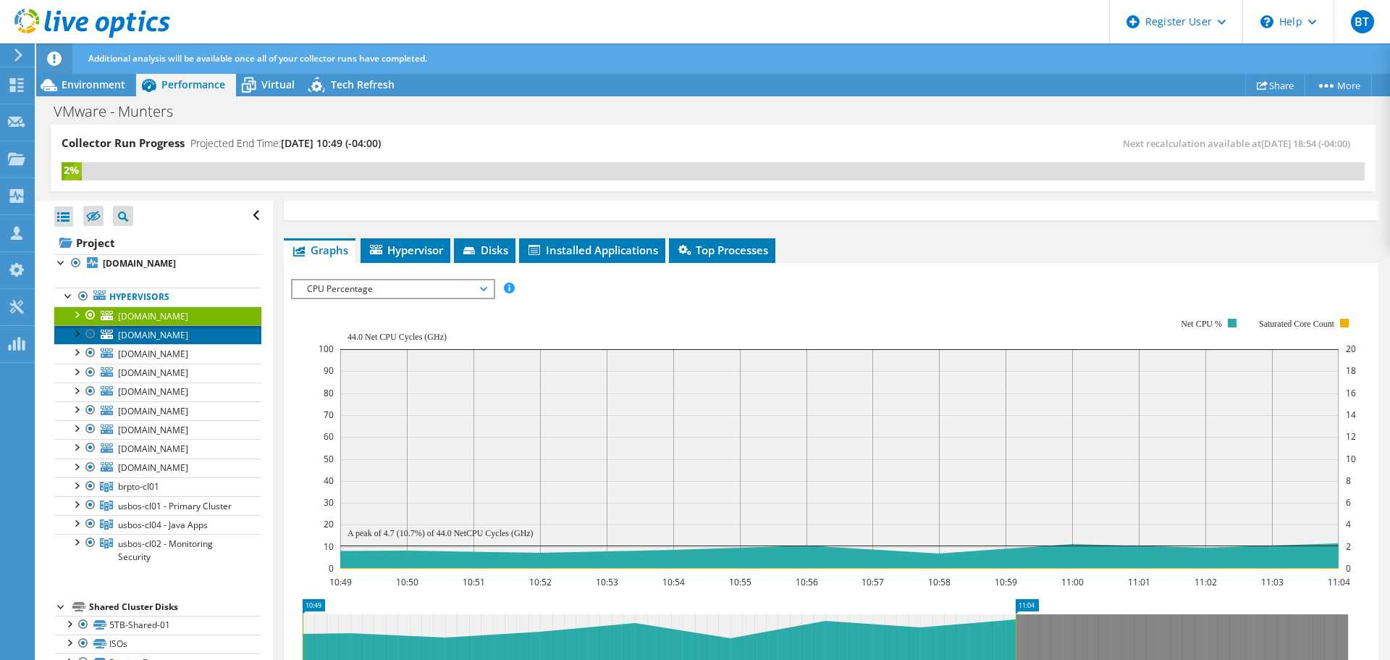
click at [185, 335] on span "[DOMAIN_NAME]" at bounding box center [153, 335] width 70 height 12
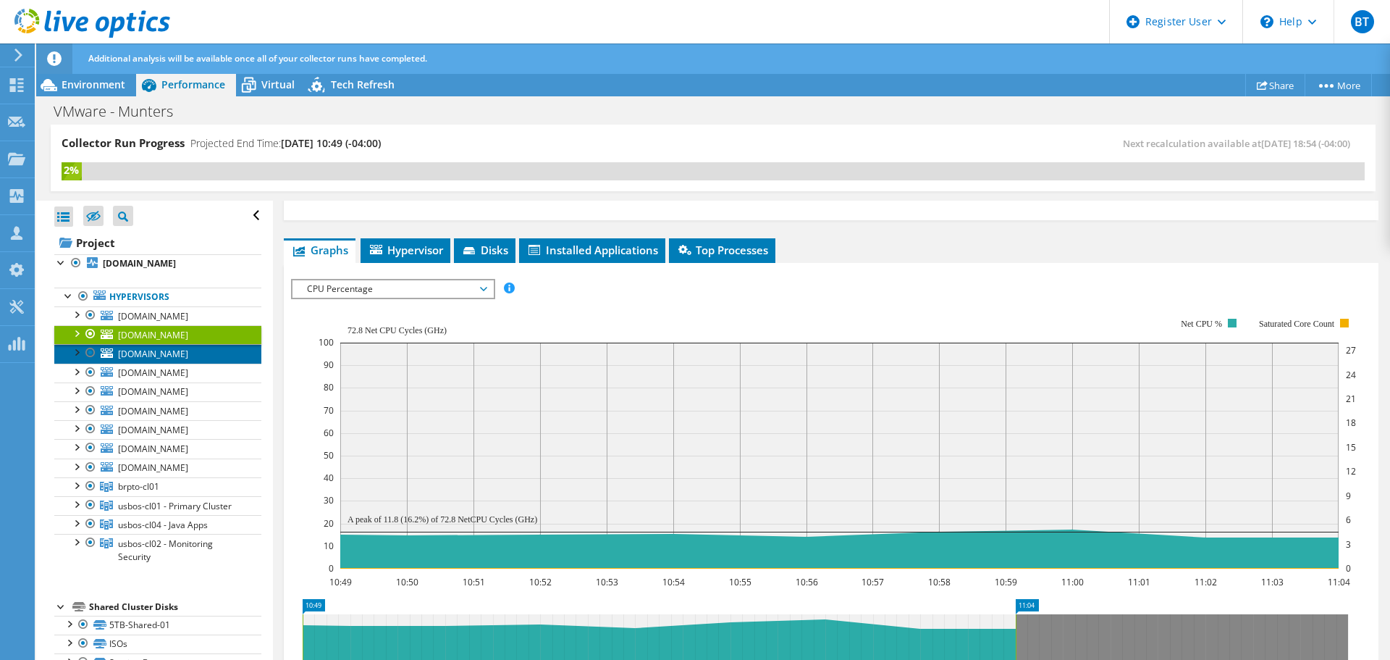
click at [188, 358] on span "[DOMAIN_NAME]" at bounding box center [153, 354] width 70 height 12
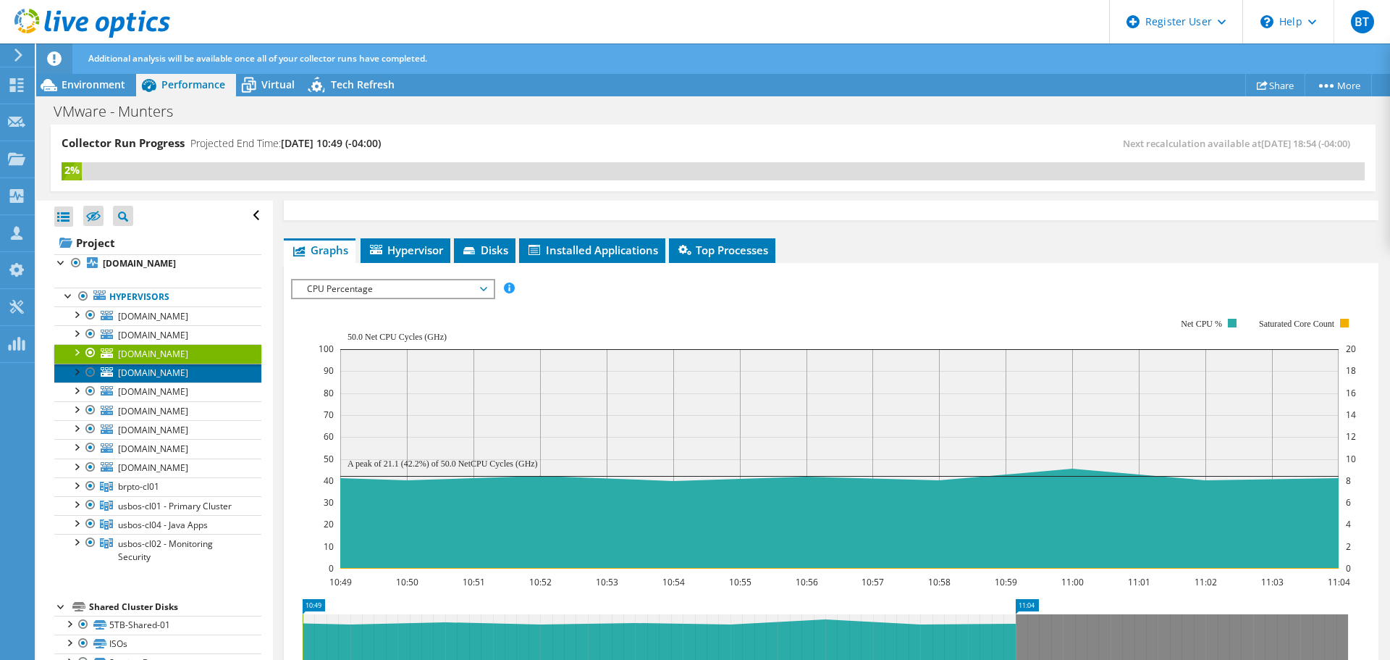
click at [188, 371] on span "[DOMAIN_NAME]" at bounding box center [153, 372] width 70 height 12
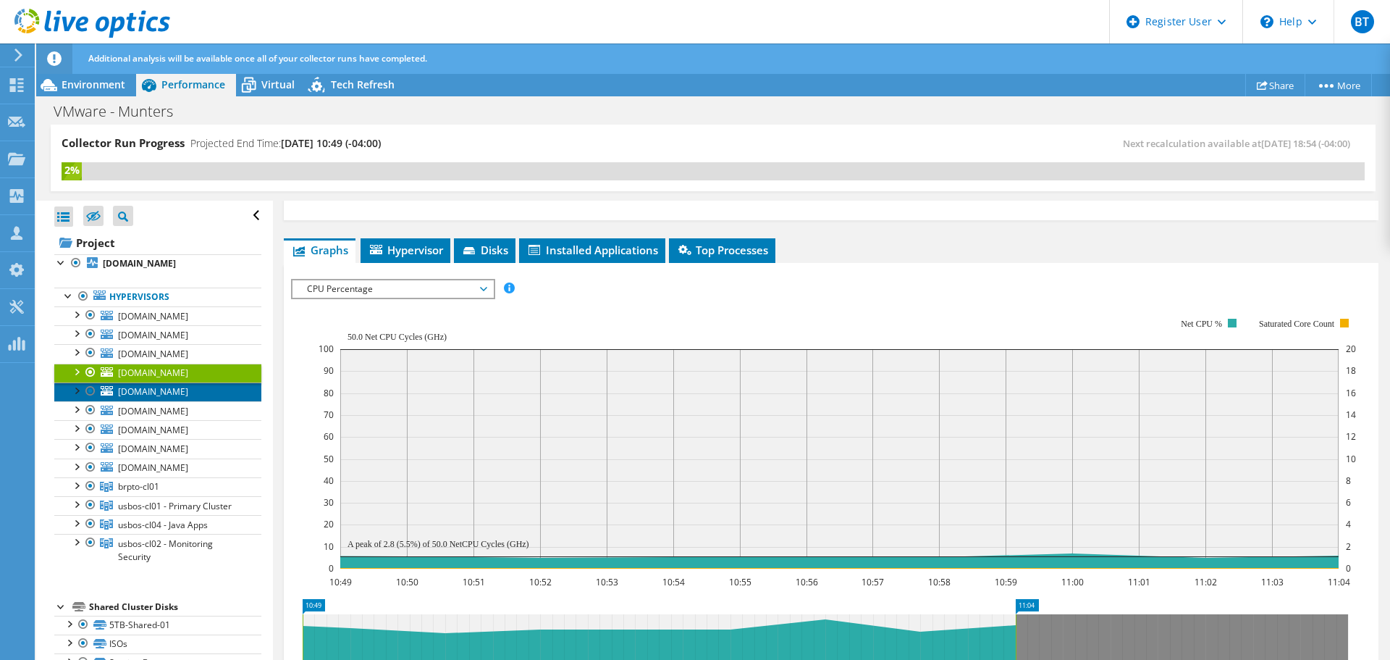
click at [188, 387] on span "[DOMAIN_NAME]" at bounding box center [153, 391] width 70 height 12
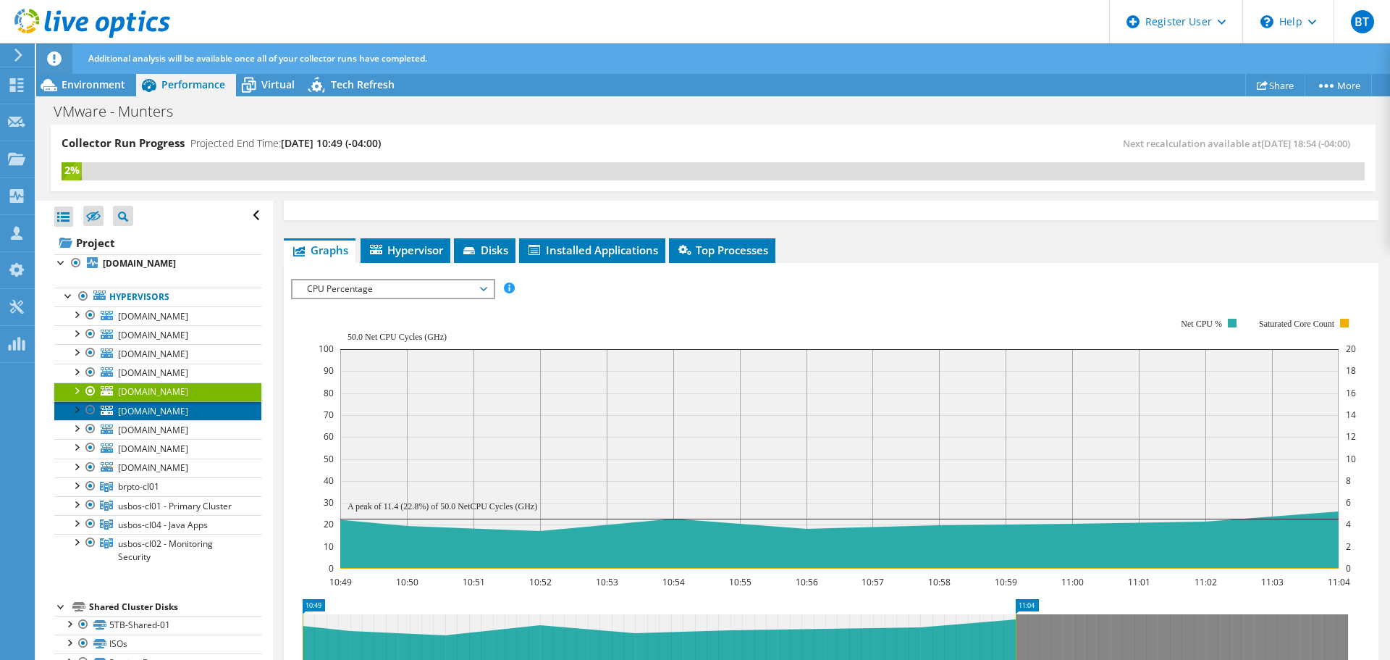
click at [188, 410] on span "[DOMAIN_NAME]" at bounding box center [153, 411] width 70 height 12
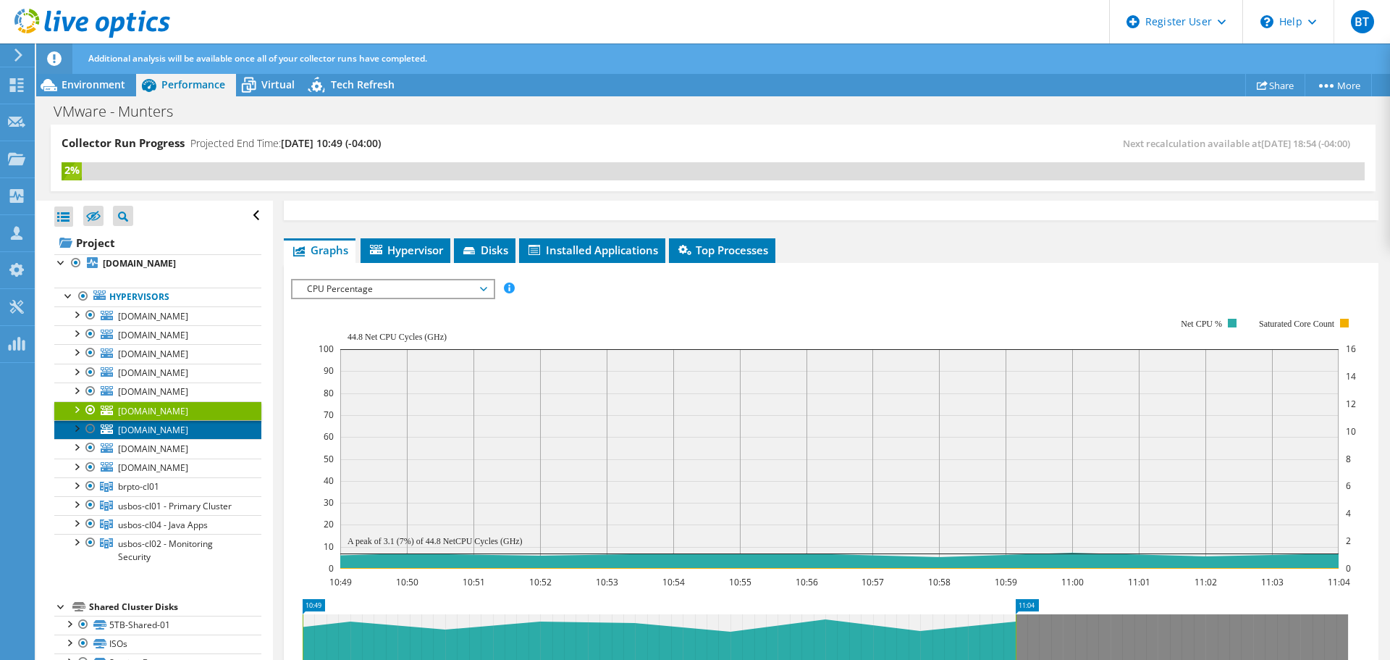
click at [188, 424] on span "[DOMAIN_NAME]" at bounding box center [153, 430] width 70 height 12
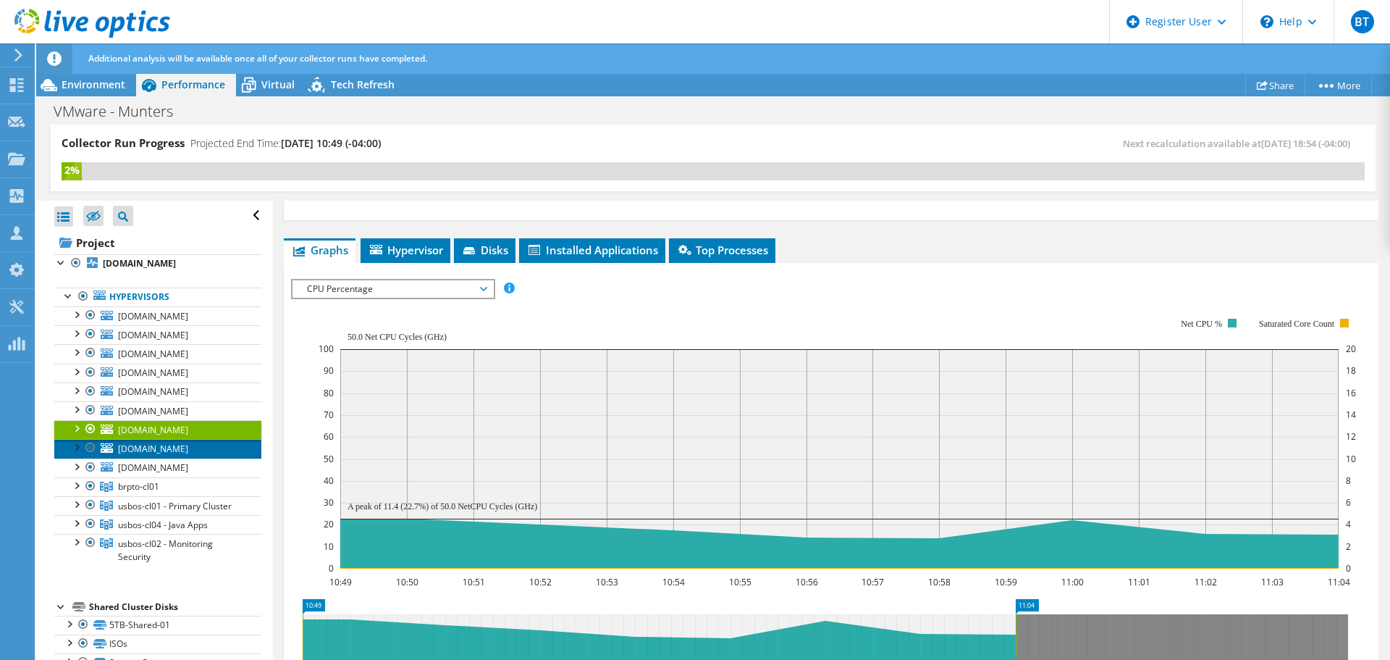
click at [188, 449] on span "[DOMAIN_NAME]" at bounding box center [153, 448] width 70 height 12
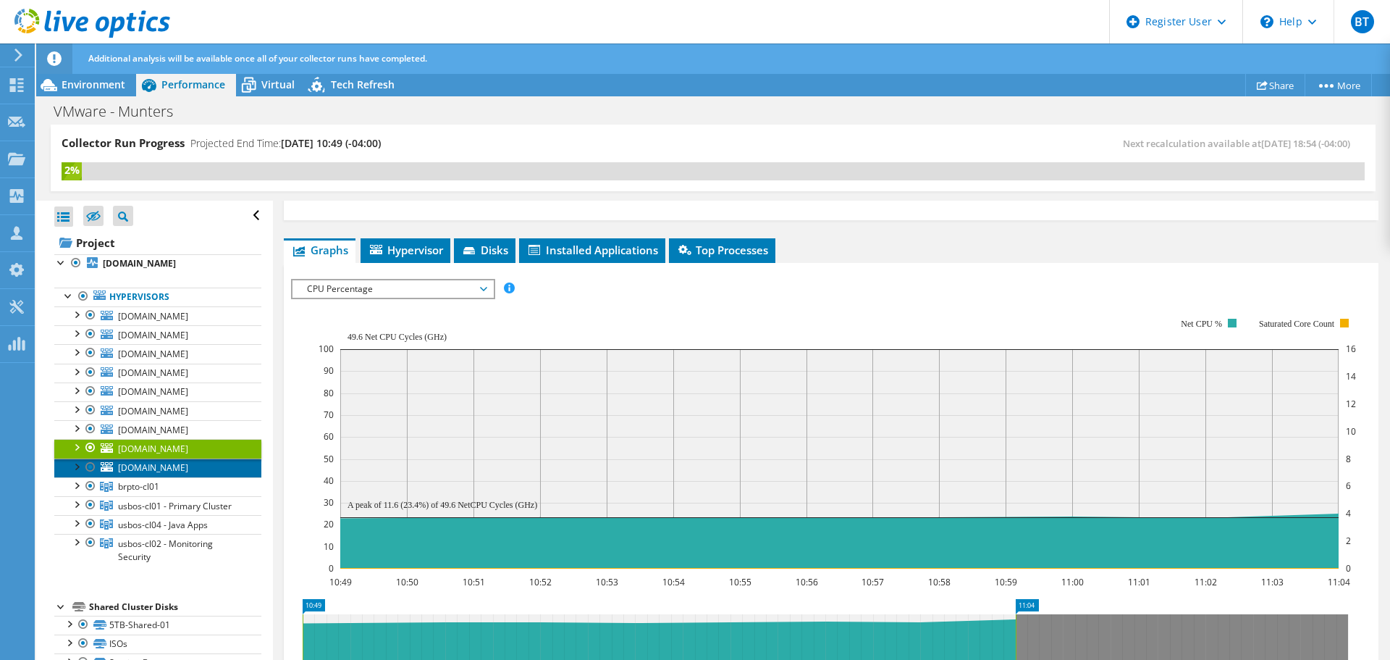
click at [188, 463] on span "[DOMAIN_NAME]" at bounding box center [153, 467] width 70 height 12
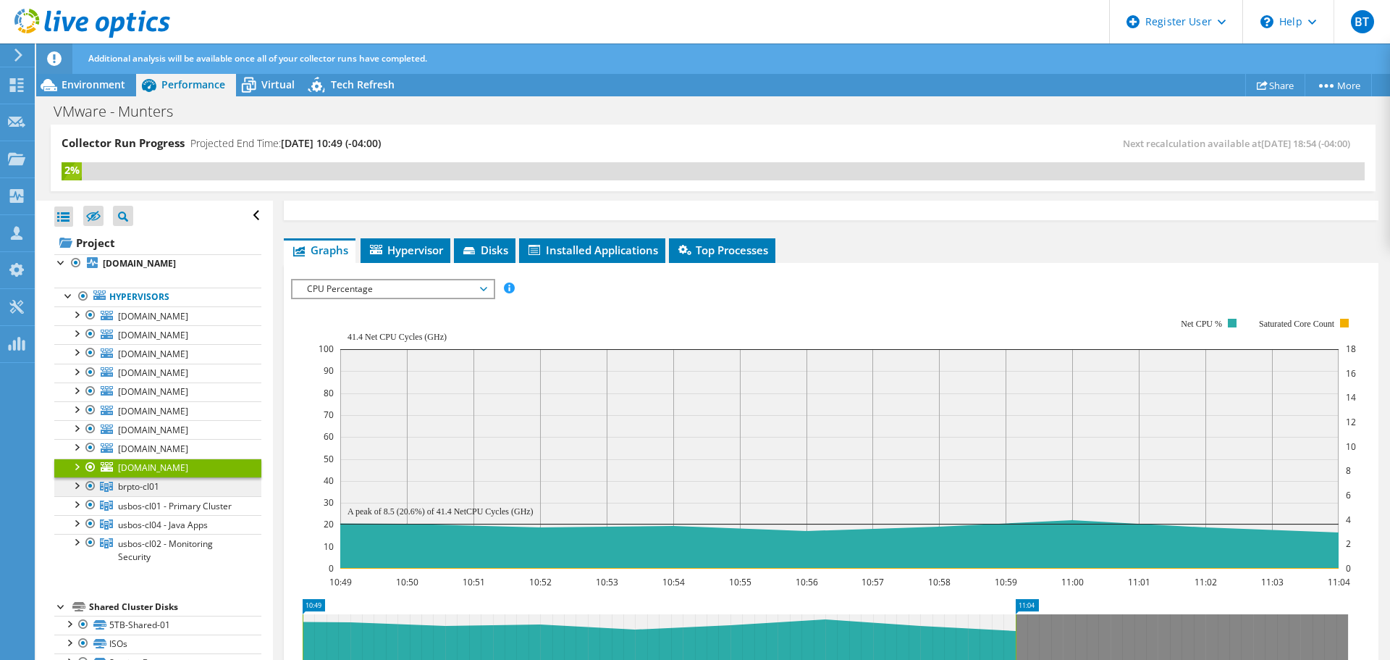
click at [177, 489] on link "brpto-cl01" at bounding box center [157, 486] width 207 height 19
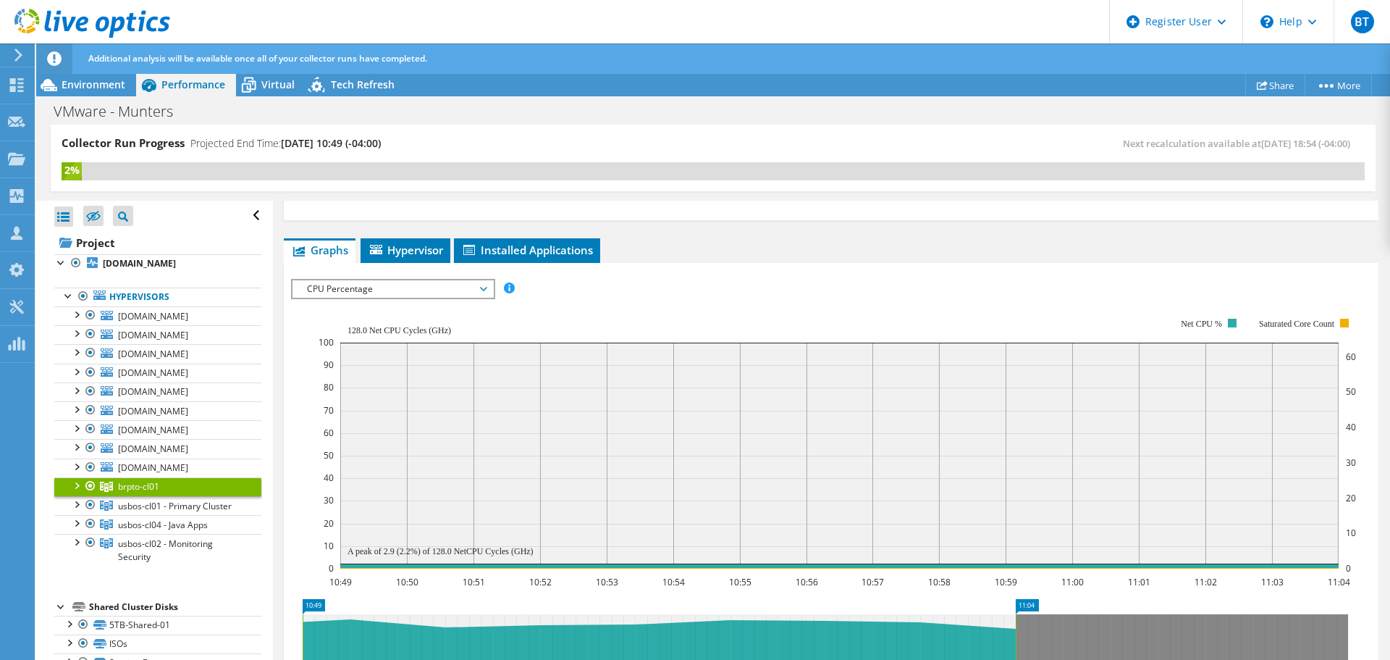
click at [80, 486] on div at bounding box center [76, 484] width 14 height 14
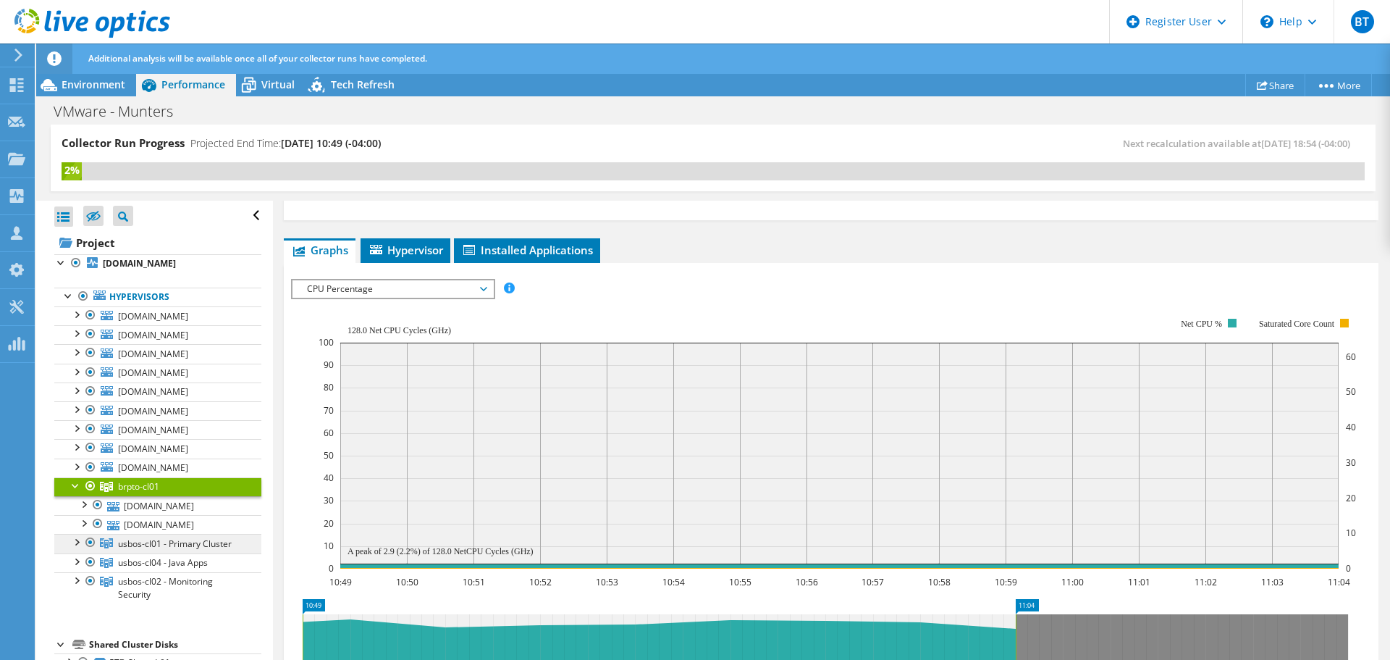
click at [135, 550] on link "usbos-cl01 - Primary Cluster" at bounding box center [157, 543] width 207 height 19
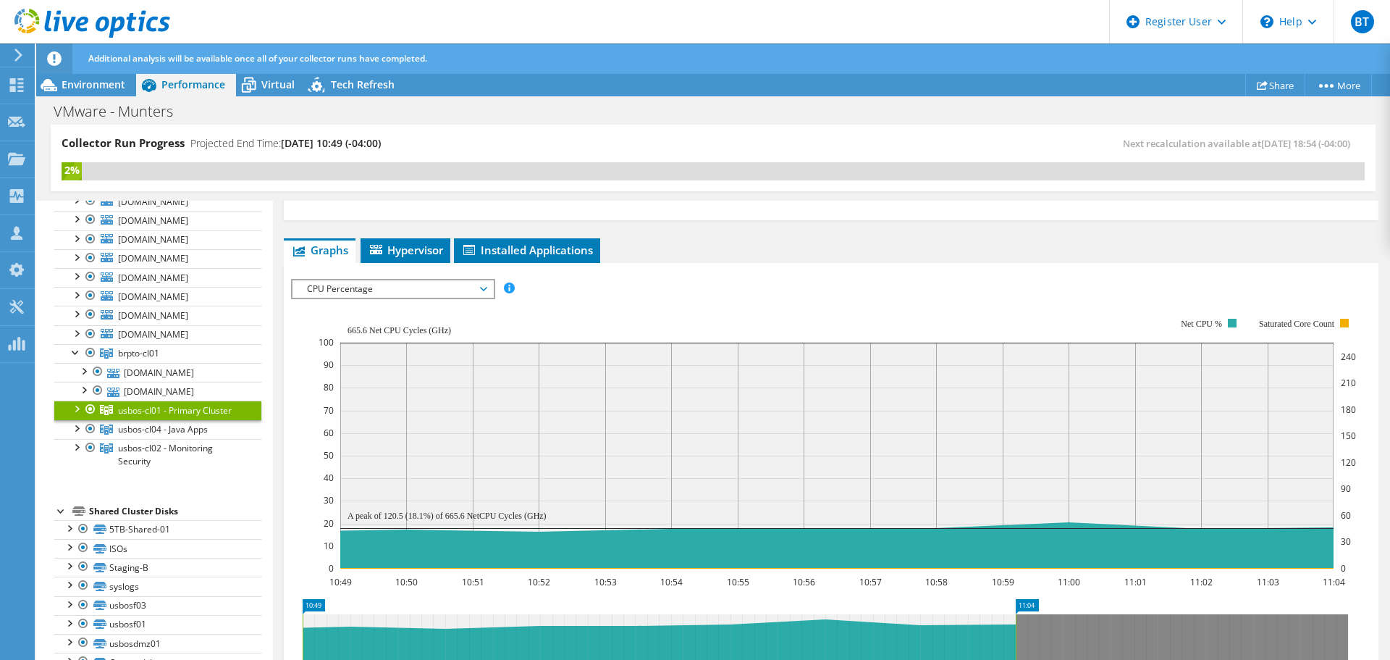
scroll to position [145, 0]
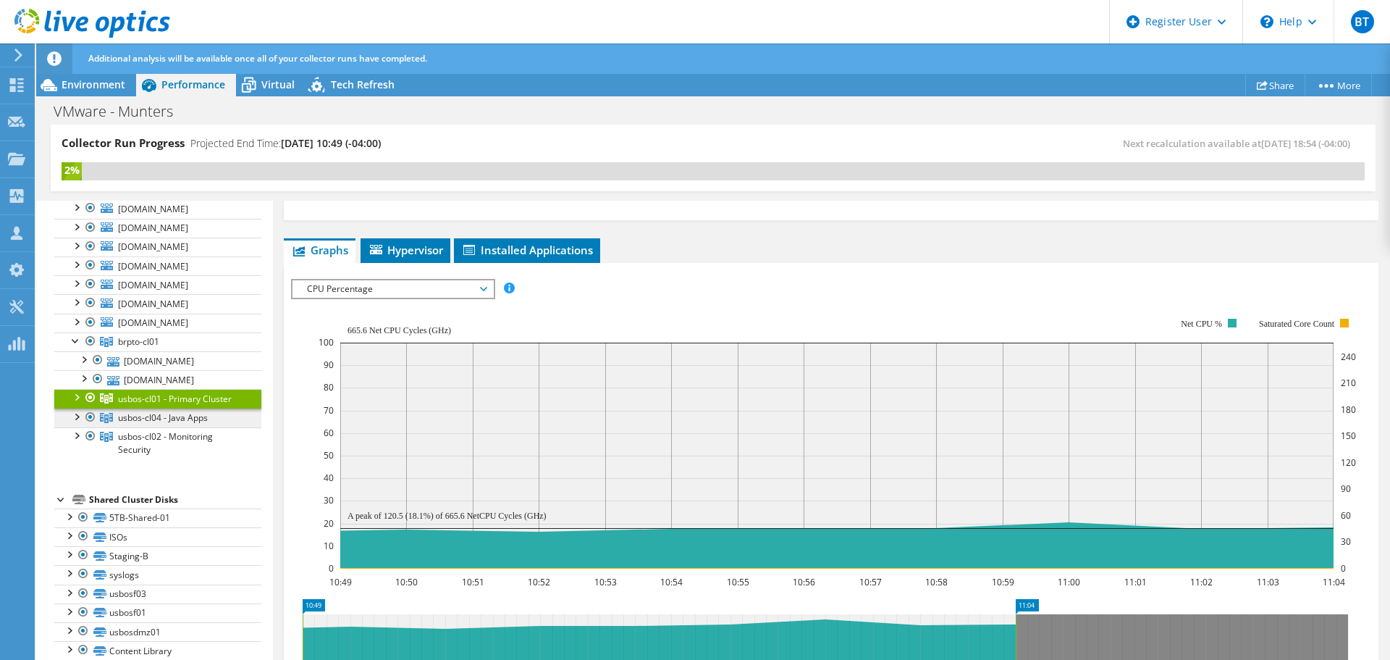
click at [151, 423] on span "usbos-cl04 - Java Apps" at bounding box center [163, 417] width 90 height 12
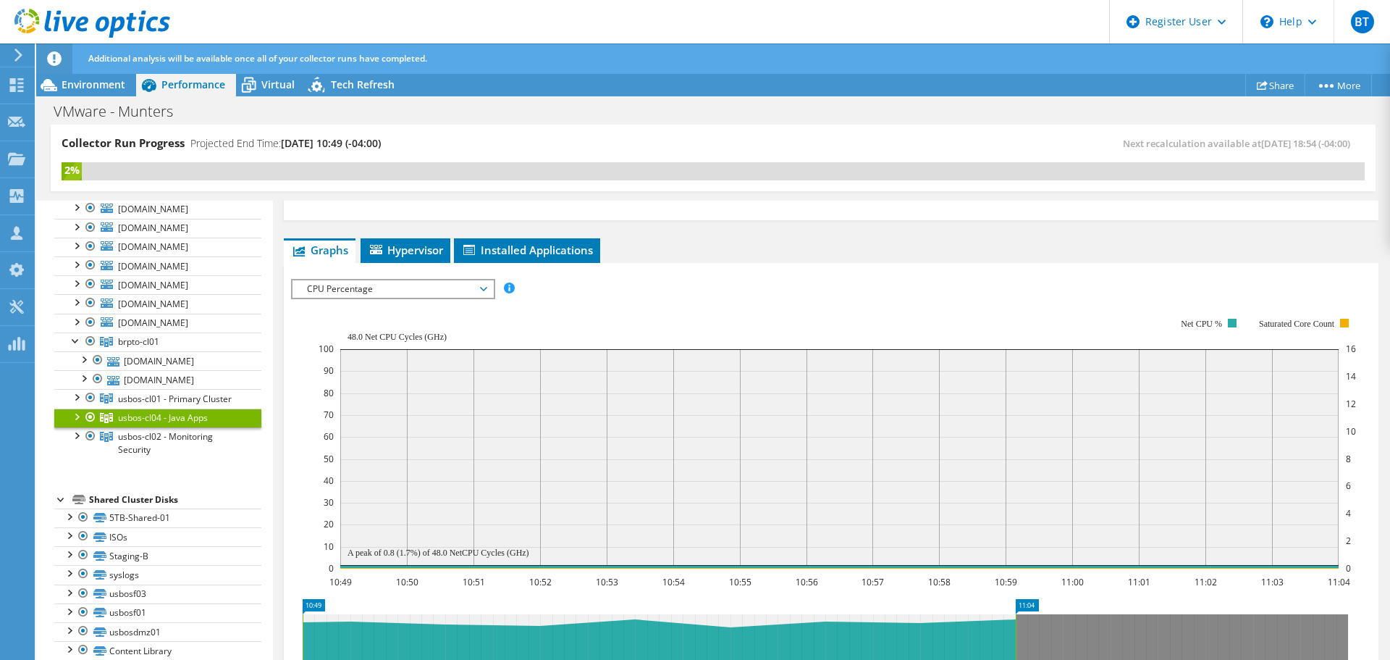
click at [72, 420] on div at bounding box center [76, 415] width 14 height 14
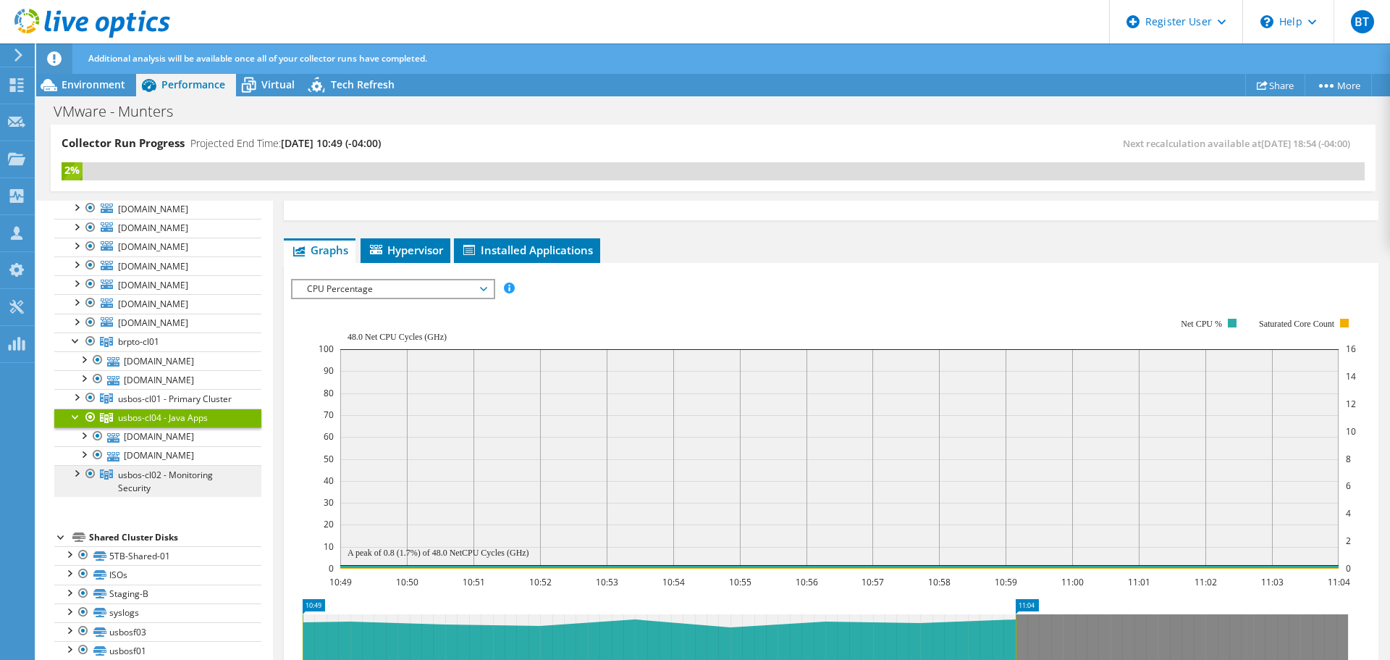
click at [140, 494] on span "usbos-cl02 - Monitoring Security" at bounding box center [165, 480] width 95 height 25
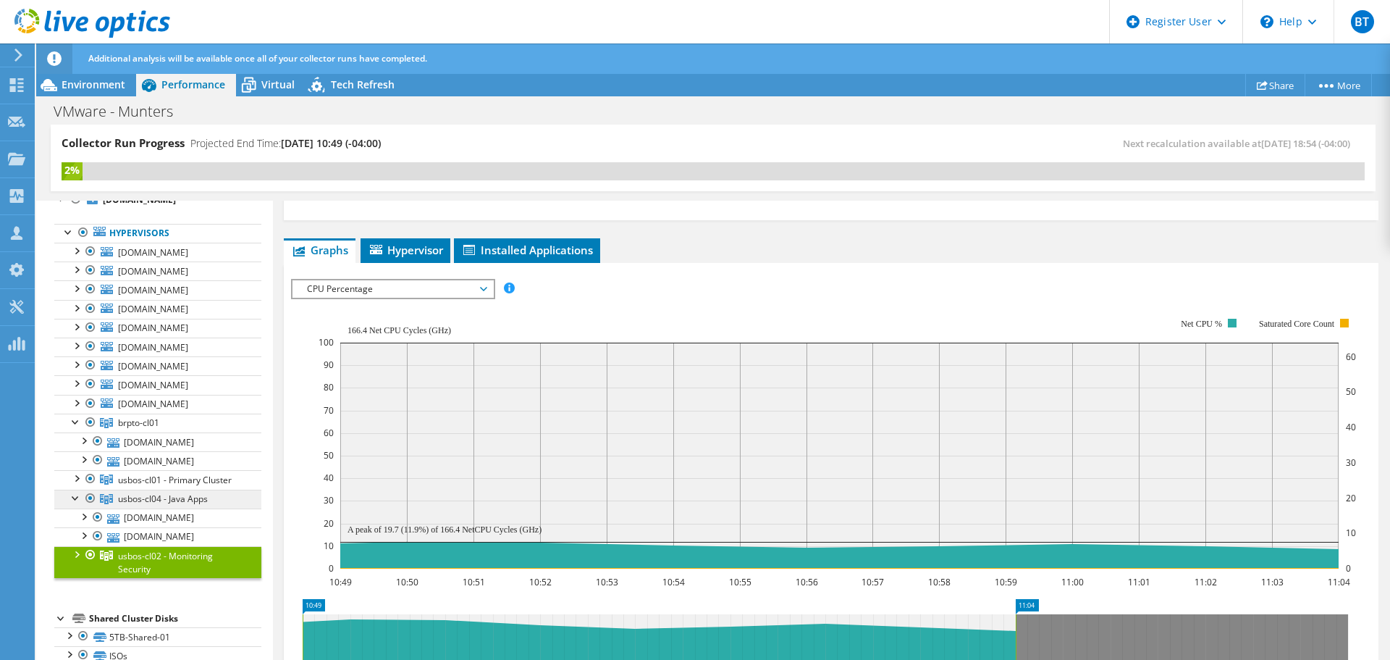
scroll to position [0, 0]
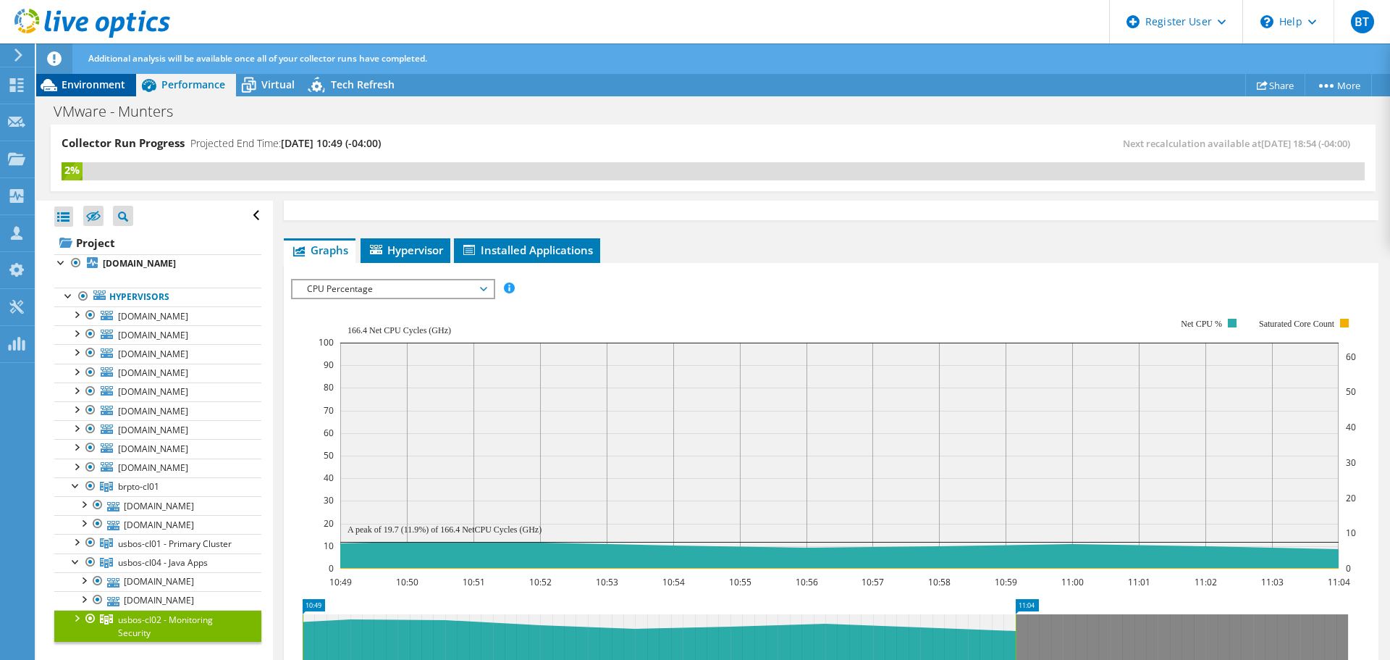
click at [109, 85] on span "Environment" at bounding box center [94, 84] width 64 height 14
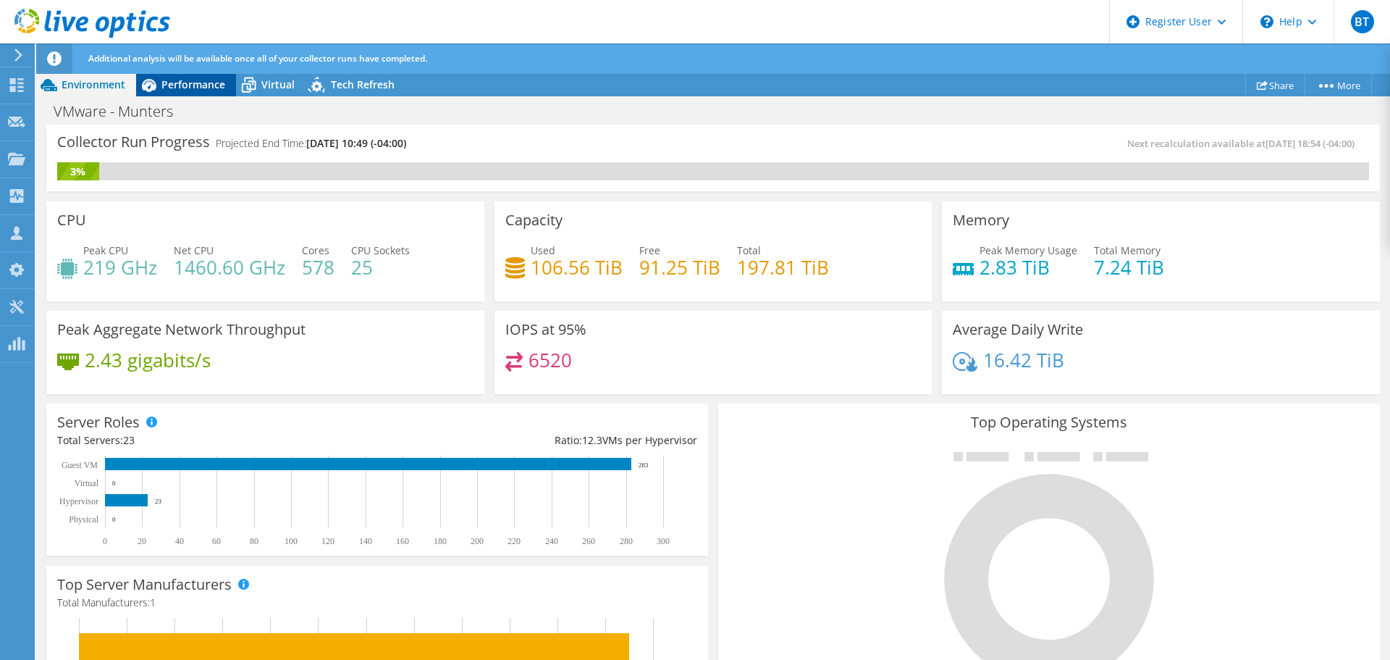
click at [195, 77] on span "Performance" at bounding box center [193, 84] width 64 height 14
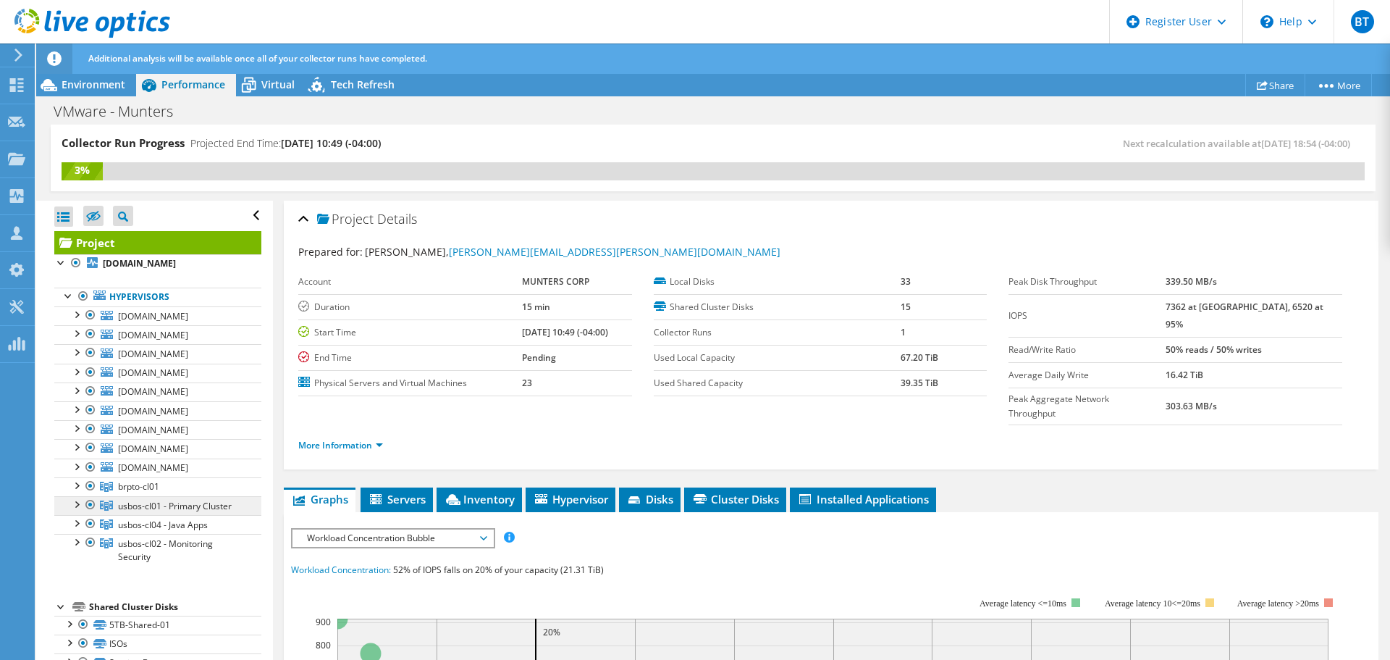
click at [181, 504] on span "usbos-cl01 - Primary Cluster" at bounding box center [175, 506] width 114 height 12
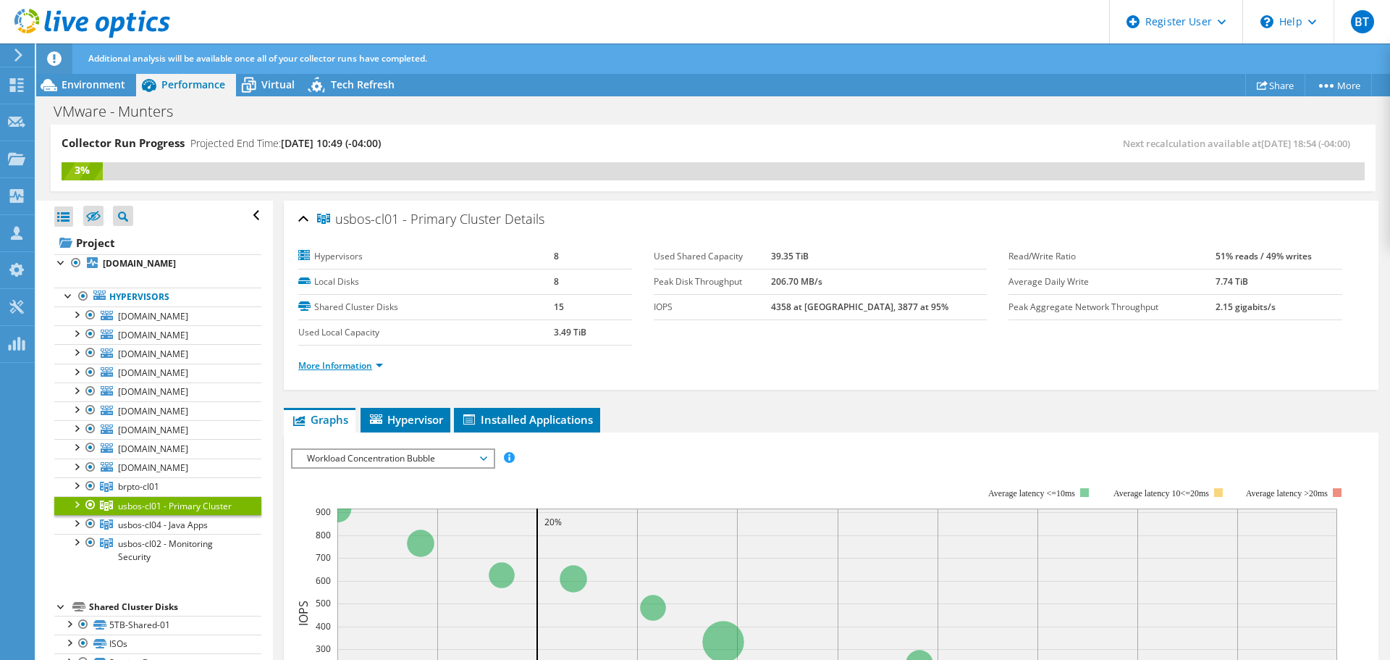
click at [337, 370] on link "More Information" at bounding box center [340, 365] width 85 height 12
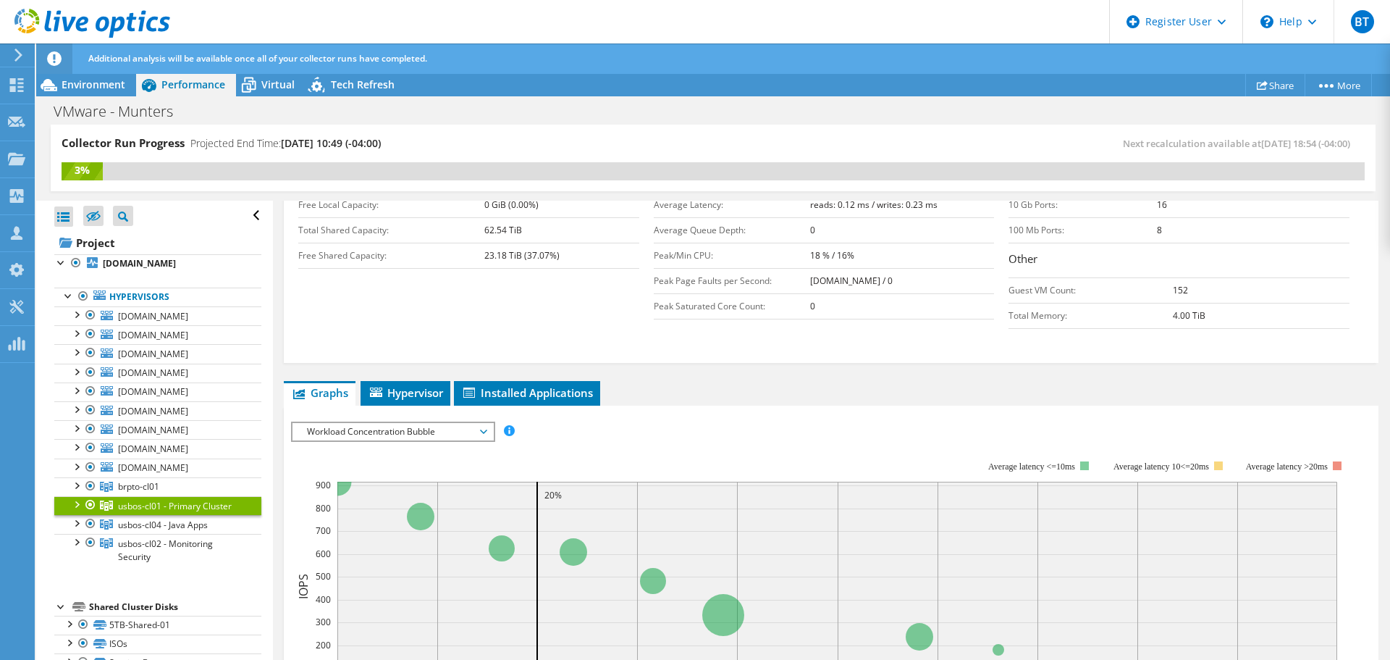
scroll to position [362, 0]
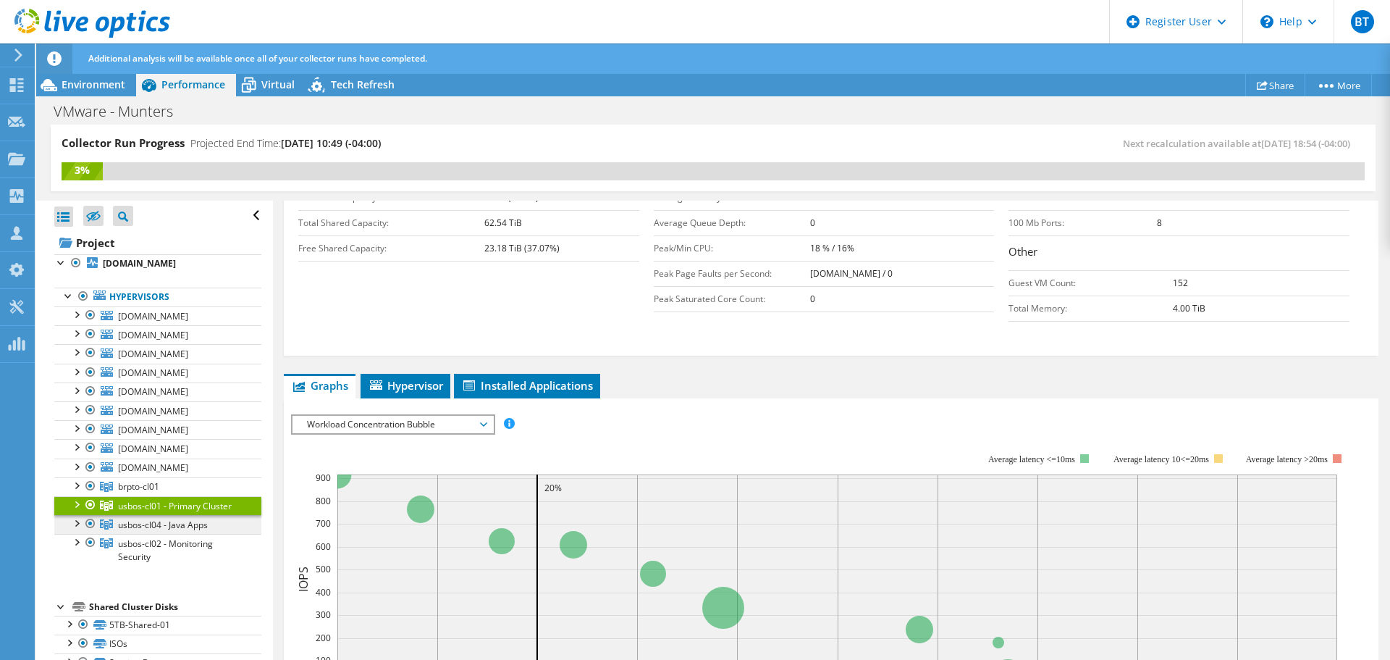
click at [177, 525] on span "usbos-cl04 - Java Apps" at bounding box center [163, 524] width 90 height 12
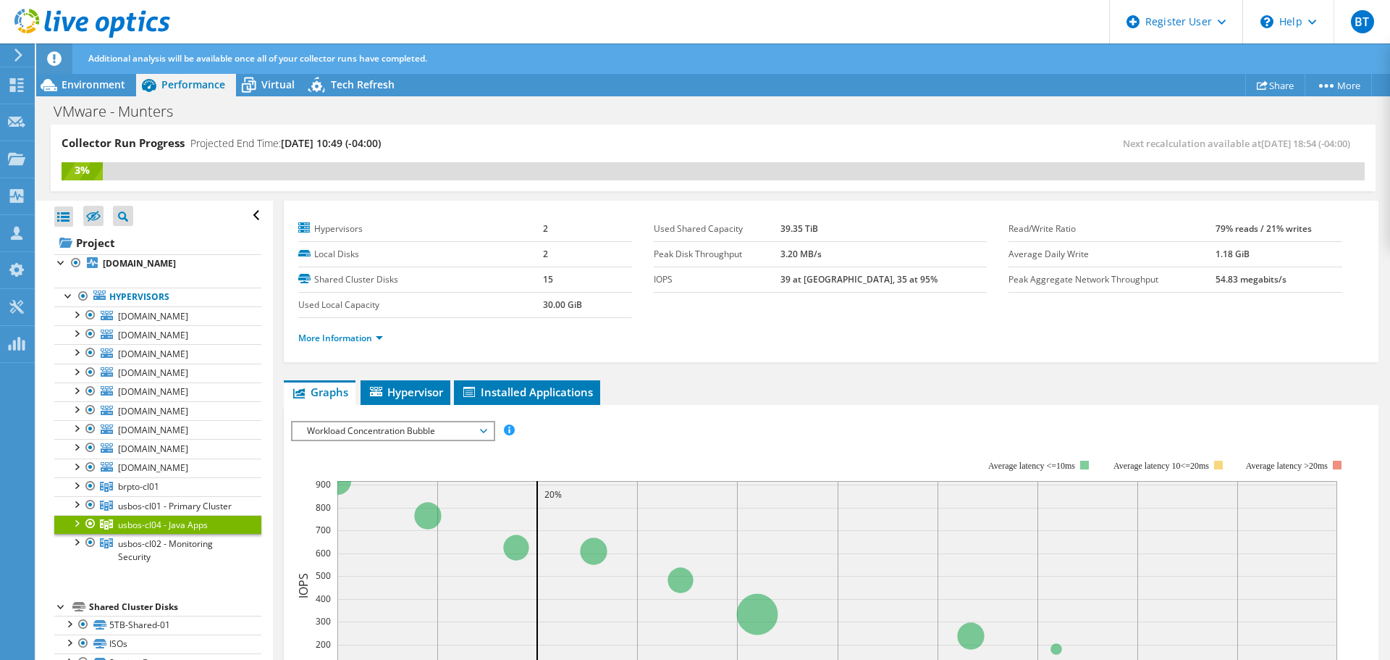
scroll to position [0, 0]
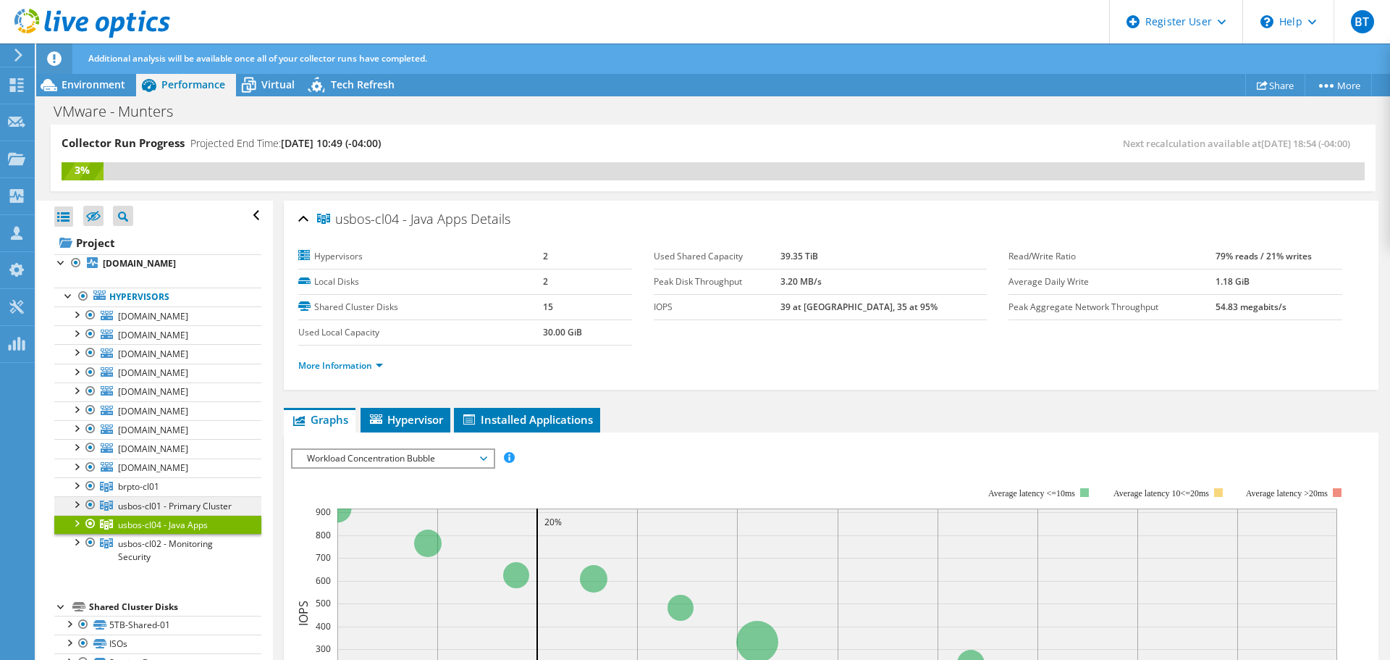
click at [180, 500] on span "usbos-cl01 - Primary Cluster" at bounding box center [175, 506] width 114 height 12
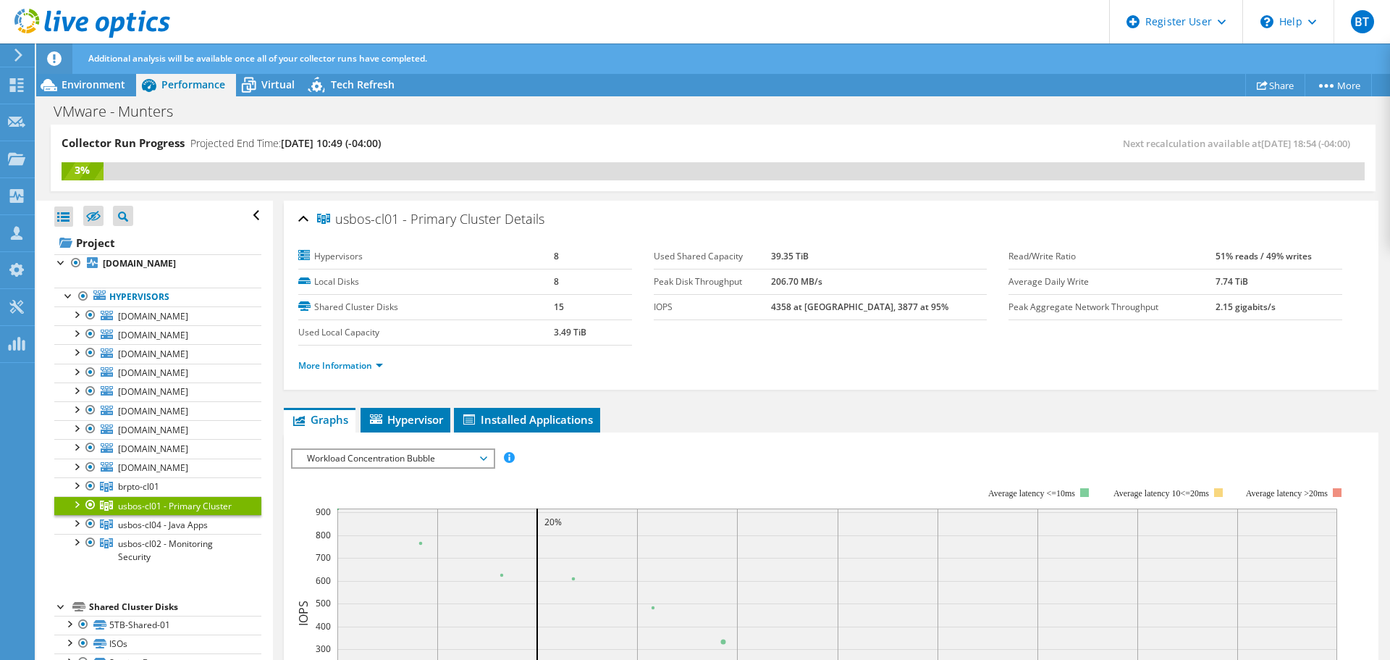
click at [361, 461] on span "Workload Concentration Bubble" at bounding box center [393, 458] width 186 height 17
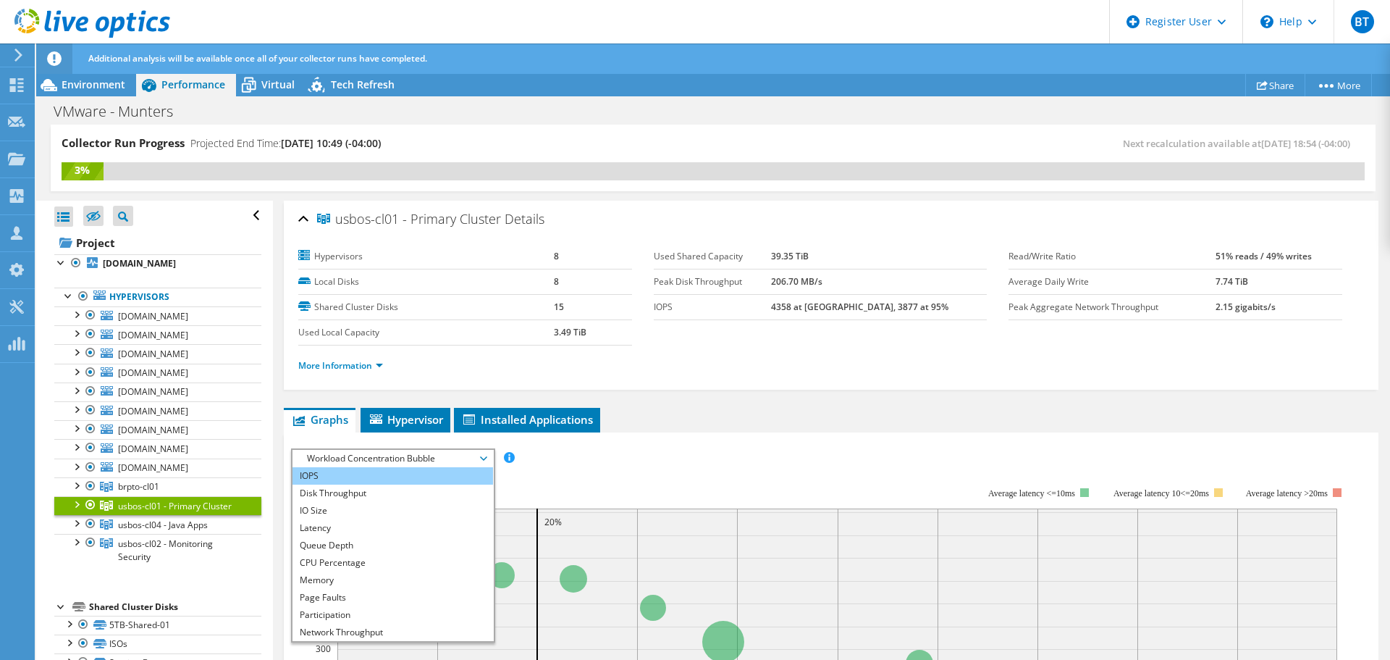
click at [333, 480] on li "IOPS" at bounding box center [393, 475] width 201 height 17
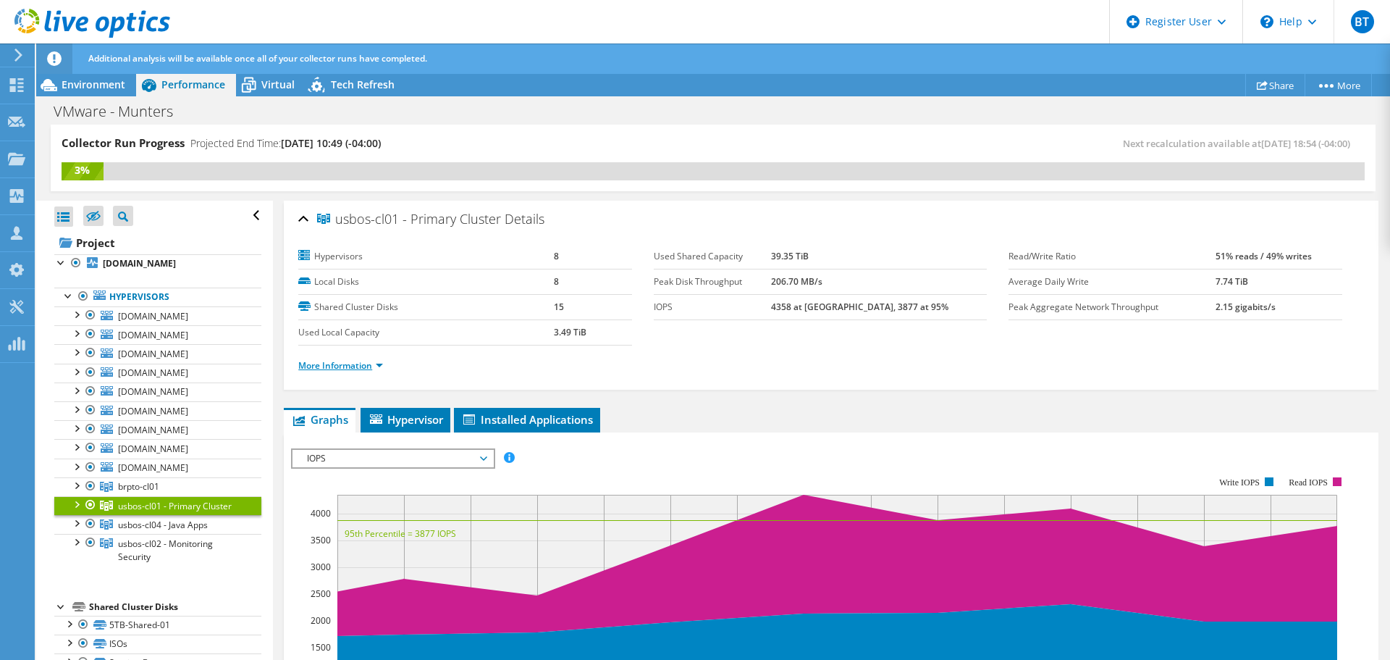
click at [329, 370] on link "More Information" at bounding box center [340, 365] width 85 height 12
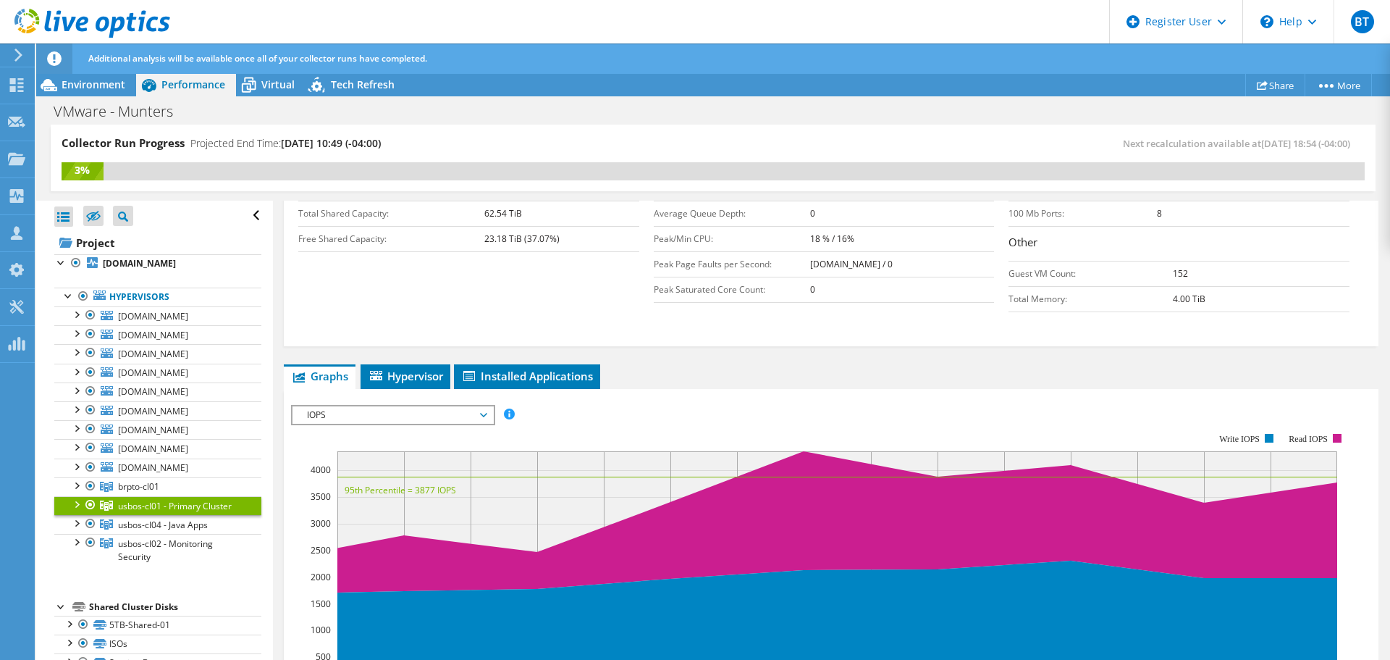
scroll to position [434, 0]
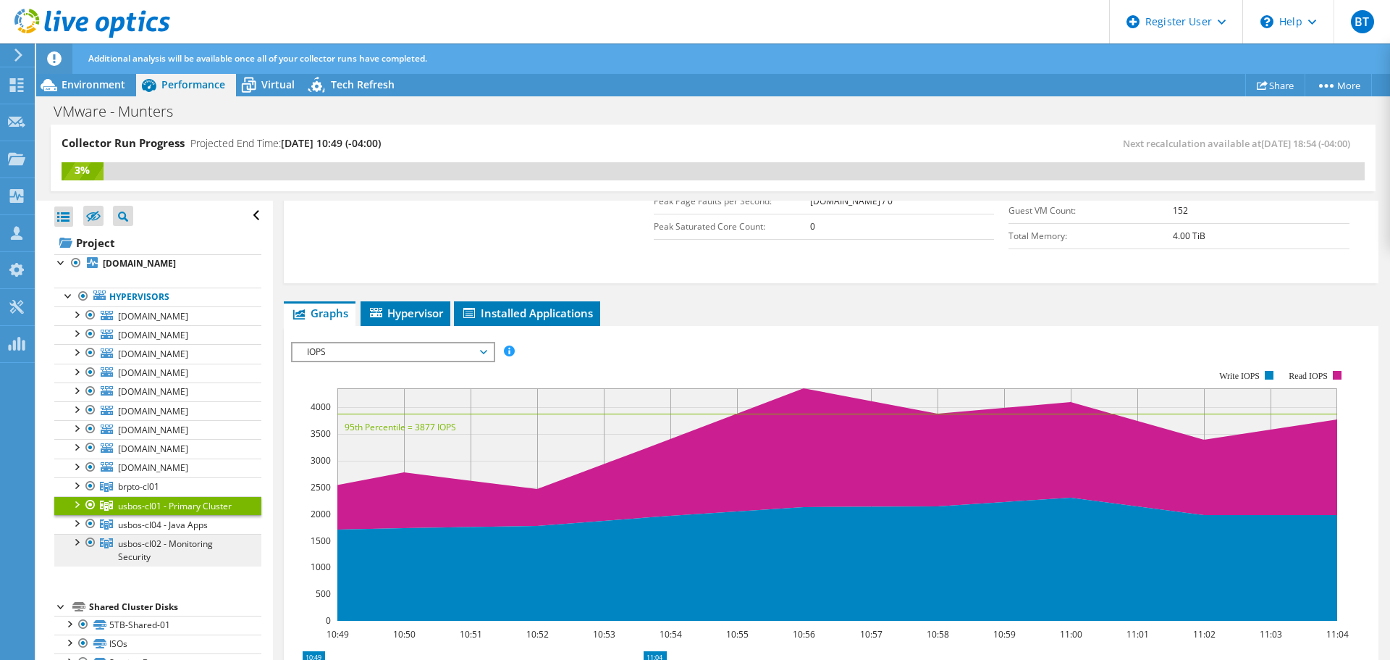
click at [183, 549] on span "usbos-cl02 - Monitoring Security" at bounding box center [165, 549] width 95 height 25
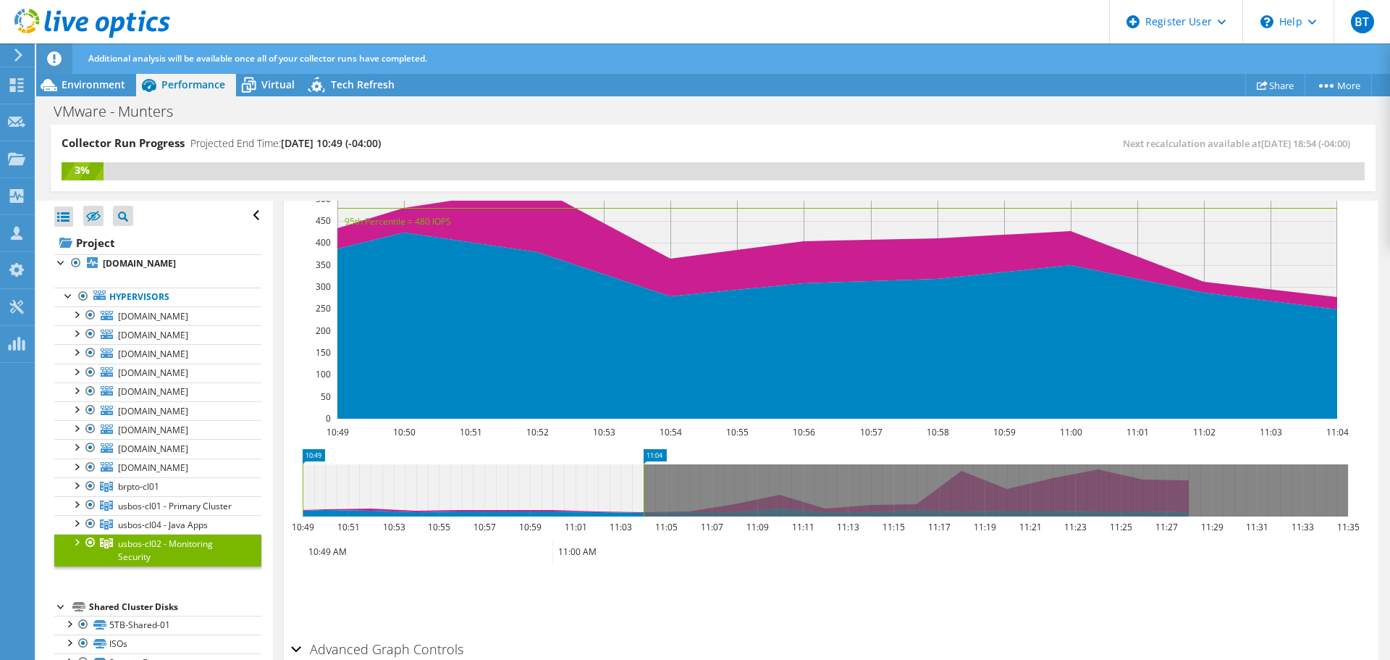
scroll to position [164, 0]
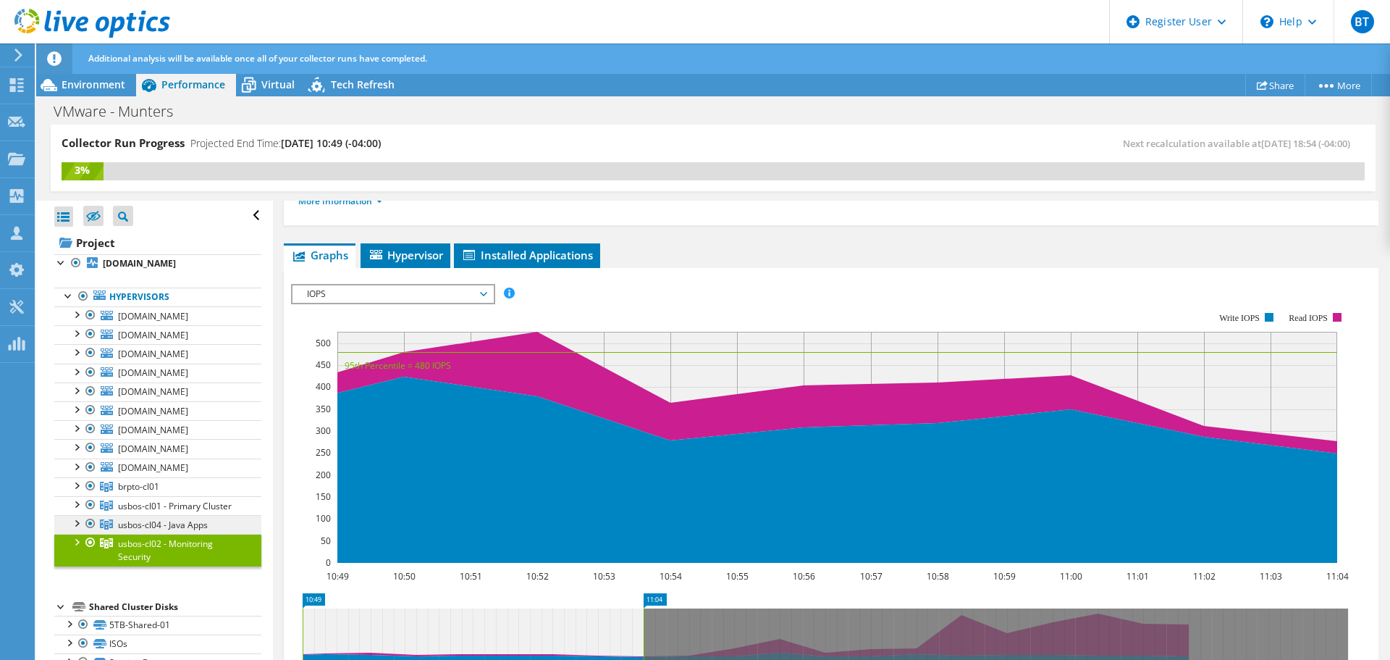
click at [166, 520] on span "usbos-cl04 - Java Apps" at bounding box center [163, 524] width 90 height 12
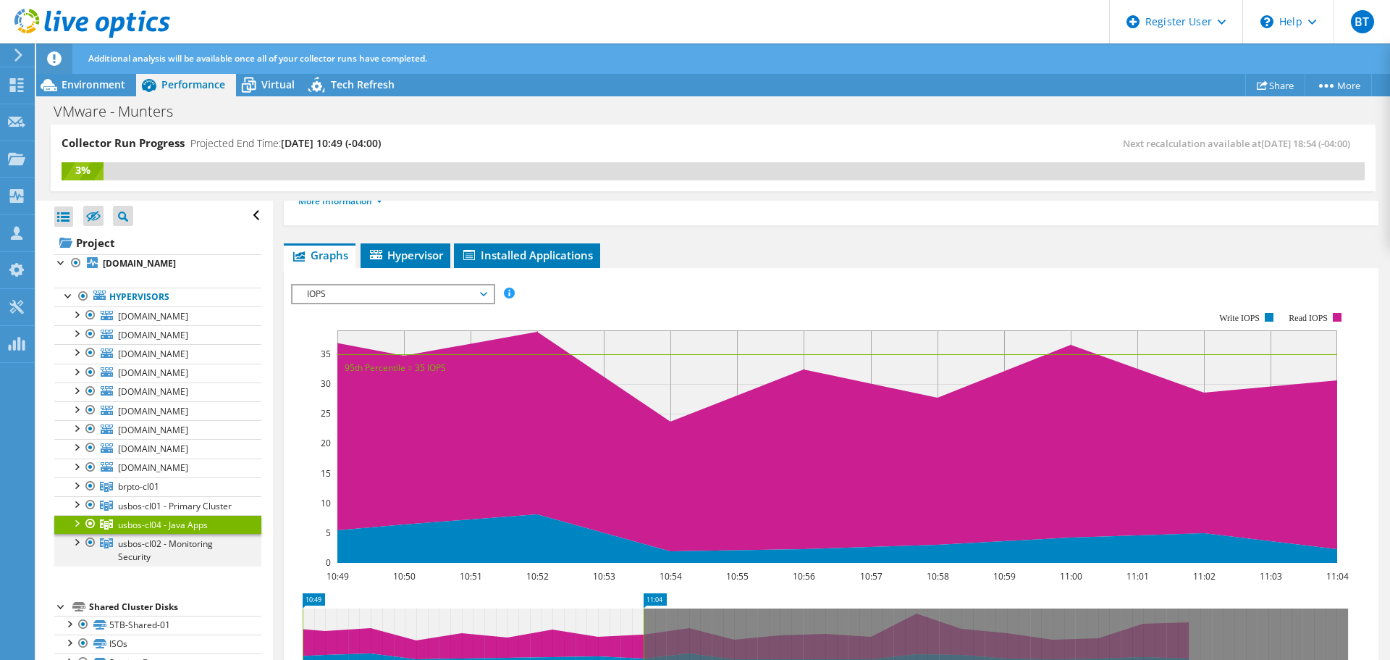
click at [71, 543] on div at bounding box center [76, 541] width 14 height 14
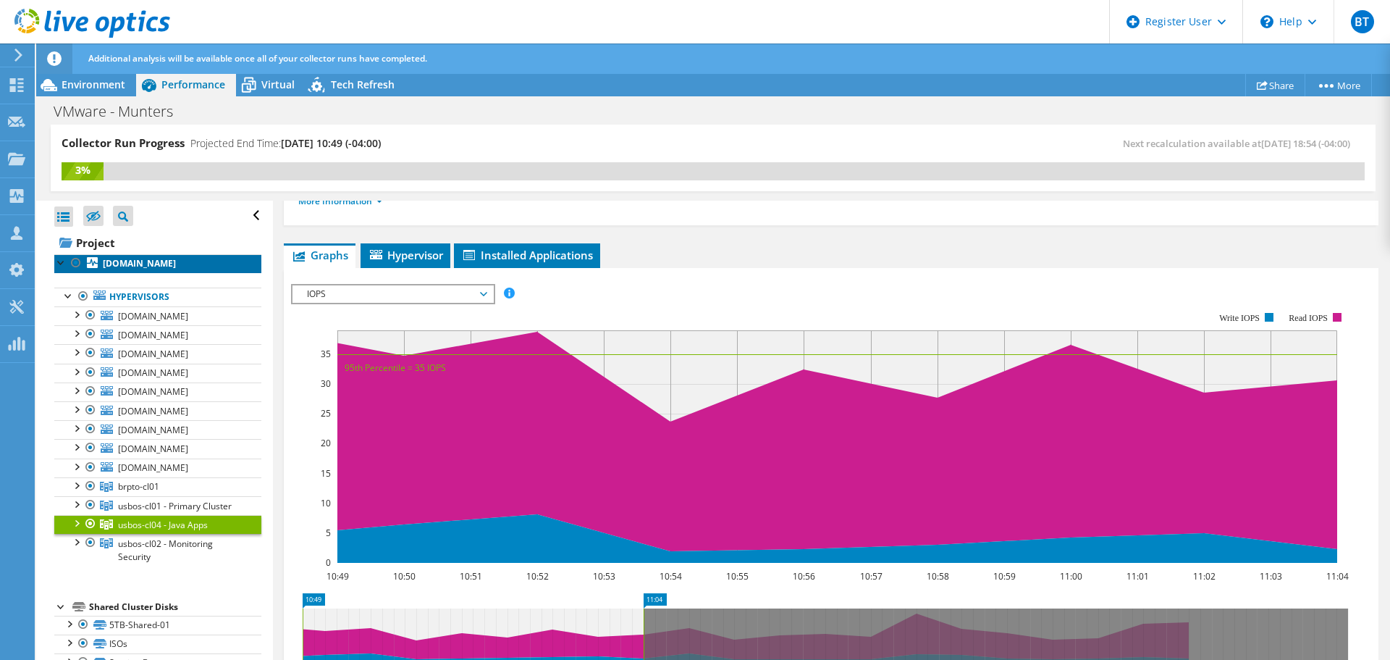
click at [176, 258] on b "[DOMAIN_NAME]" at bounding box center [139, 263] width 73 height 12
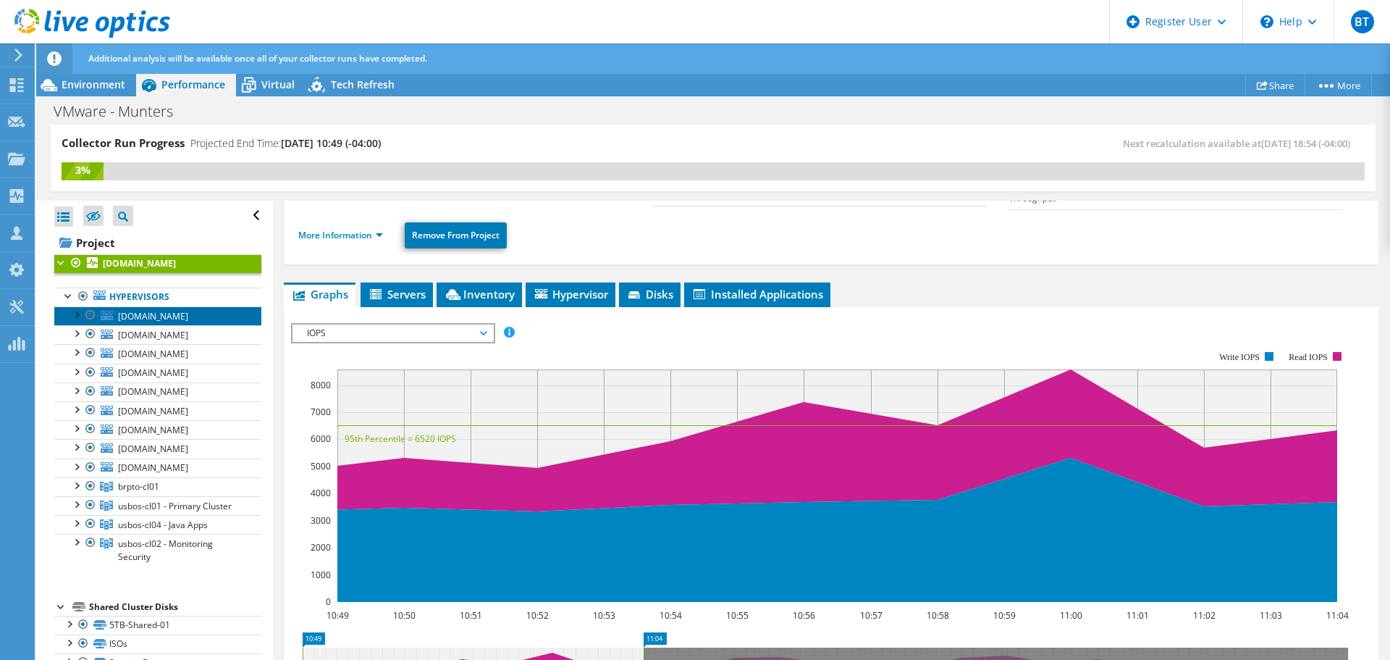
click at [188, 320] on span "[DOMAIN_NAME]" at bounding box center [153, 316] width 70 height 12
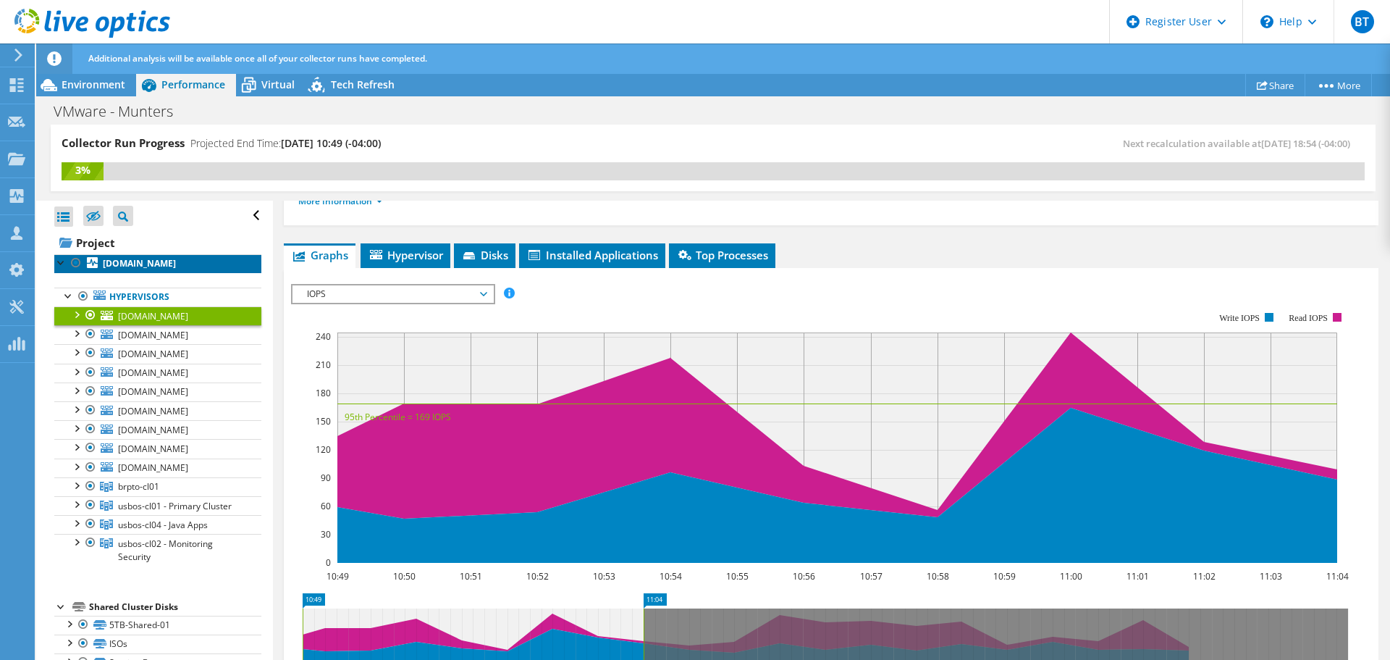
click at [172, 261] on b "[DOMAIN_NAME]" at bounding box center [139, 263] width 73 height 12
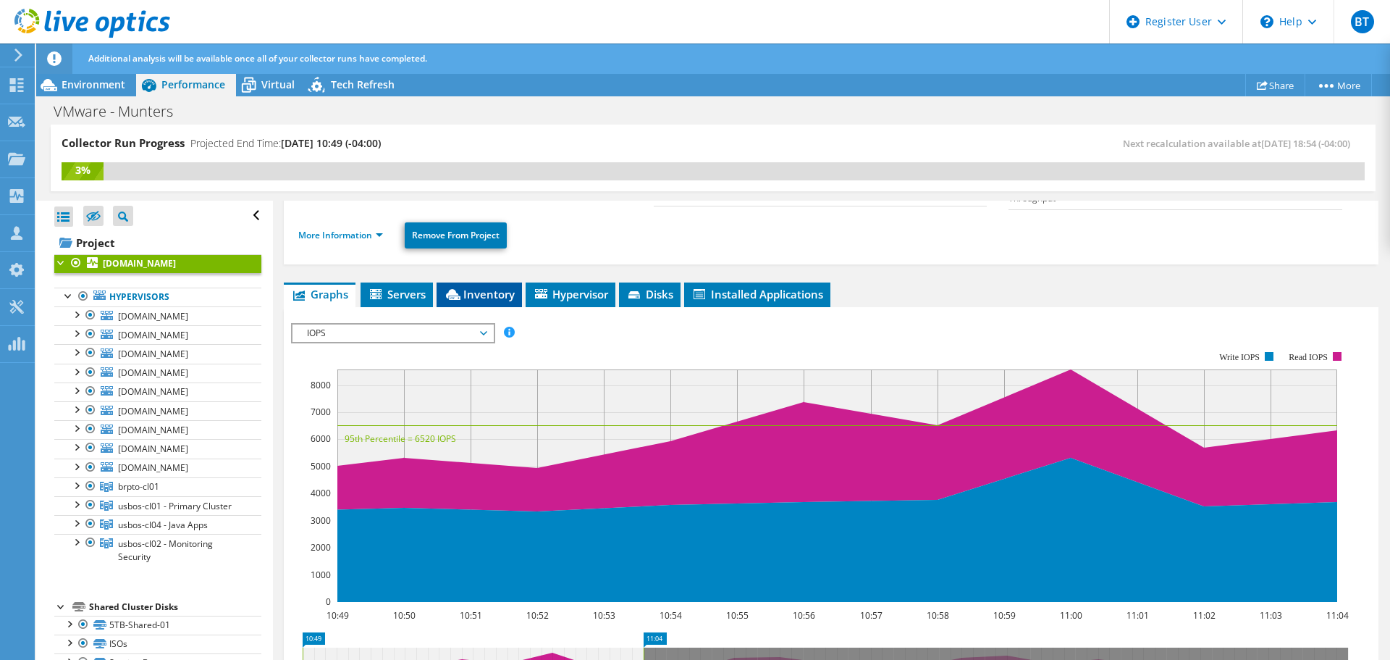
click at [485, 296] on span "Inventory" at bounding box center [479, 294] width 71 height 14
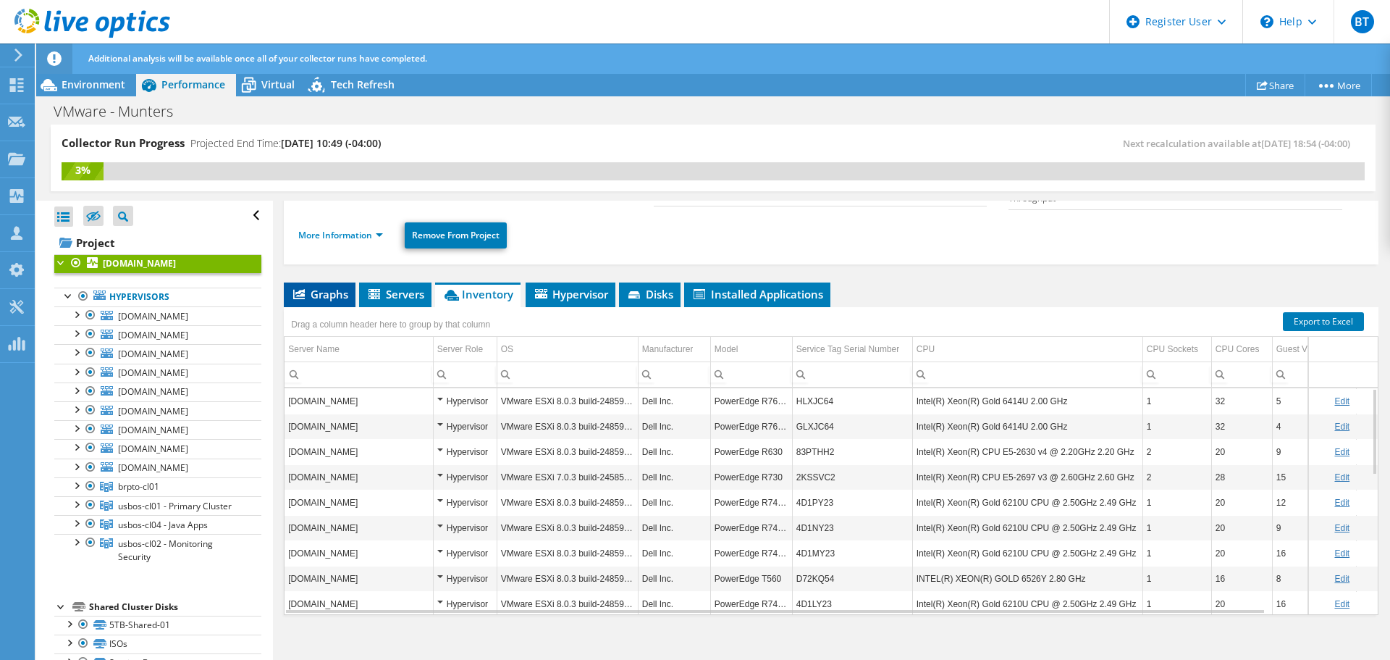
click at [312, 295] on span "Graphs" at bounding box center [319, 294] width 57 height 14
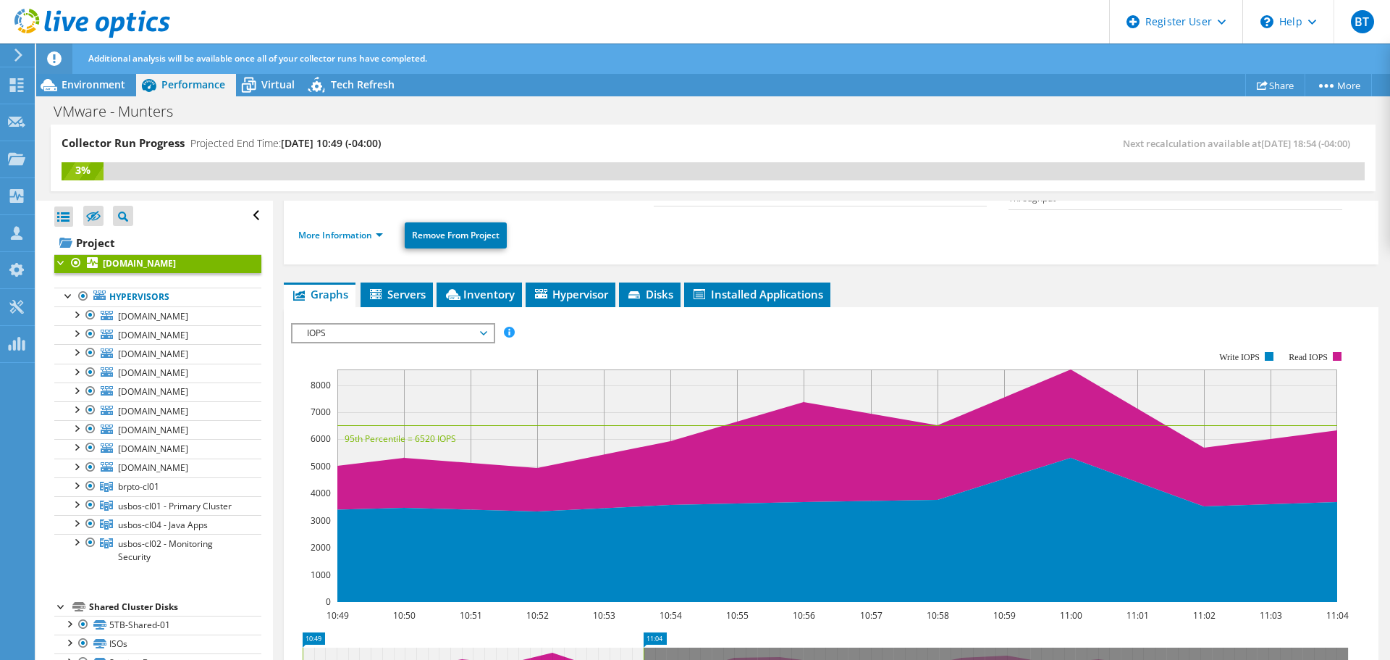
click at [354, 333] on span "IOPS" at bounding box center [393, 332] width 186 height 17
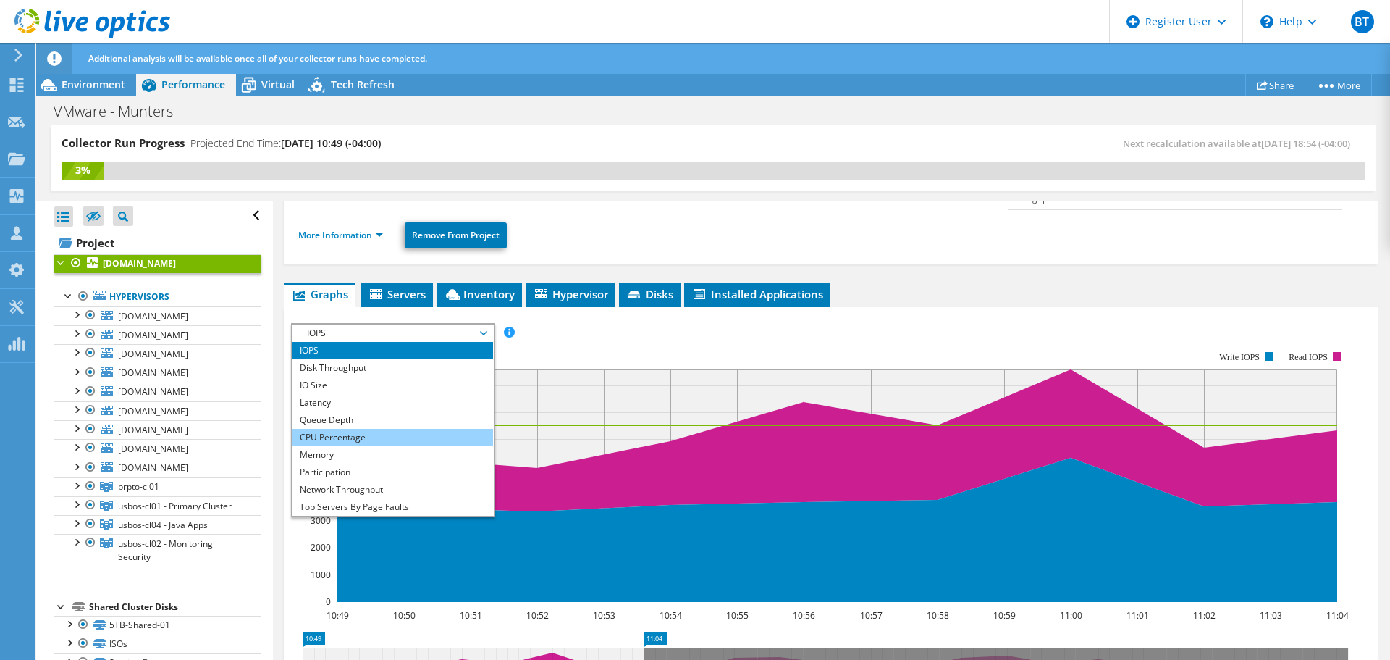
click at [351, 432] on li "CPU Percentage" at bounding box center [393, 437] width 201 height 17
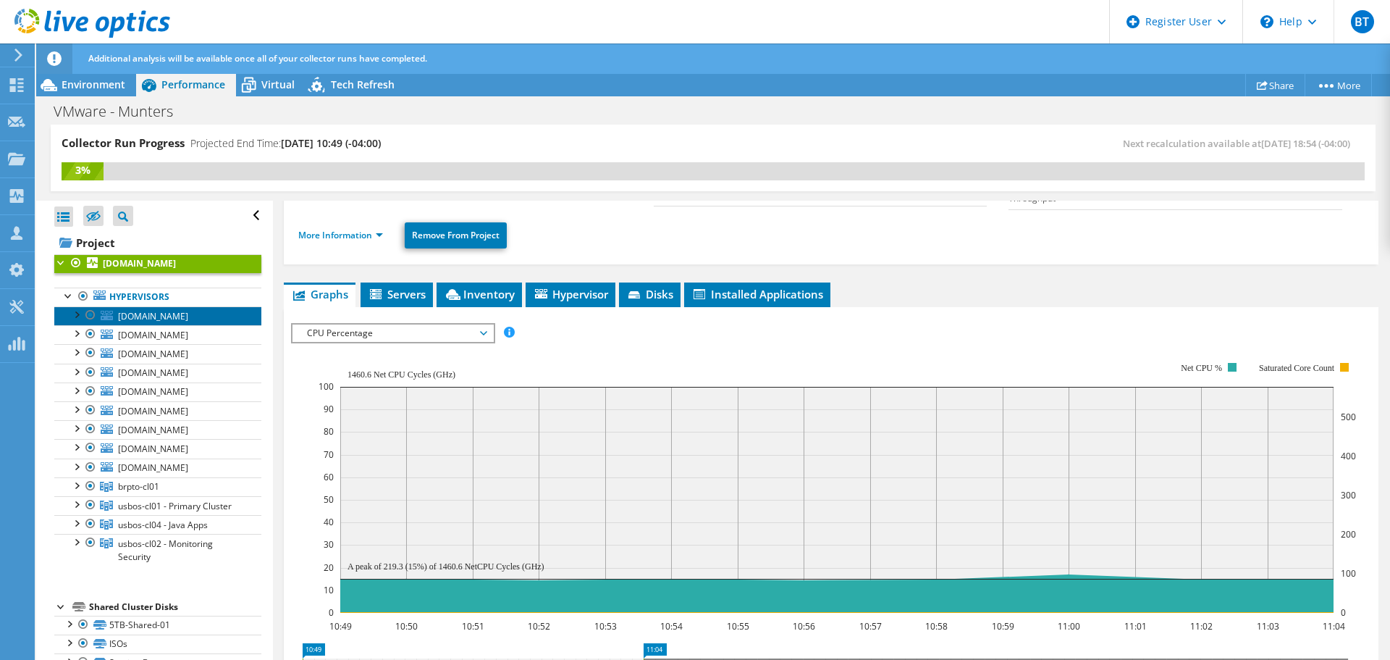
click at [159, 317] on span "[DOMAIN_NAME]" at bounding box center [153, 316] width 70 height 12
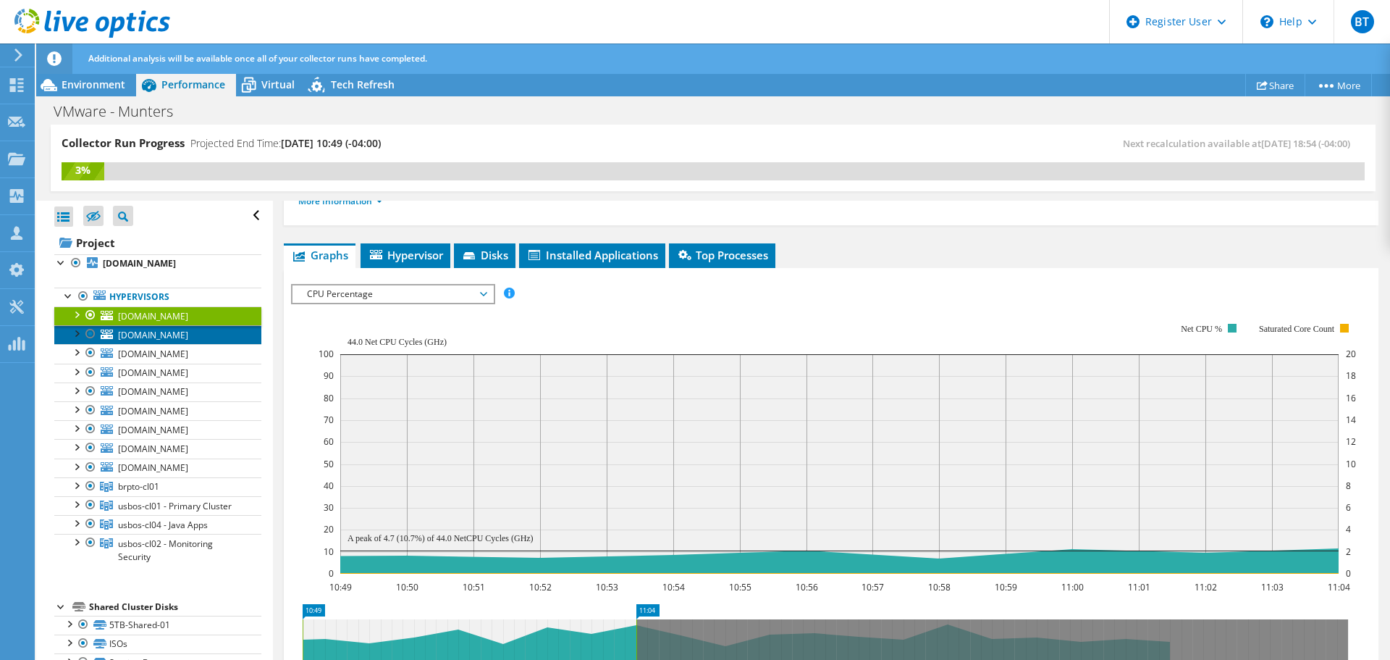
click at [188, 335] on span "[DOMAIN_NAME]" at bounding box center [153, 335] width 70 height 12
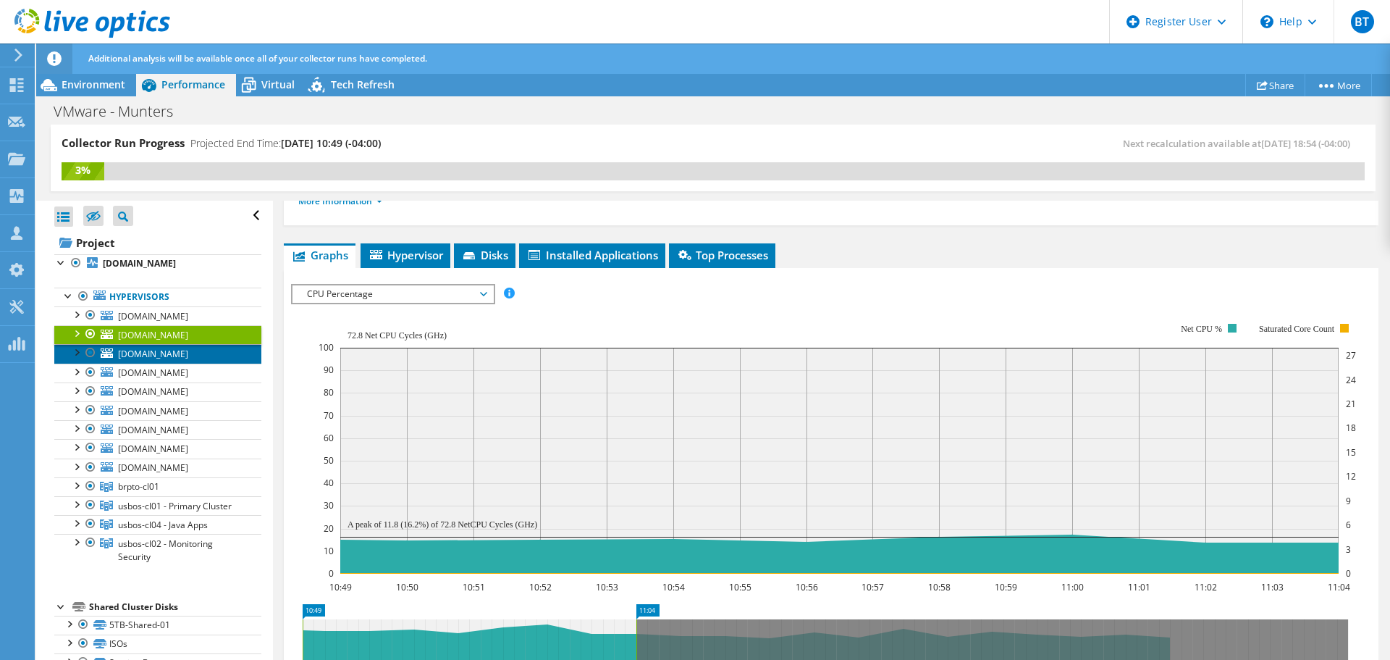
click at [188, 356] on span "[DOMAIN_NAME]" at bounding box center [153, 354] width 70 height 12
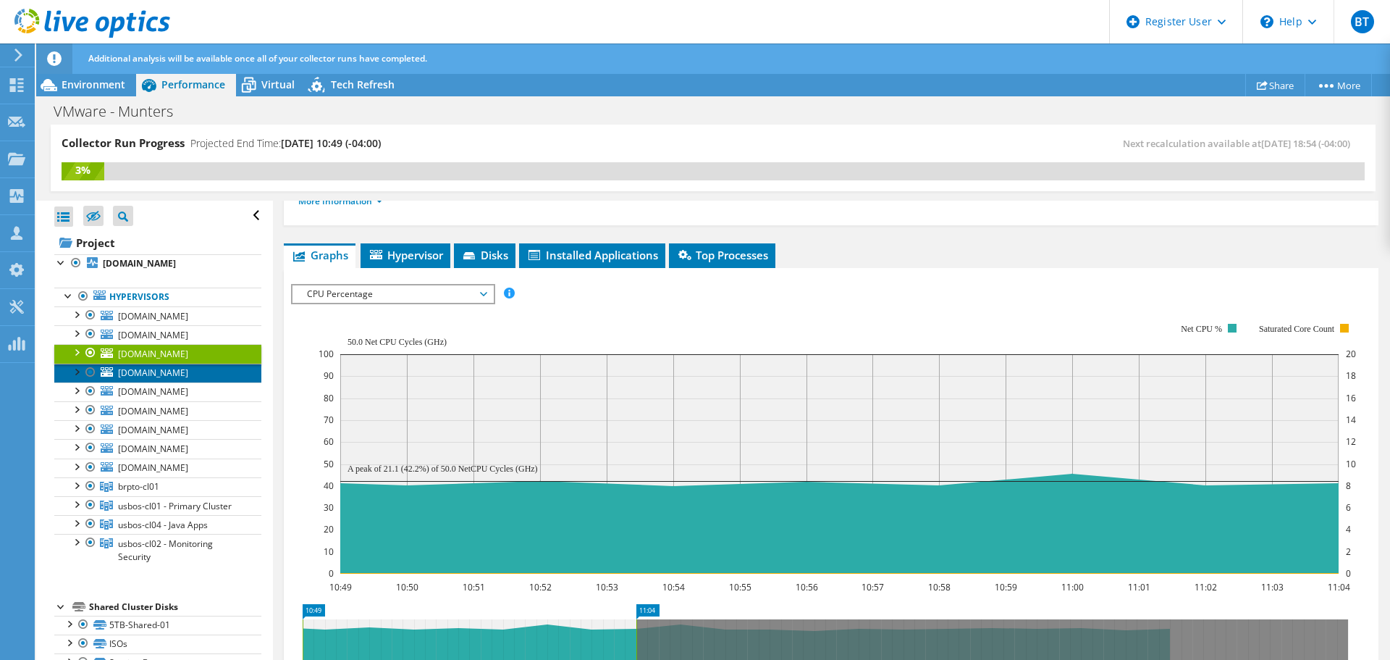
click at [195, 379] on link "[DOMAIN_NAME]" at bounding box center [157, 372] width 207 height 19
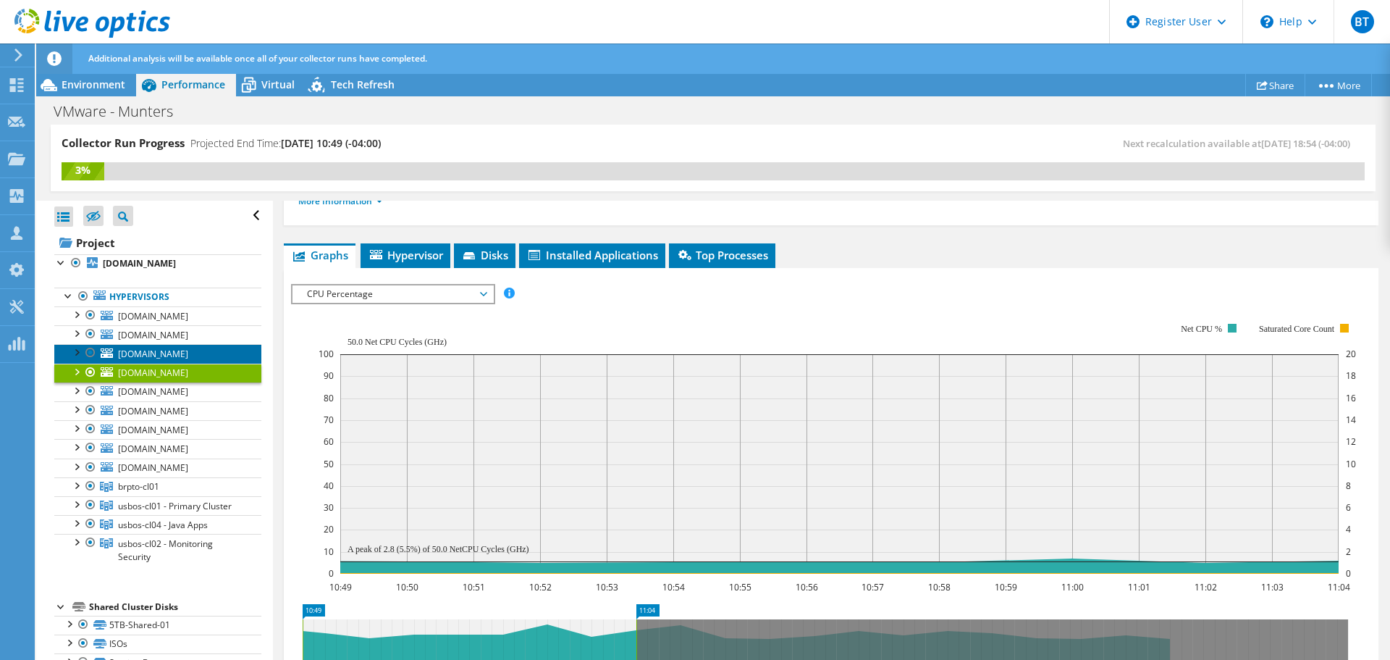
click at [209, 347] on link "[DOMAIN_NAME]" at bounding box center [157, 353] width 207 height 19
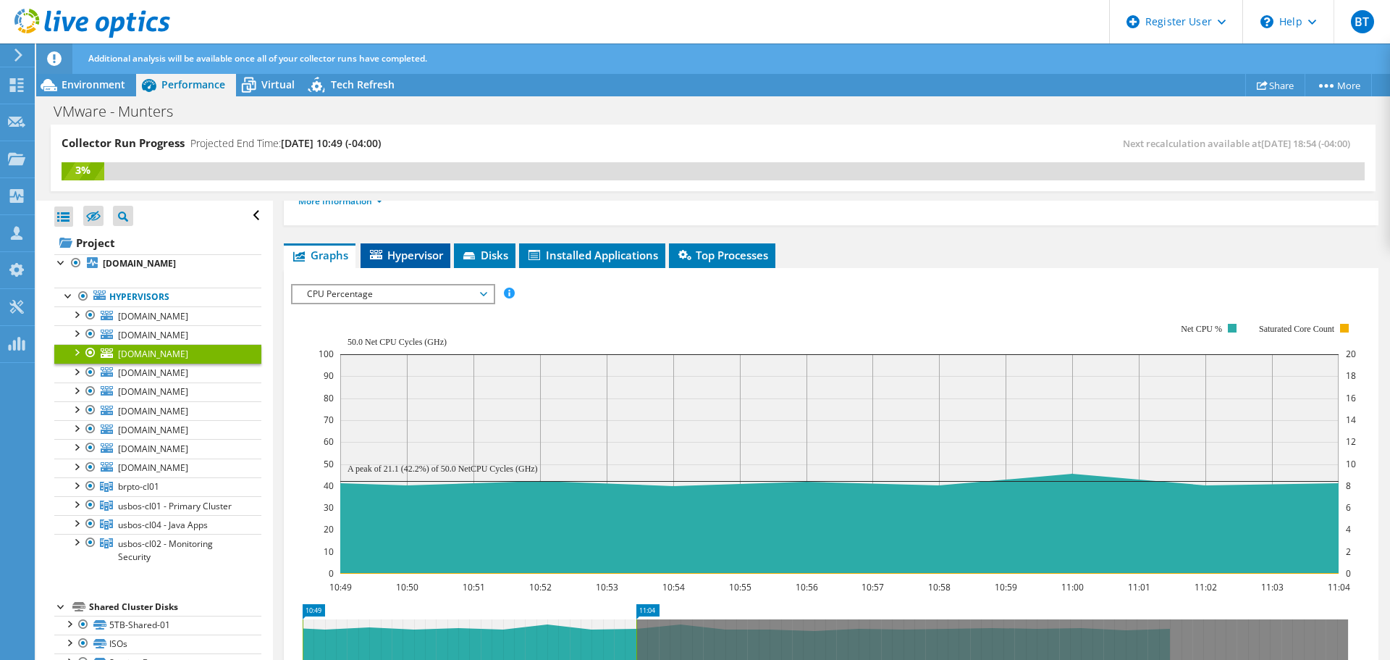
click at [419, 258] on span "Hypervisor" at bounding box center [405, 255] width 75 height 14
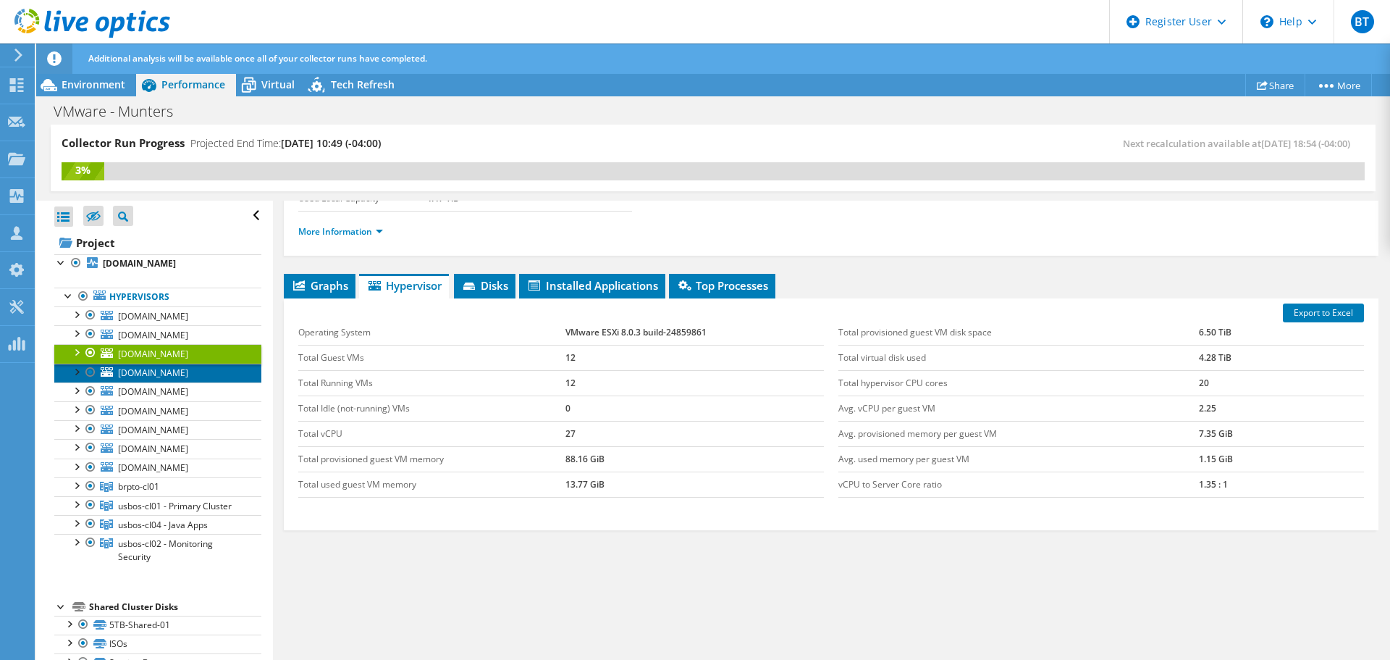
click at [155, 371] on span "[DOMAIN_NAME]" at bounding box center [153, 372] width 70 height 12
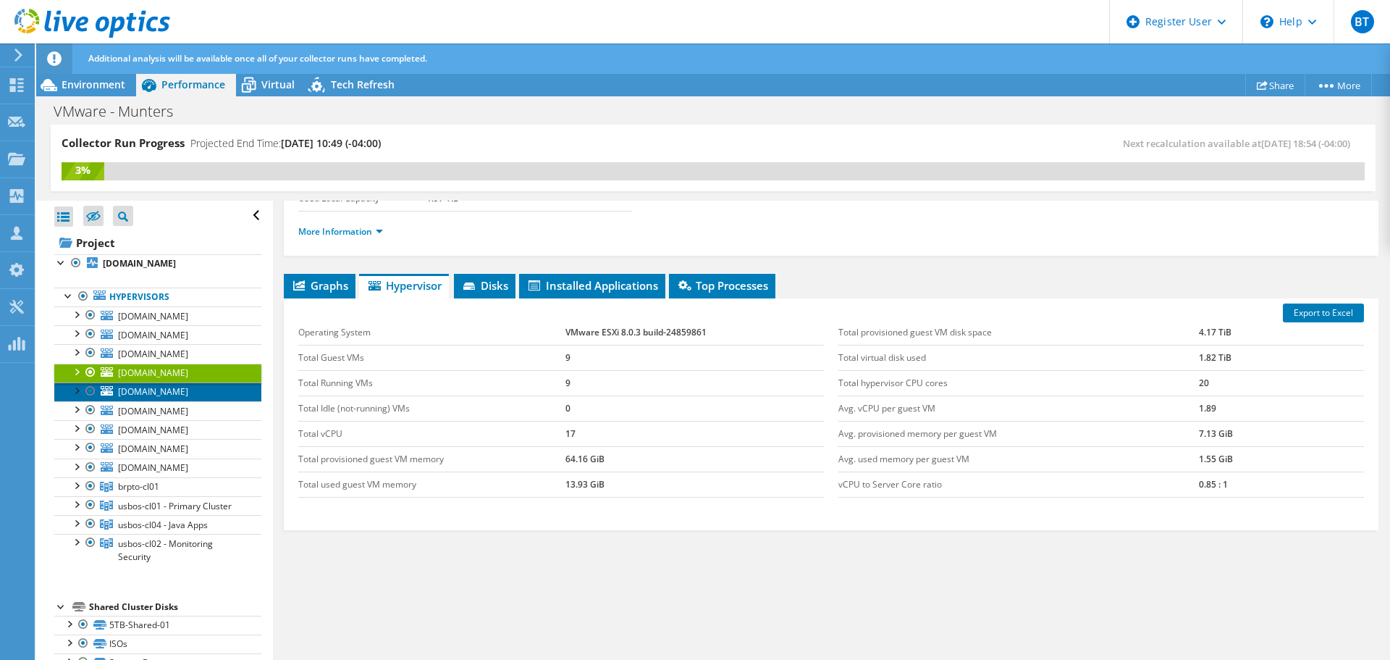
click at [174, 395] on span "[DOMAIN_NAME]" at bounding box center [153, 391] width 70 height 12
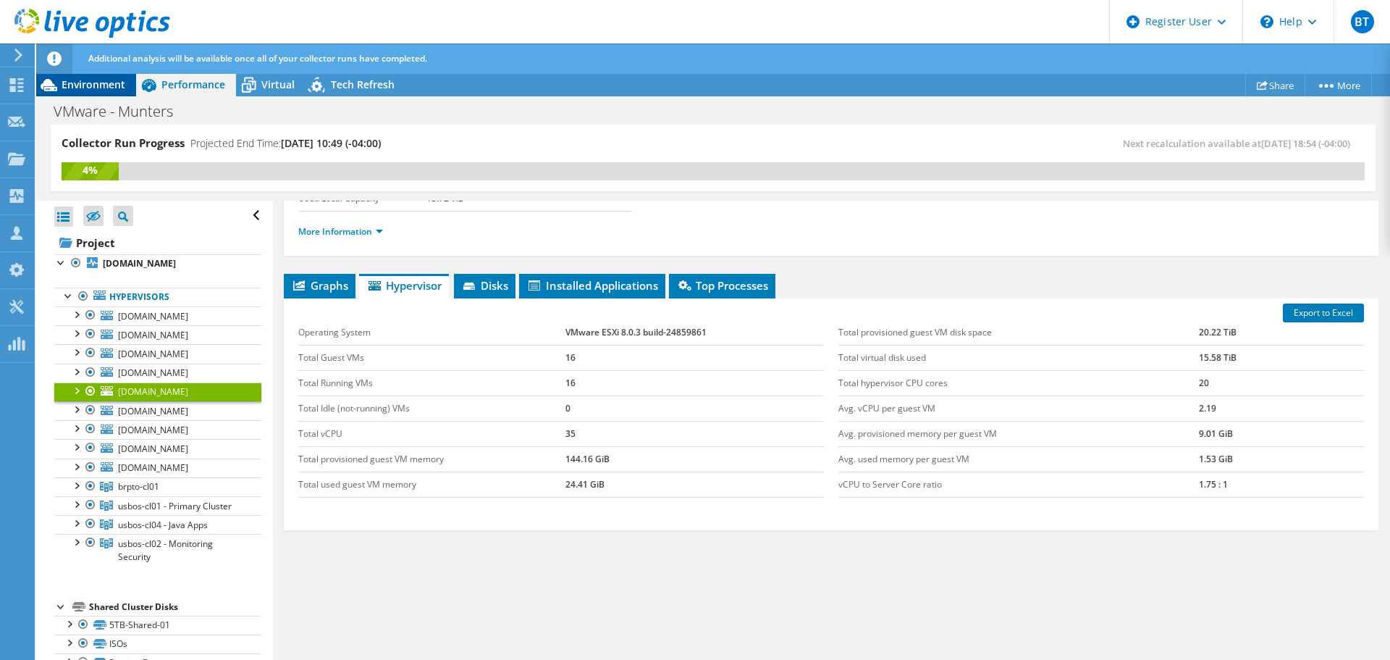
click at [106, 88] on span "Environment" at bounding box center [94, 84] width 64 height 14
